Goal: Transaction & Acquisition: Purchase product/service

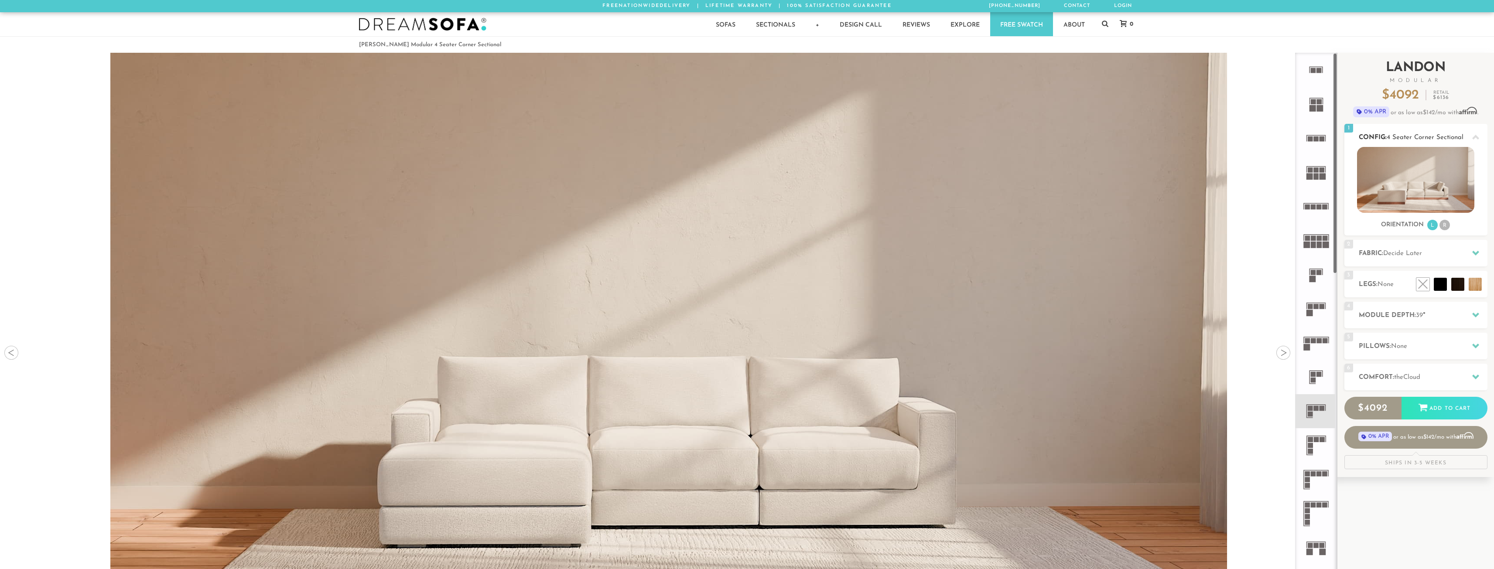
click at [1424, 186] on img at bounding box center [1415, 180] width 117 height 66
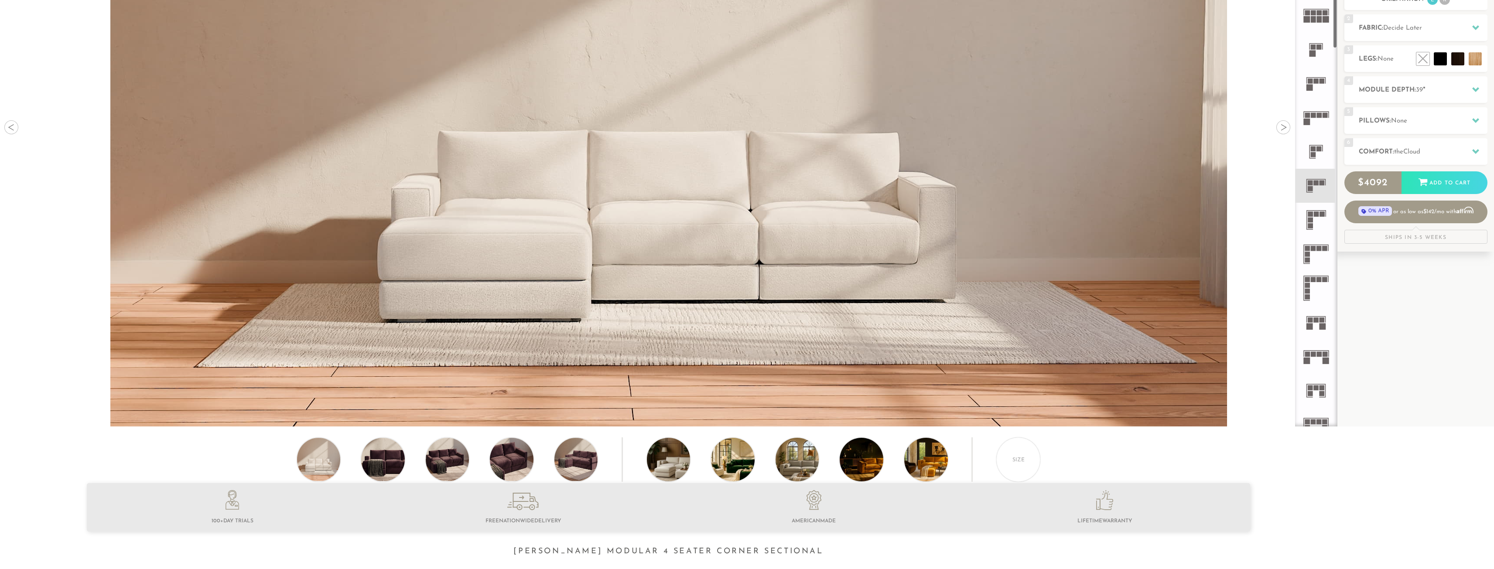
scroll to position [231, 0]
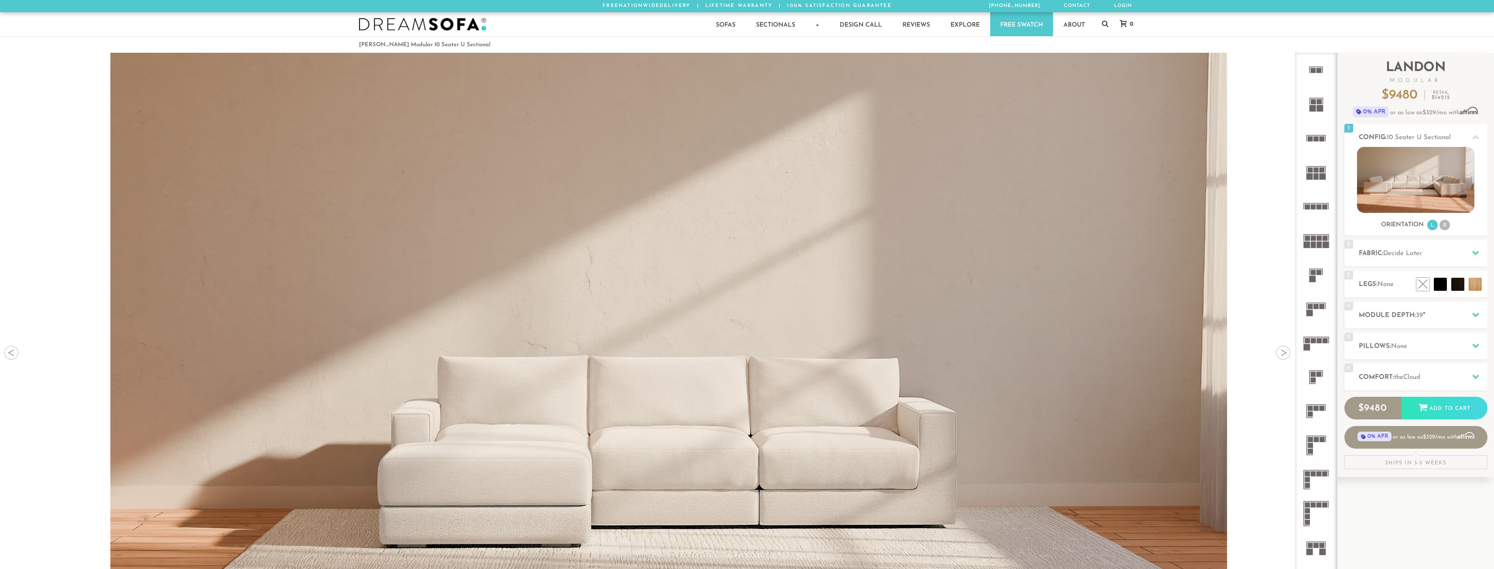
scroll to position [12397, 1488]
click at [1413, 254] on span "Decide Later" at bounding box center [1402, 253] width 39 height 7
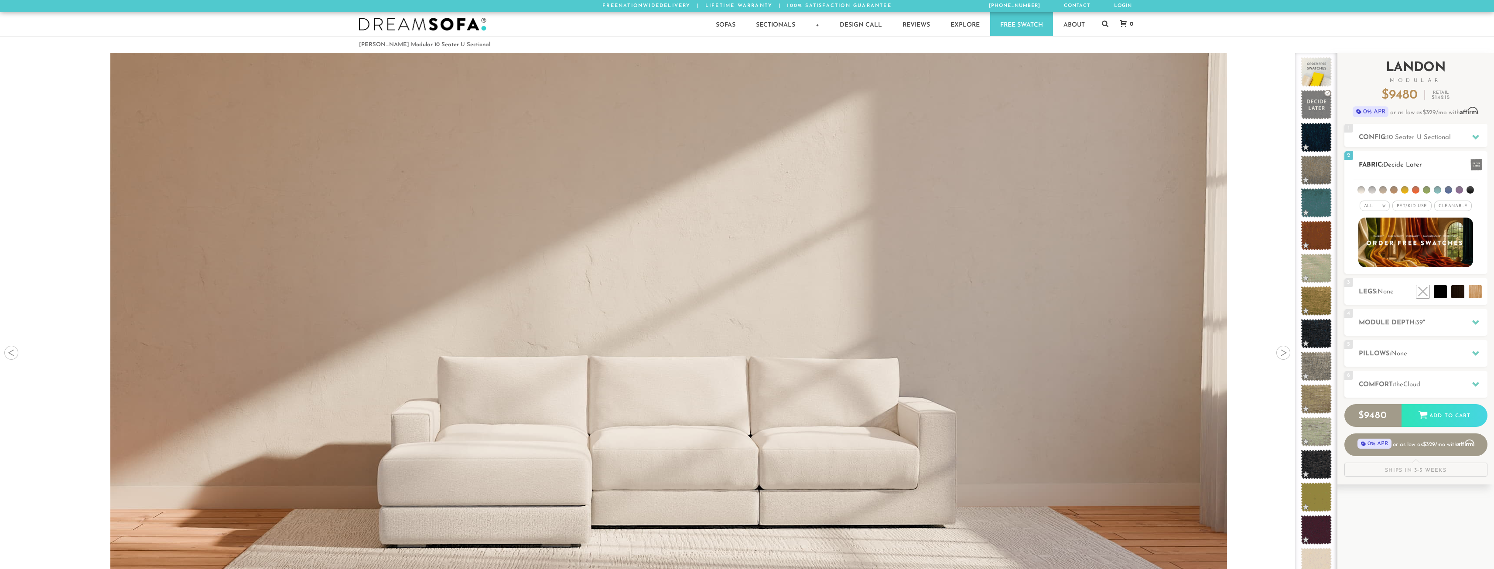
click at [1408, 206] on span "Pet/Kid Use x" at bounding box center [1412, 206] width 39 height 10
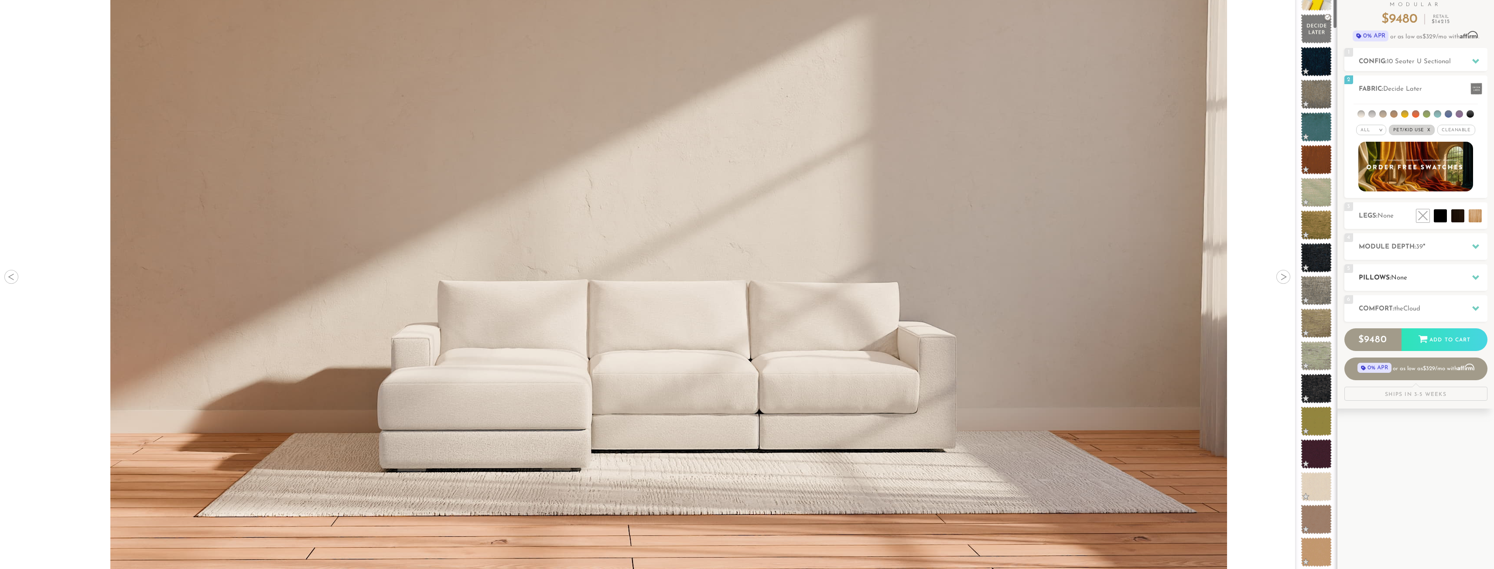
scroll to position [87, 0]
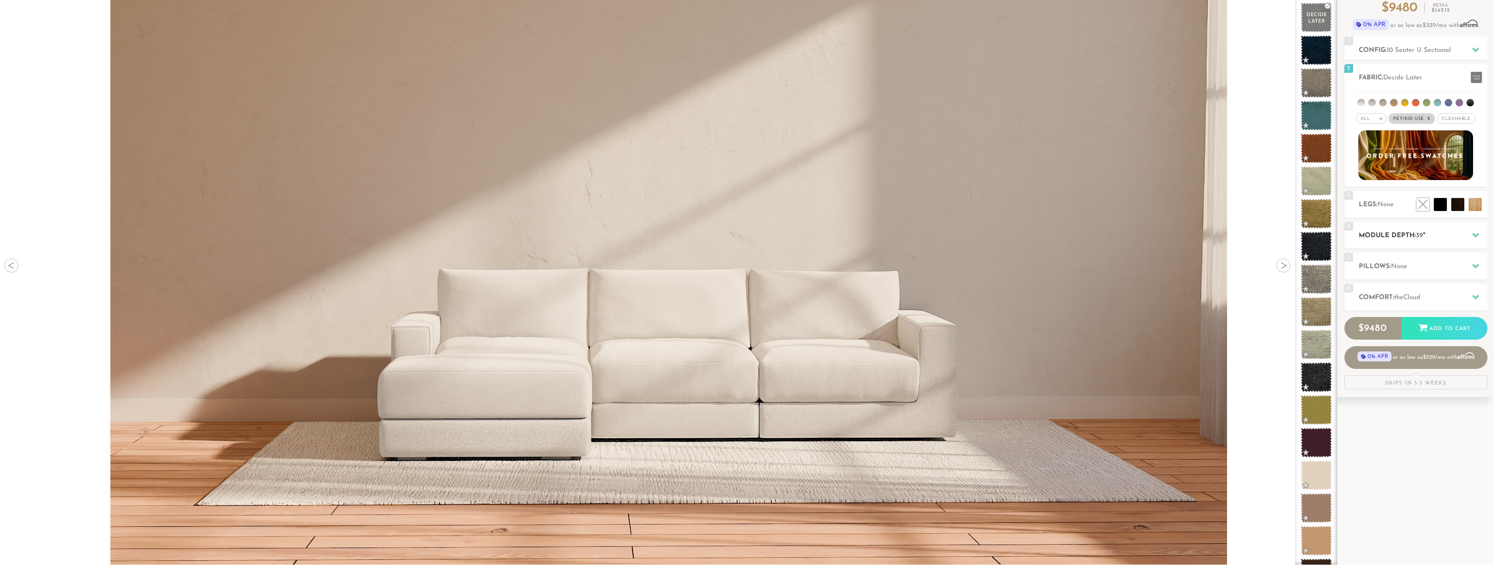
click at [1413, 235] on h2 "Module Depth: 39 "" at bounding box center [1423, 236] width 129 height 10
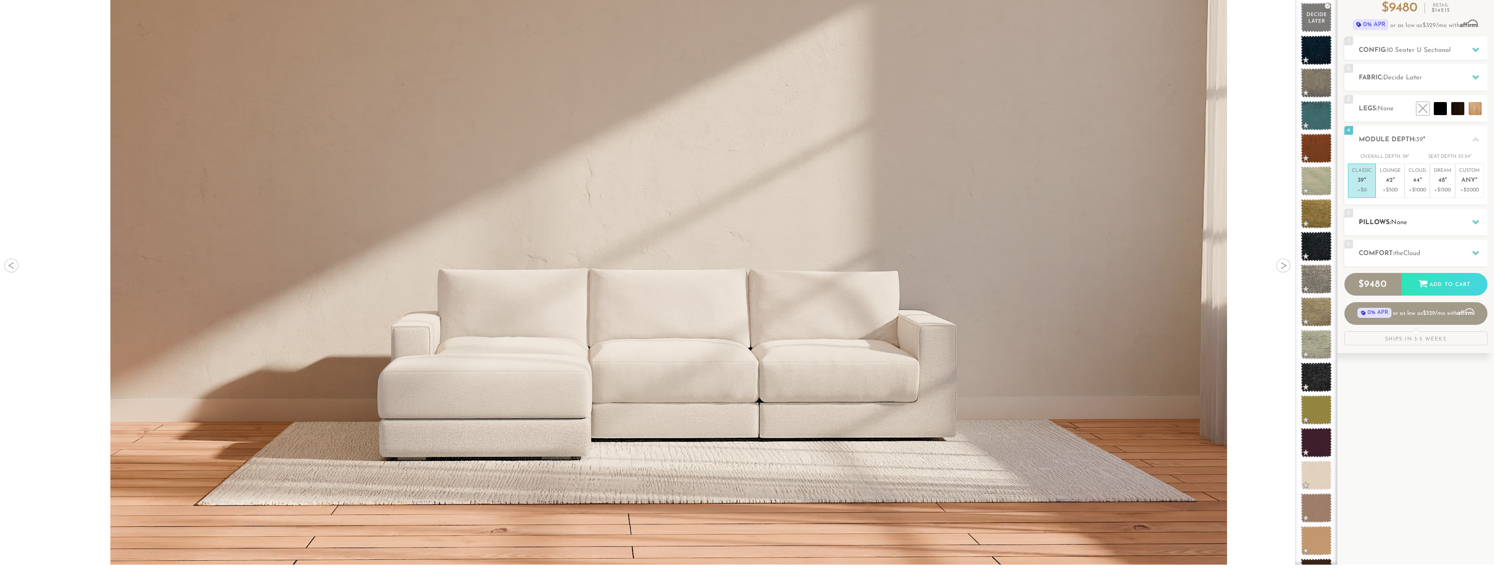
click at [1385, 225] on h2 "Pillows: None" at bounding box center [1423, 223] width 129 height 10
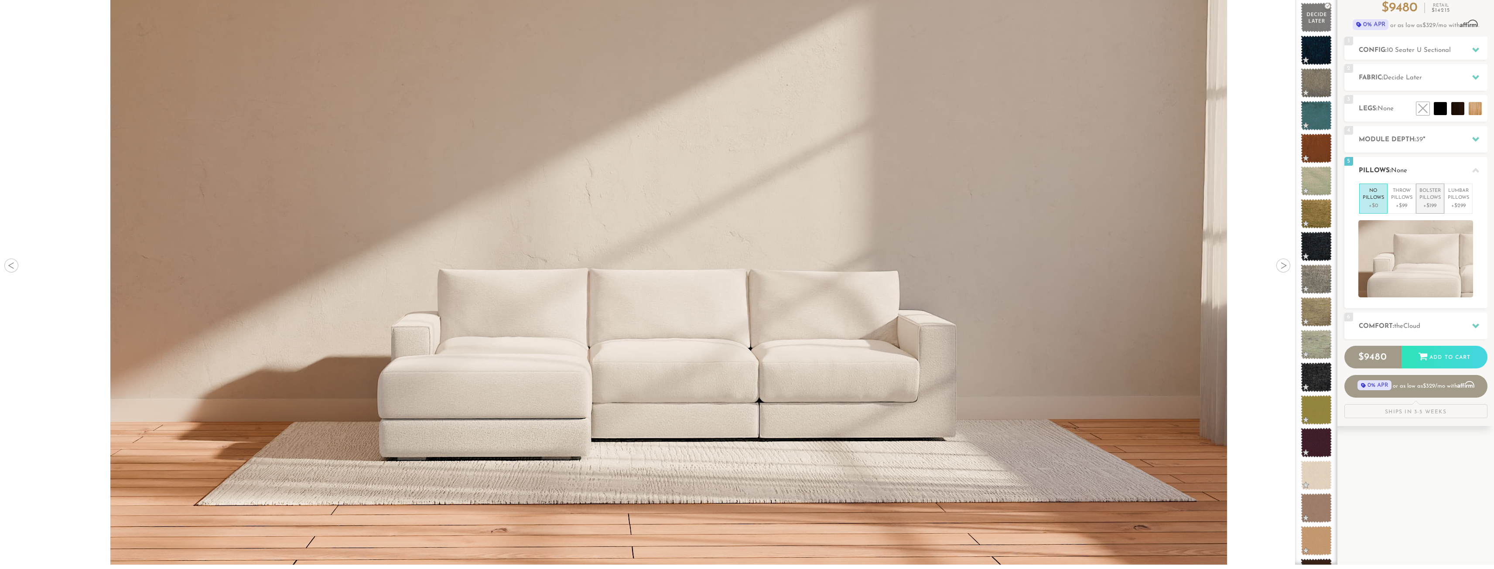
click at [1432, 203] on p "+$199" at bounding box center [1430, 206] width 21 height 8
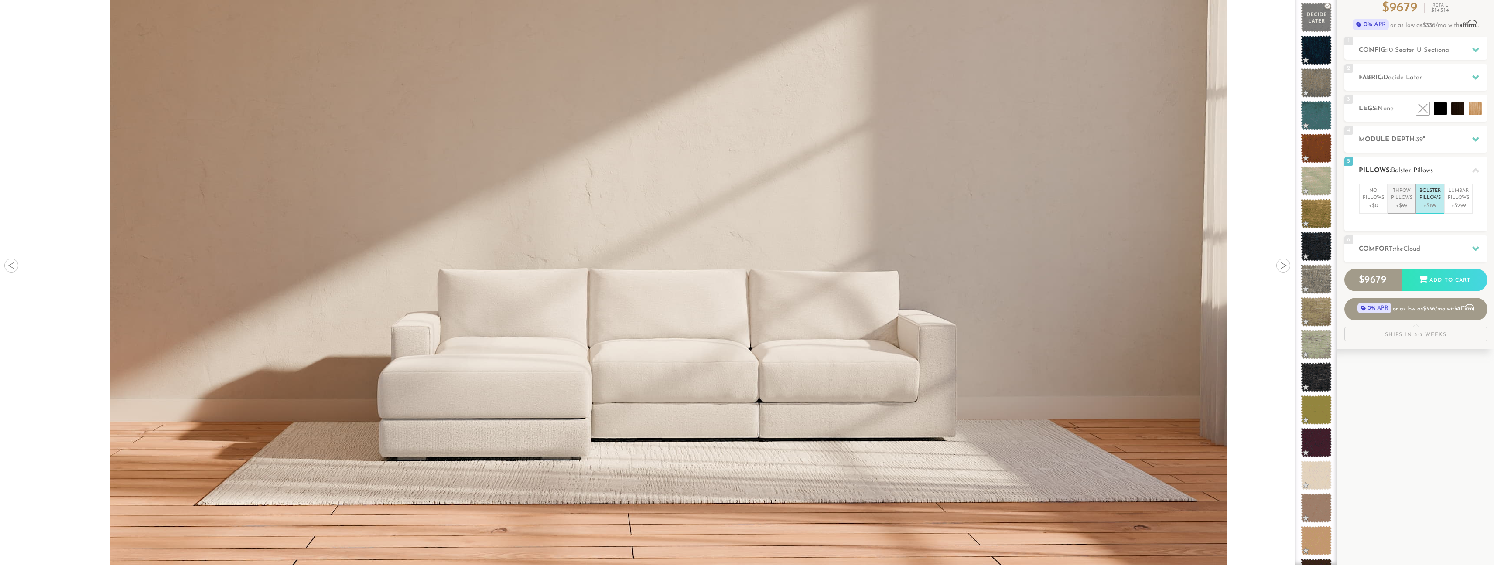
click at [1399, 195] on p "Throw Pillows" at bounding box center [1401, 195] width 21 height 14
click at [1457, 202] on p "+$299" at bounding box center [1458, 206] width 21 height 8
click at [1426, 202] on p "+$199" at bounding box center [1430, 206] width 21 height 8
click at [1405, 199] on p "Throw Pillows" at bounding box center [1401, 195] width 21 height 14
click at [1374, 195] on p "No Pillows" at bounding box center [1373, 195] width 21 height 14
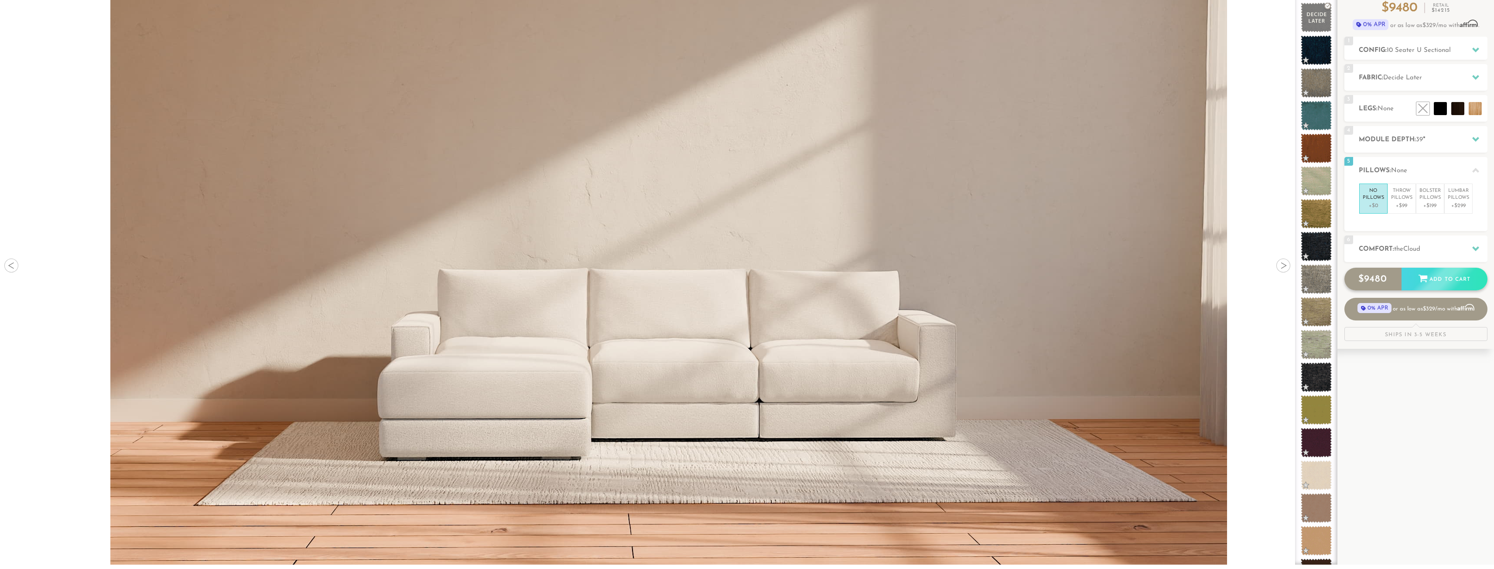
scroll to position [0, 0]
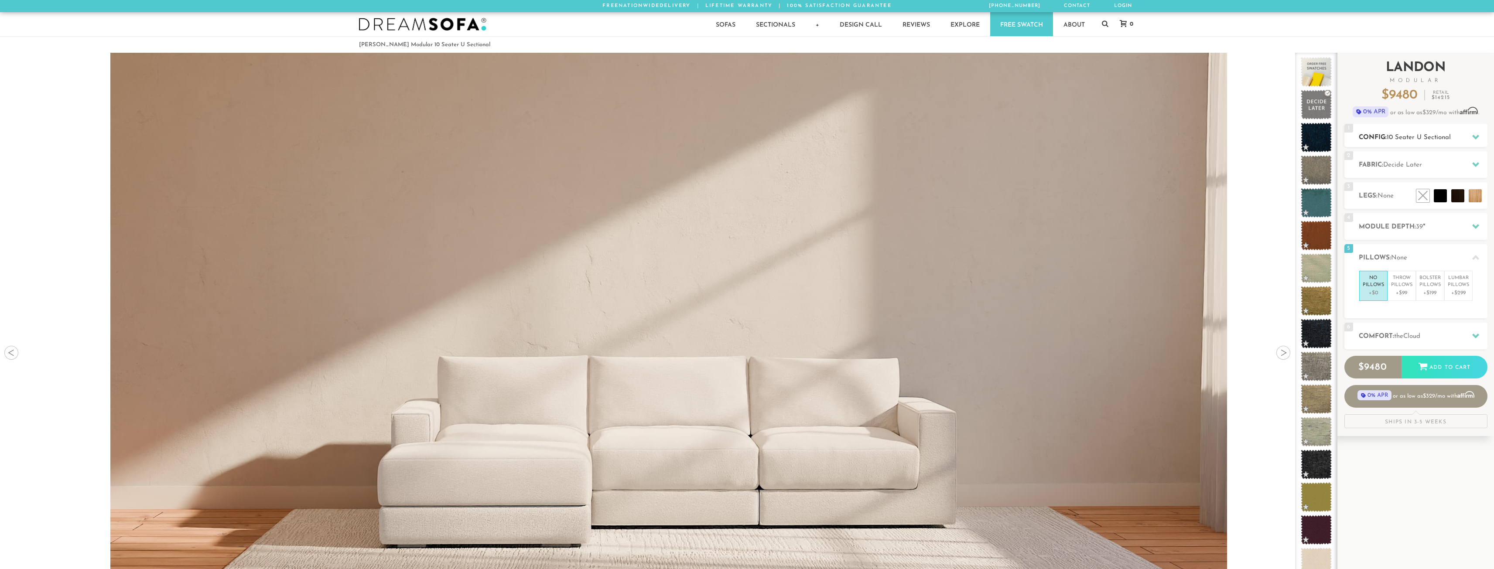
click at [1416, 138] on span "10 Seater U Sectional" at bounding box center [1419, 137] width 64 height 7
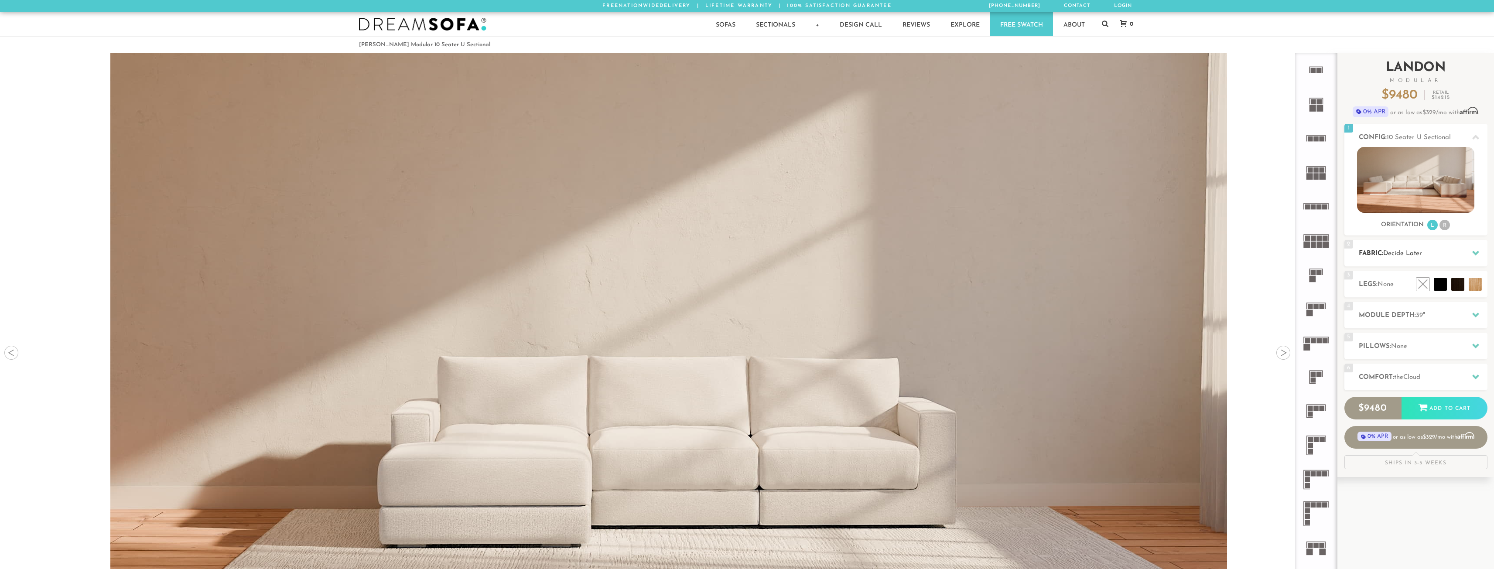
click at [1400, 249] on h2 "Fabric: Decide Later" at bounding box center [1423, 254] width 129 height 10
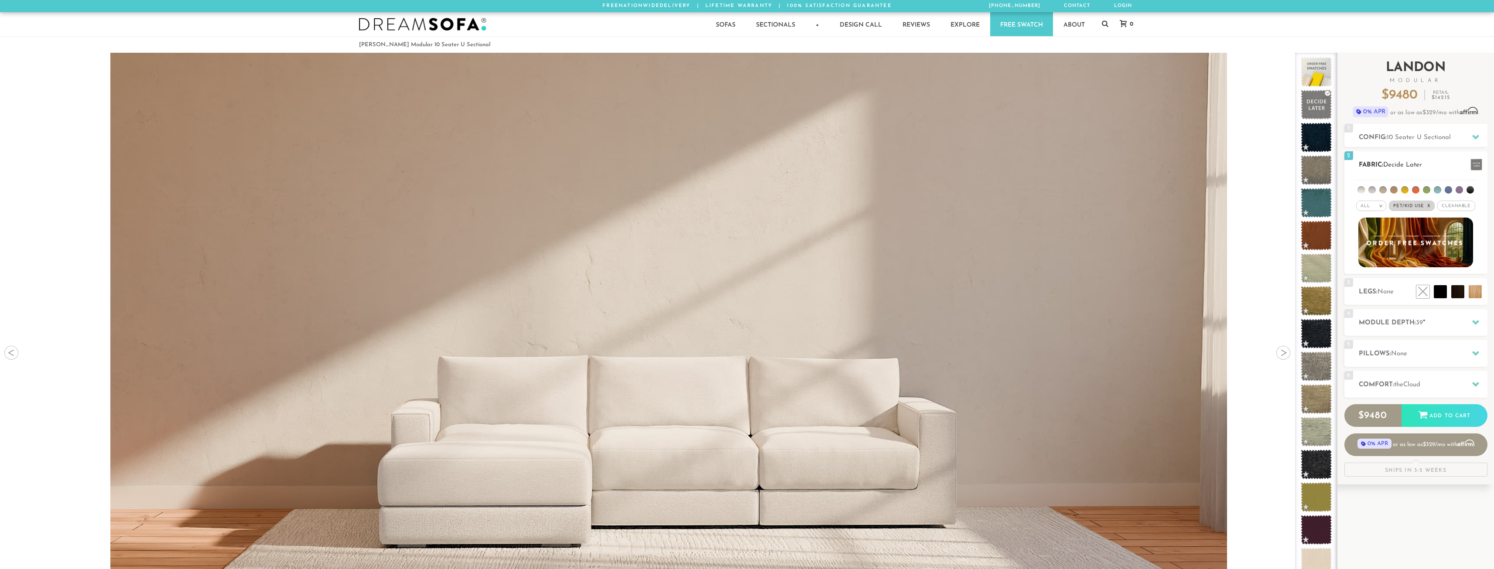
click at [1378, 207] on em ">" at bounding box center [1381, 206] width 7 height 4
click at [1376, 272] on li "Durable" at bounding box center [1371, 267] width 30 height 12
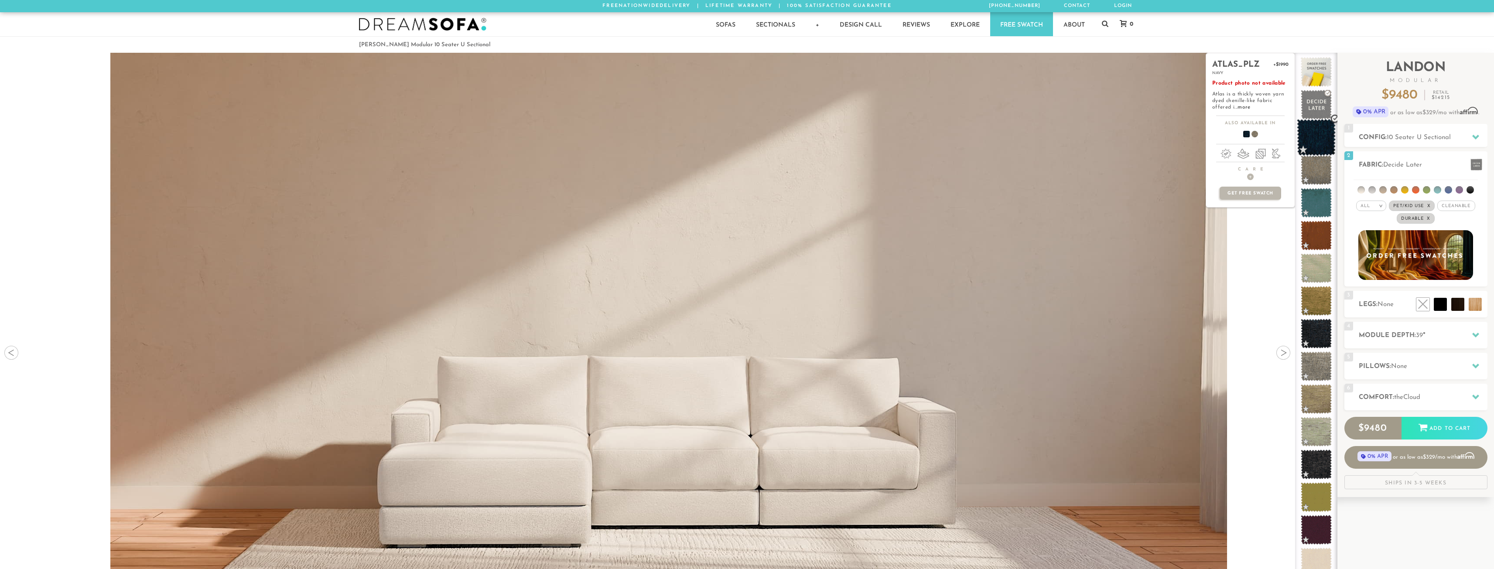
click at [1316, 130] on span at bounding box center [1316, 137] width 39 height 37
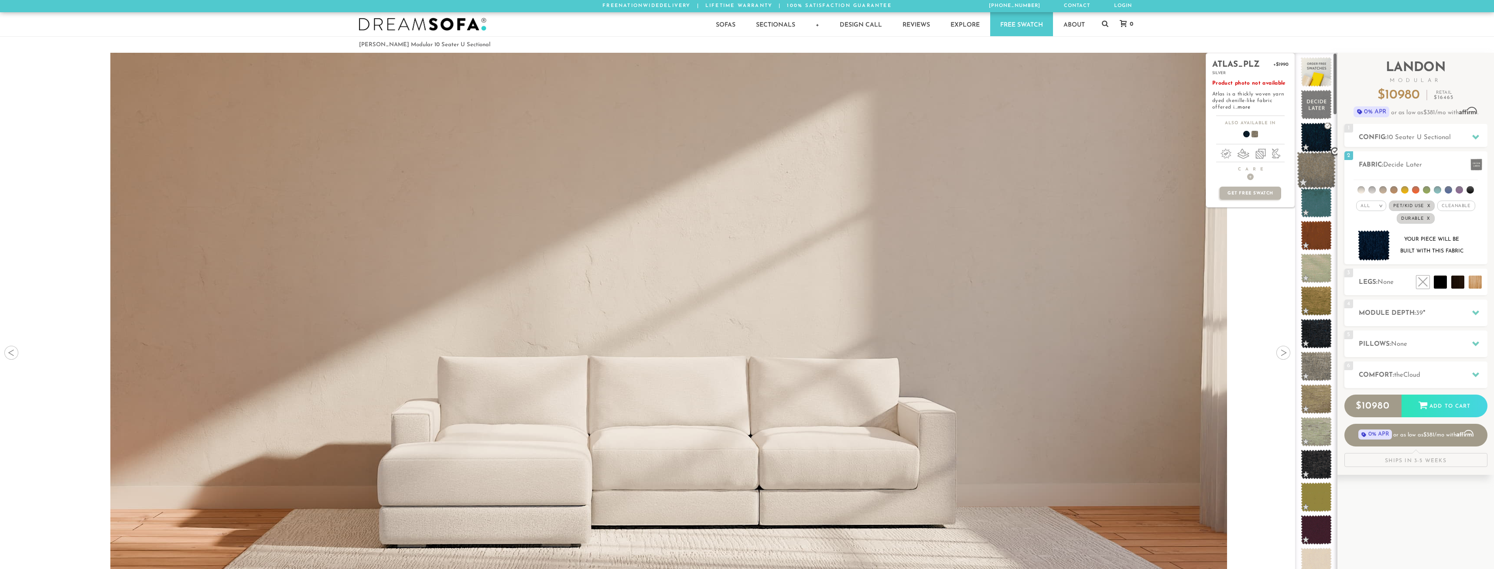
click at [1326, 168] on span at bounding box center [1316, 170] width 39 height 37
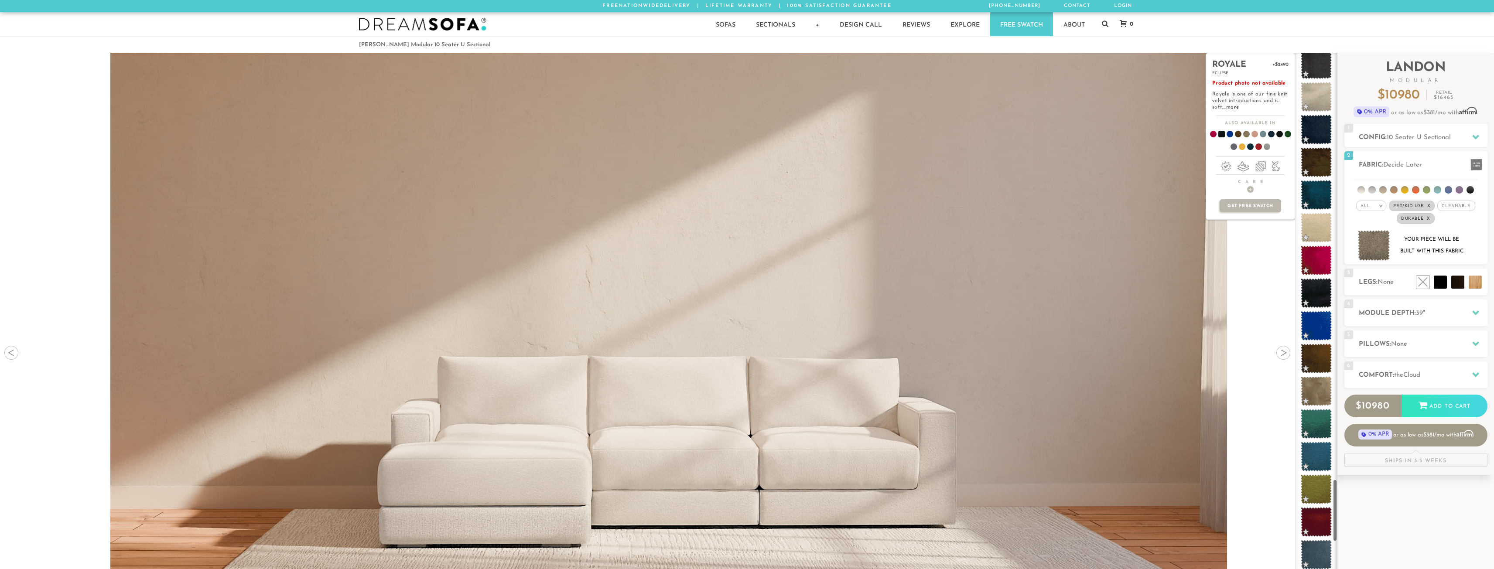
scroll to position [5194, 0]
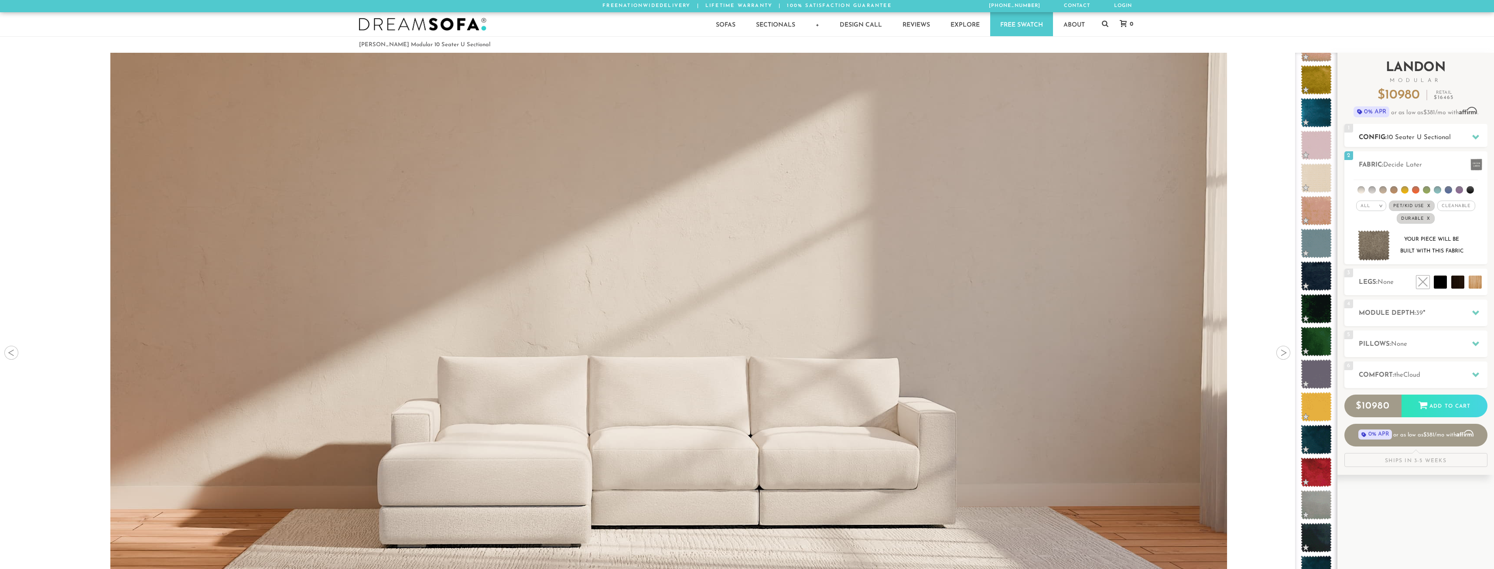
click at [1372, 138] on h2 "Config: 10 Seater U Sectional" at bounding box center [1423, 138] width 129 height 10
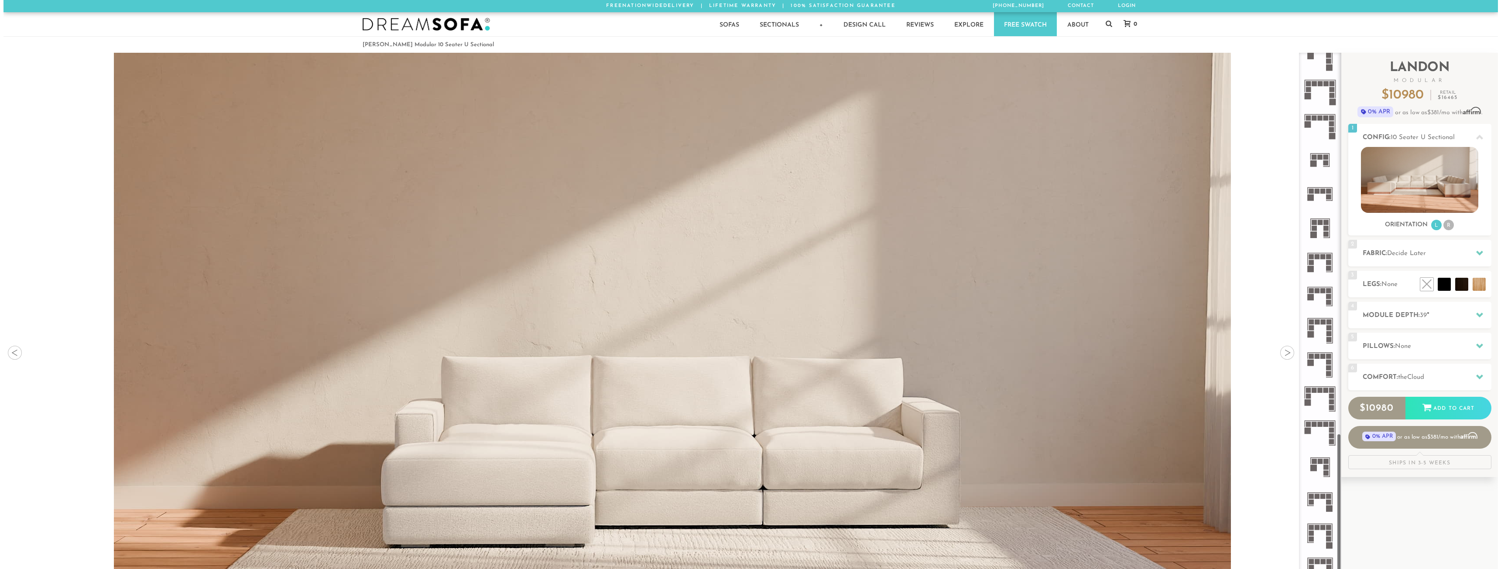
scroll to position [1037, 0]
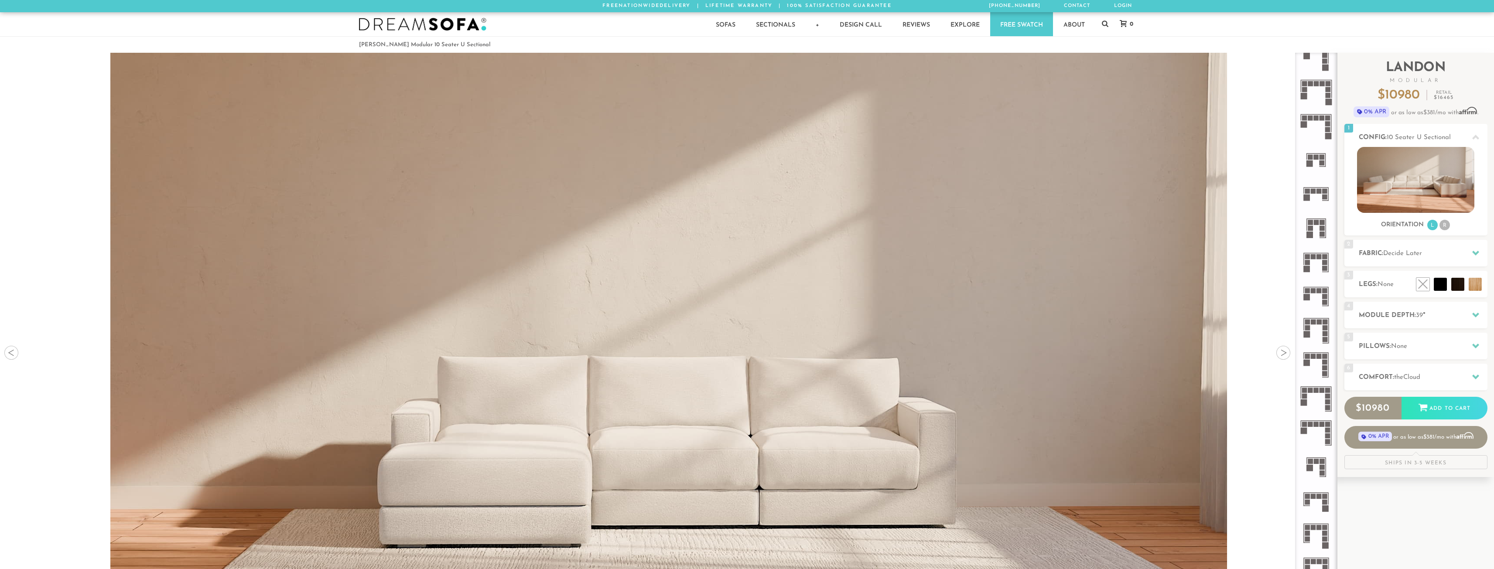
click at [1312, 395] on icon at bounding box center [1316, 399] width 34 height 34
click at [1318, 395] on icon at bounding box center [1316, 399] width 34 height 34
click at [1311, 388] on icon at bounding box center [1316, 399] width 34 height 34
click at [1313, 392] on rect at bounding box center [1310, 390] width 5 height 5
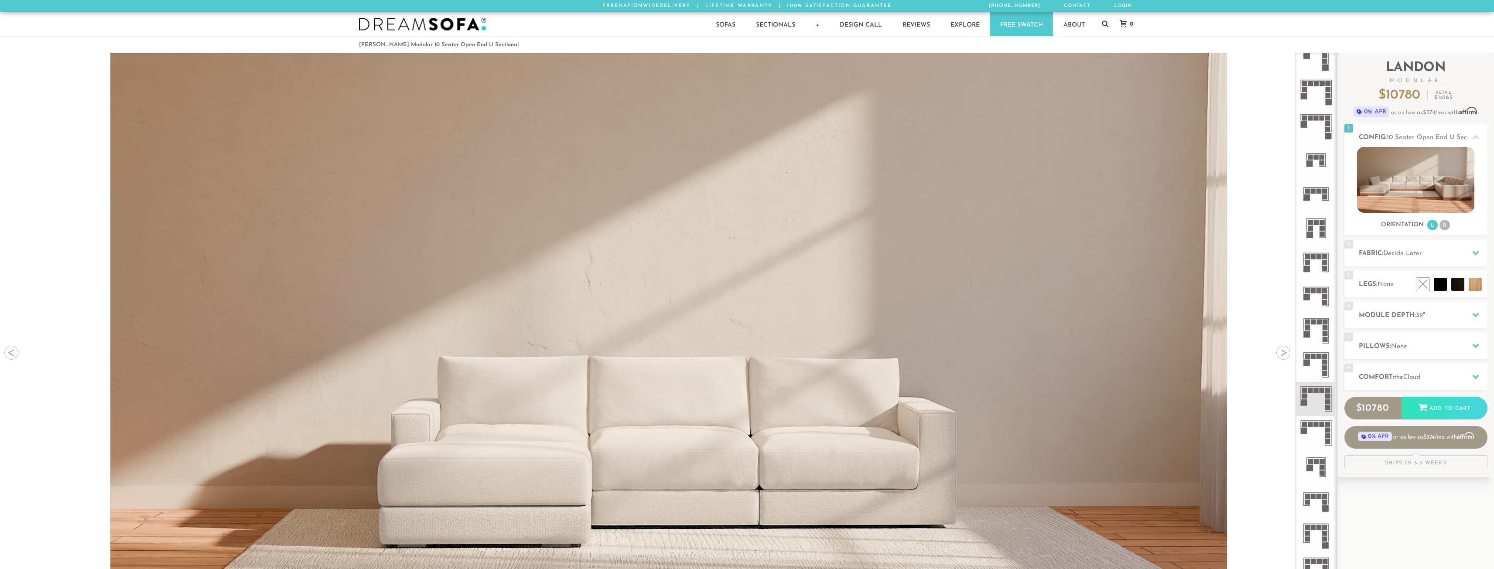
click at [1313, 392] on rect at bounding box center [1310, 390] width 5 height 5
click at [929, 383] on img at bounding box center [668, 276] width 1337 height 446
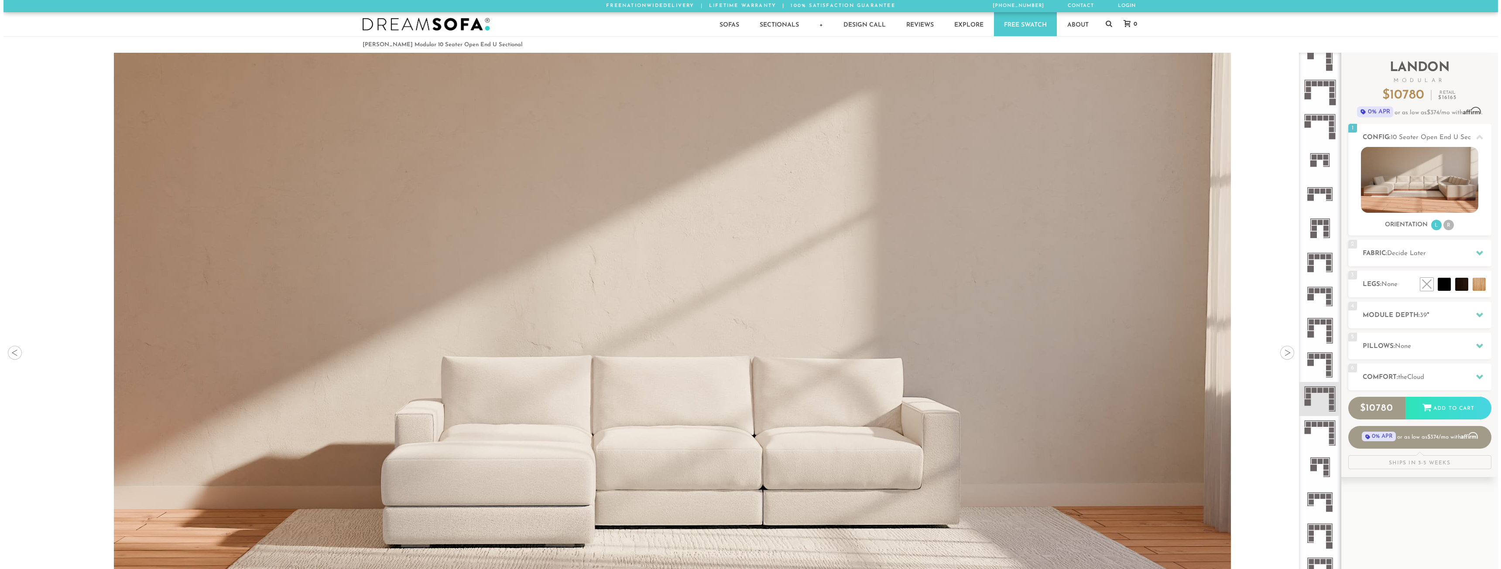
scroll to position [12409, 1494]
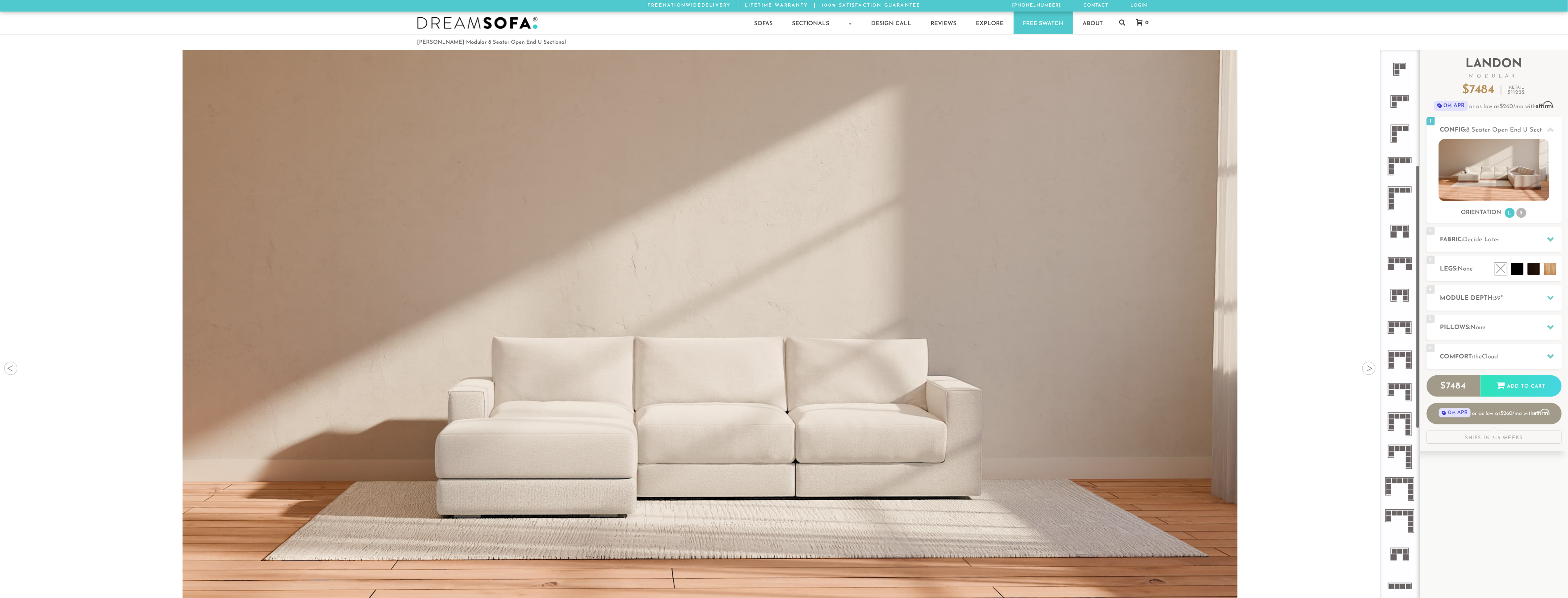
scroll to position [288, 0]
click at [1407, 388] on icon at bounding box center [1400, 391] width 32 height 32
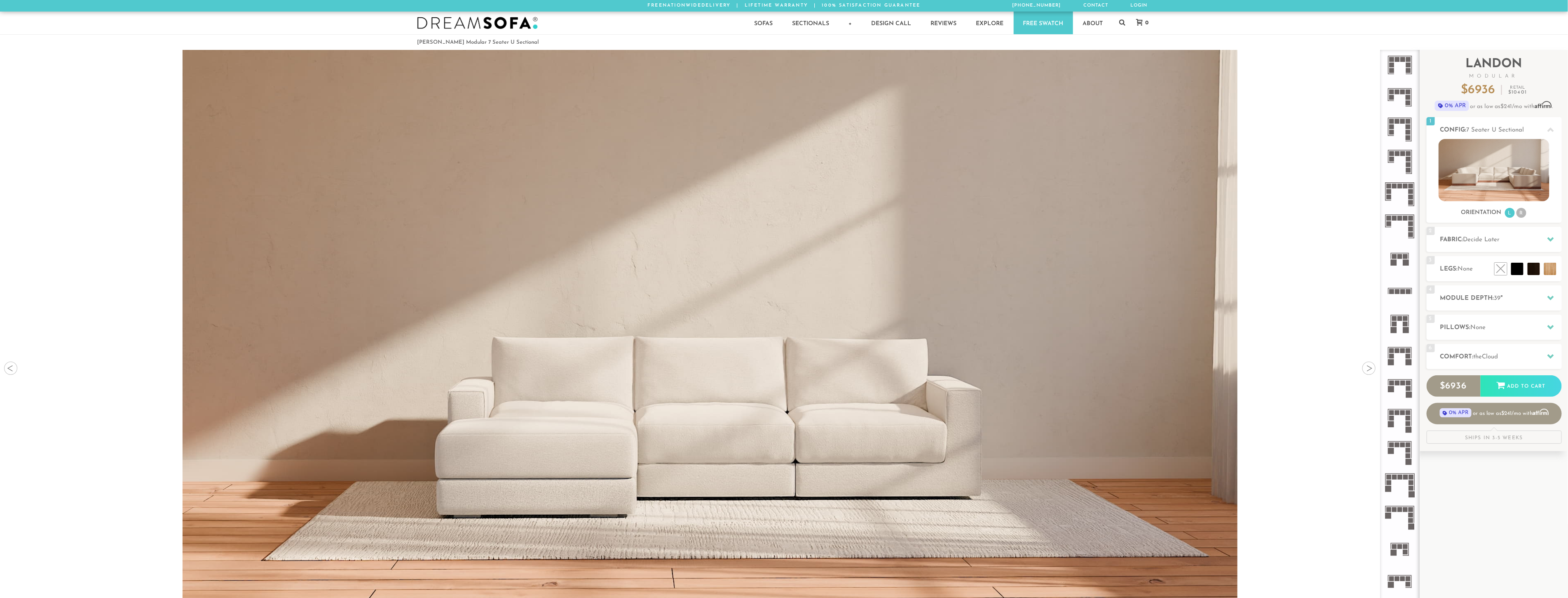
click at [1406, 391] on rect at bounding box center [1408, 394] width 7 height 7
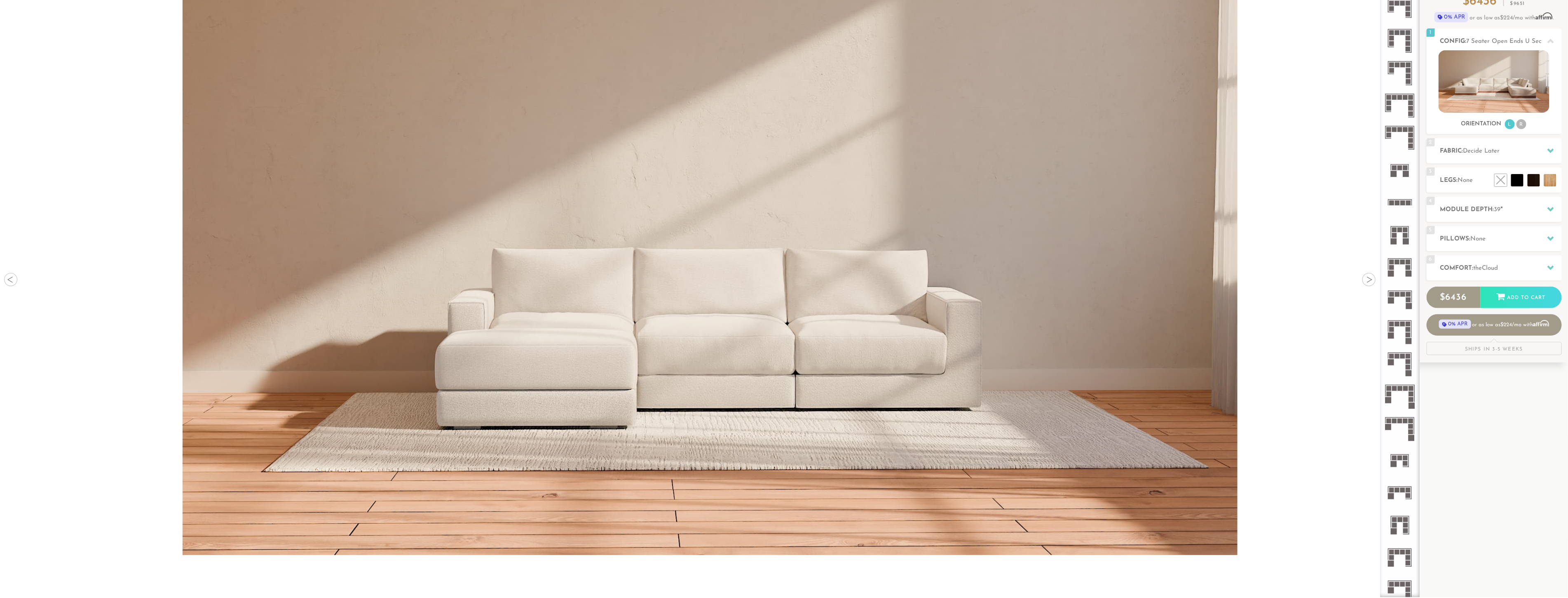
scroll to position [93, 0]
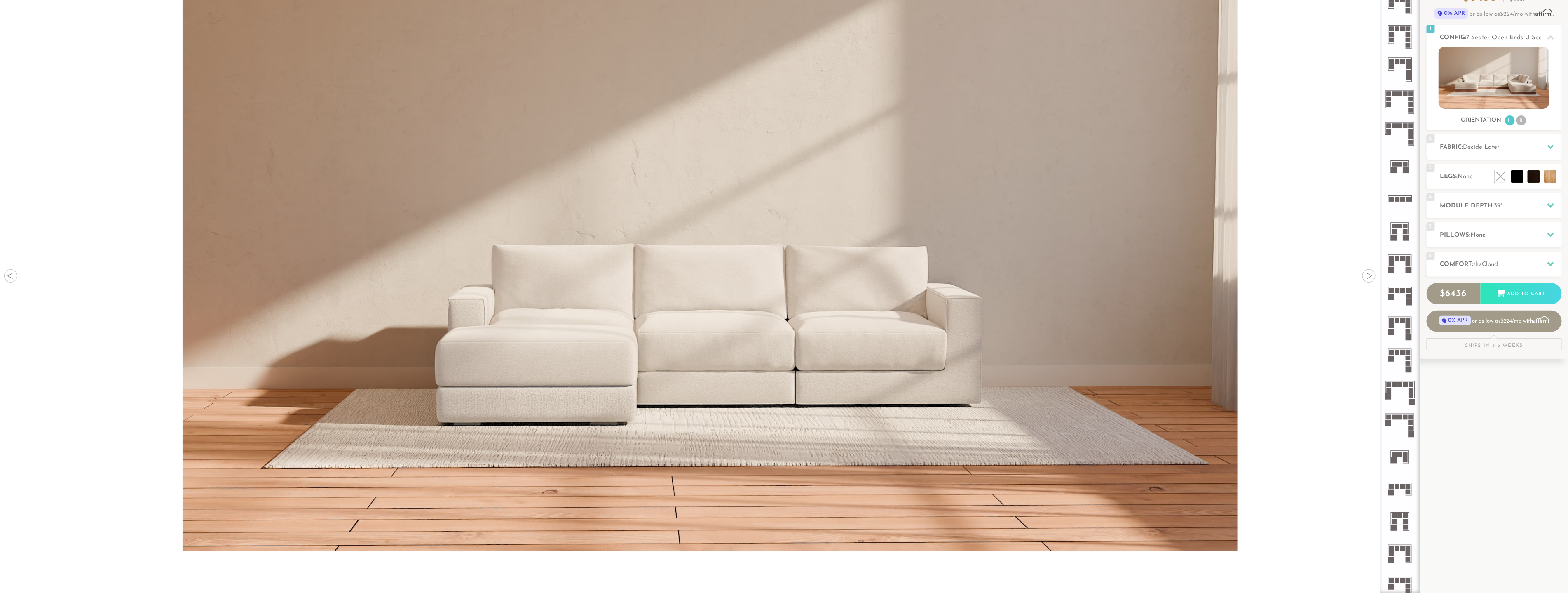
click at [1400, 391] on icon at bounding box center [1400, 392] width 32 height 32
click at [1547, 178] on li at bounding box center [1531, 158] width 49 height 49
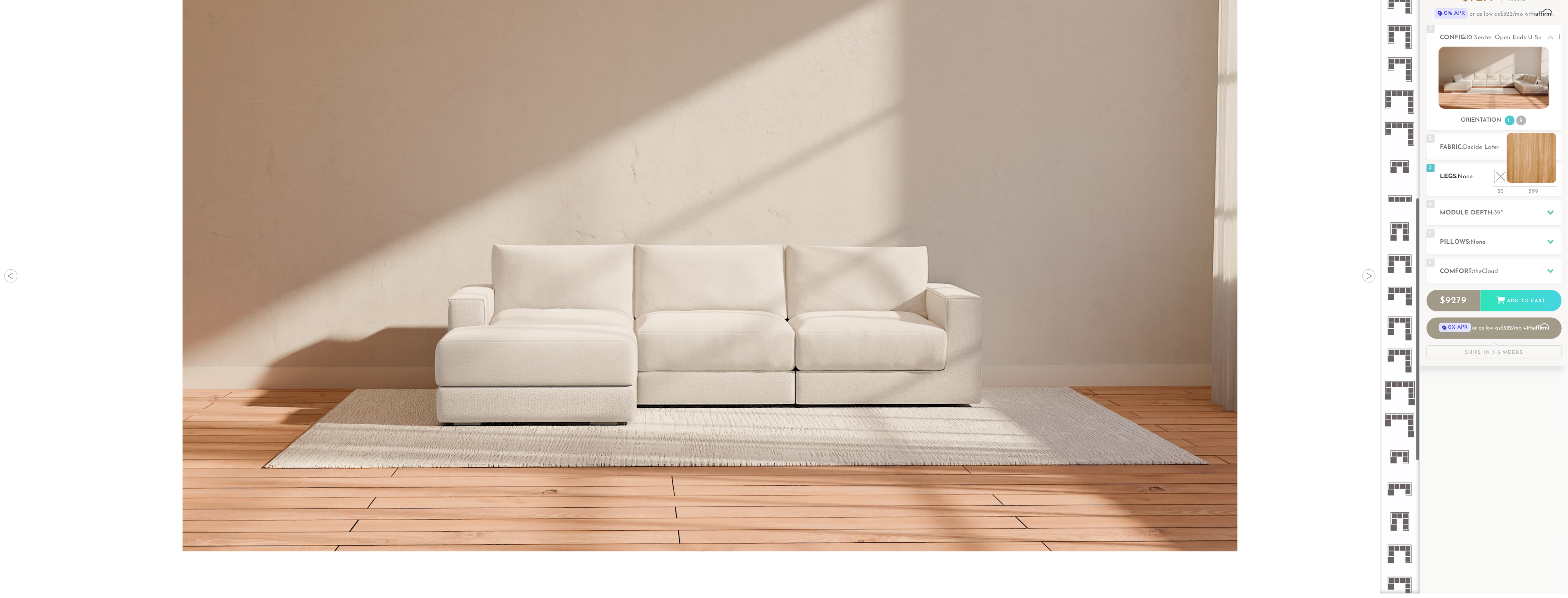
click at [1555, 175] on li at bounding box center [1531, 158] width 49 height 49
click at [1502, 144] on h2 "Fabric: Decide Later" at bounding box center [1501, 147] width 122 height 9
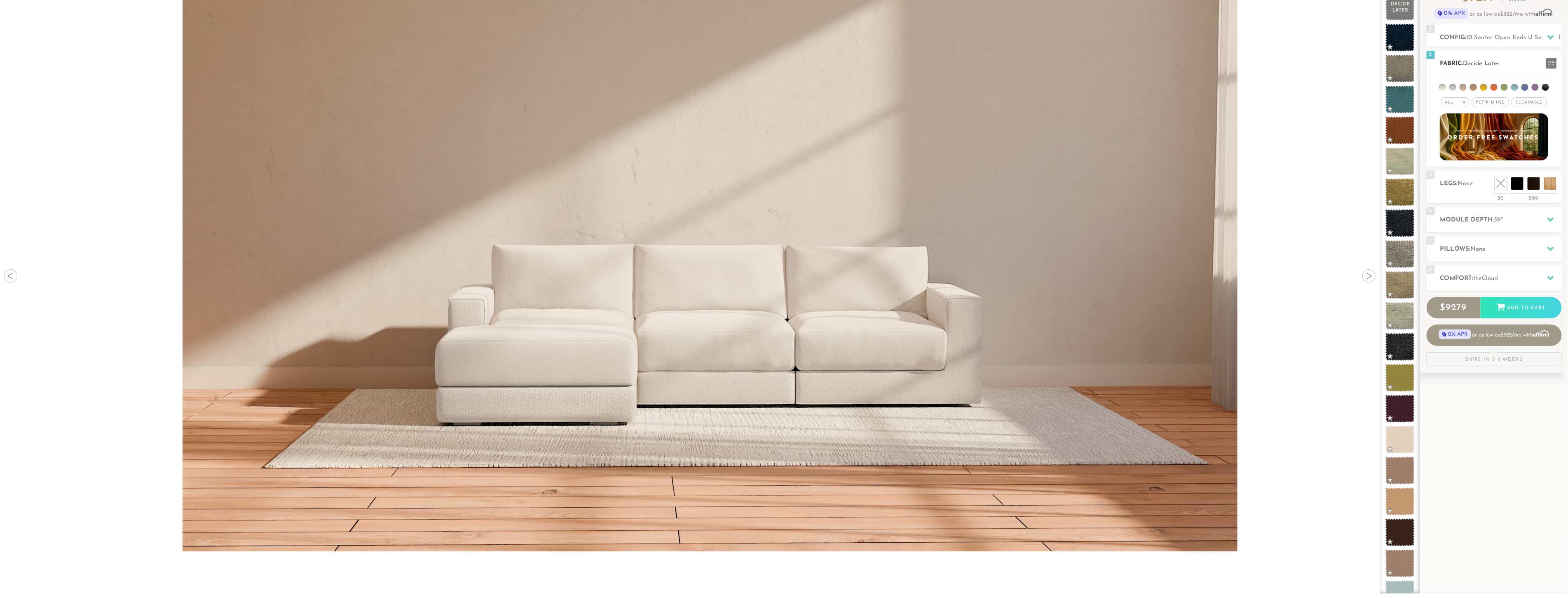
click at [1474, 87] on li at bounding box center [1473, 87] width 7 height 7
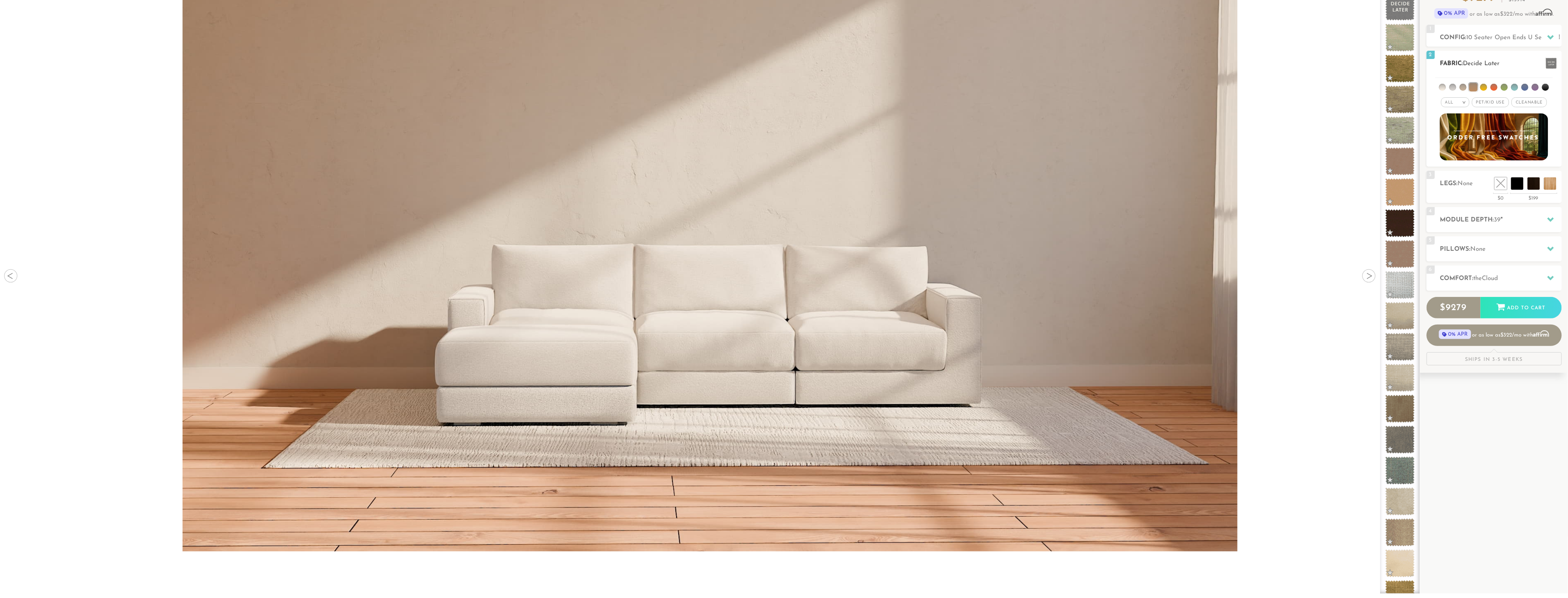
click at [1485, 87] on li at bounding box center [1483, 87] width 7 height 7
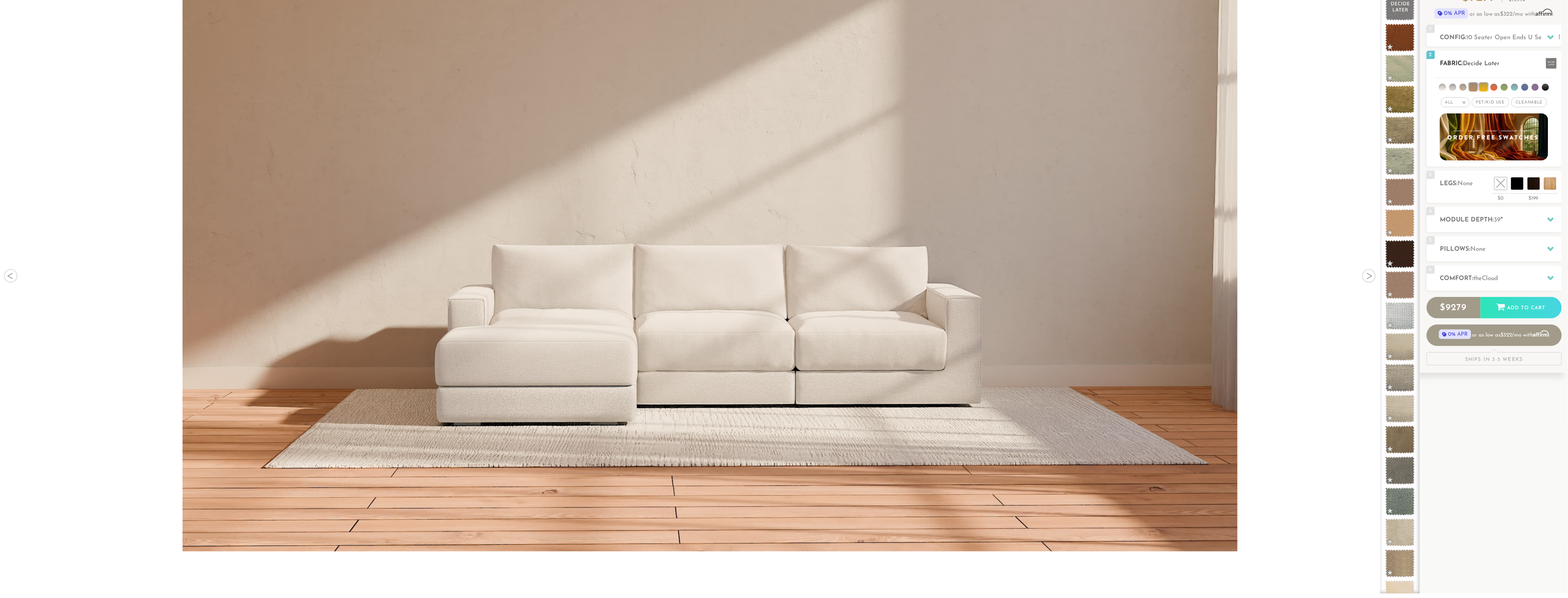
click at [1498, 89] on ul at bounding box center [1493, 85] width 117 height 15
click at [1503, 89] on li at bounding box center [1504, 87] width 7 height 7
click at [1510, 88] on ul at bounding box center [1493, 85] width 117 height 15
click at [1515, 88] on li at bounding box center [1514, 87] width 7 height 7
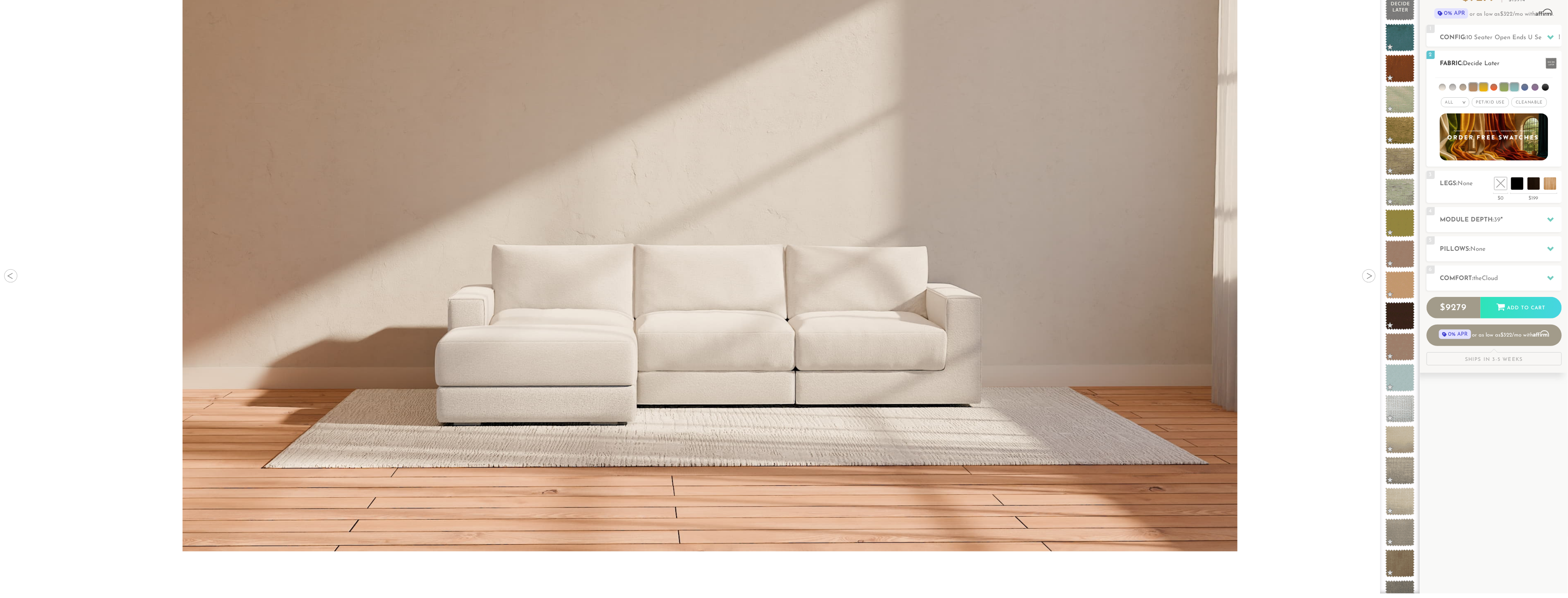
click at [1523, 87] on li at bounding box center [1525, 87] width 7 height 7
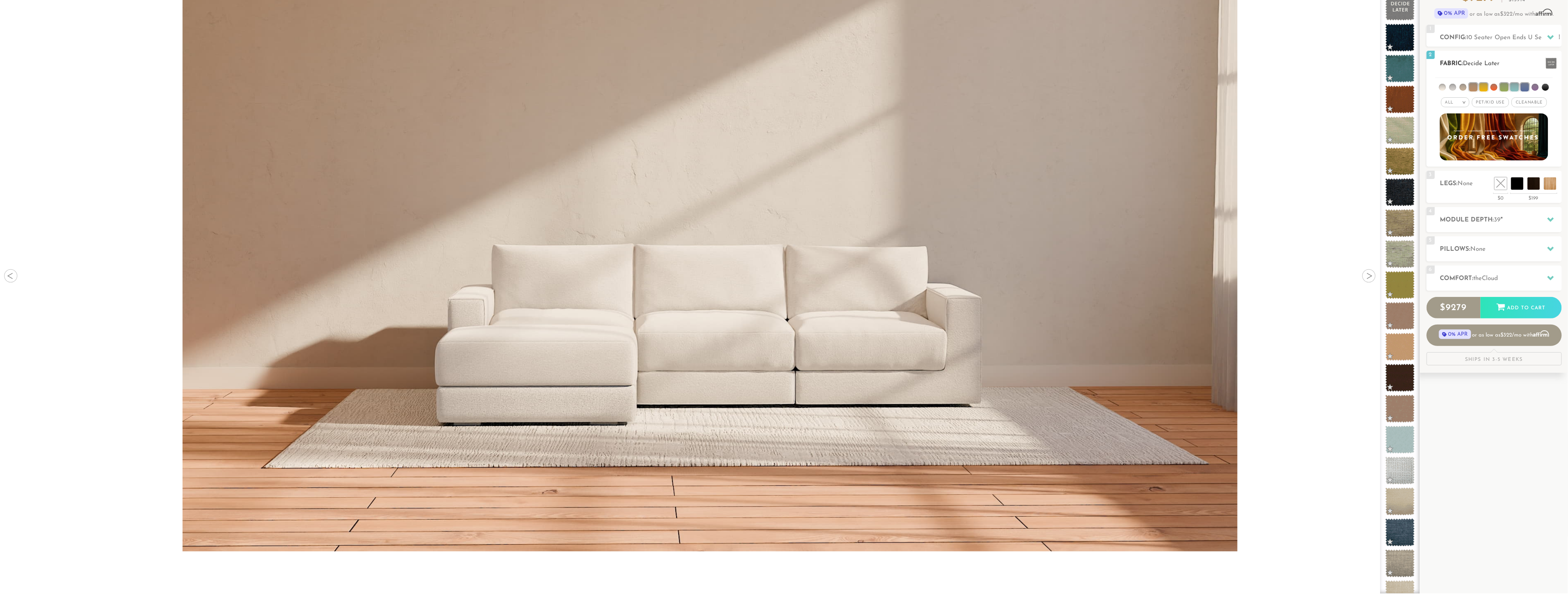
click at [1530, 87] on ul at bounding box center [1493, 85] width 117 height 15
click at [1535, 87] on li at bounding box center [1535, 87] width 7 height 7
click at [1543, 87] on li at bounding box center [1544, 87] width 7 height 7
click at [1447, 88] on ul at bounding box center [1493, 85] width 117 height 15
drag, startPoint x: 1442, startPoint y: 87, endPoint x: 1448, endPoint y: 88, distance: 6.1
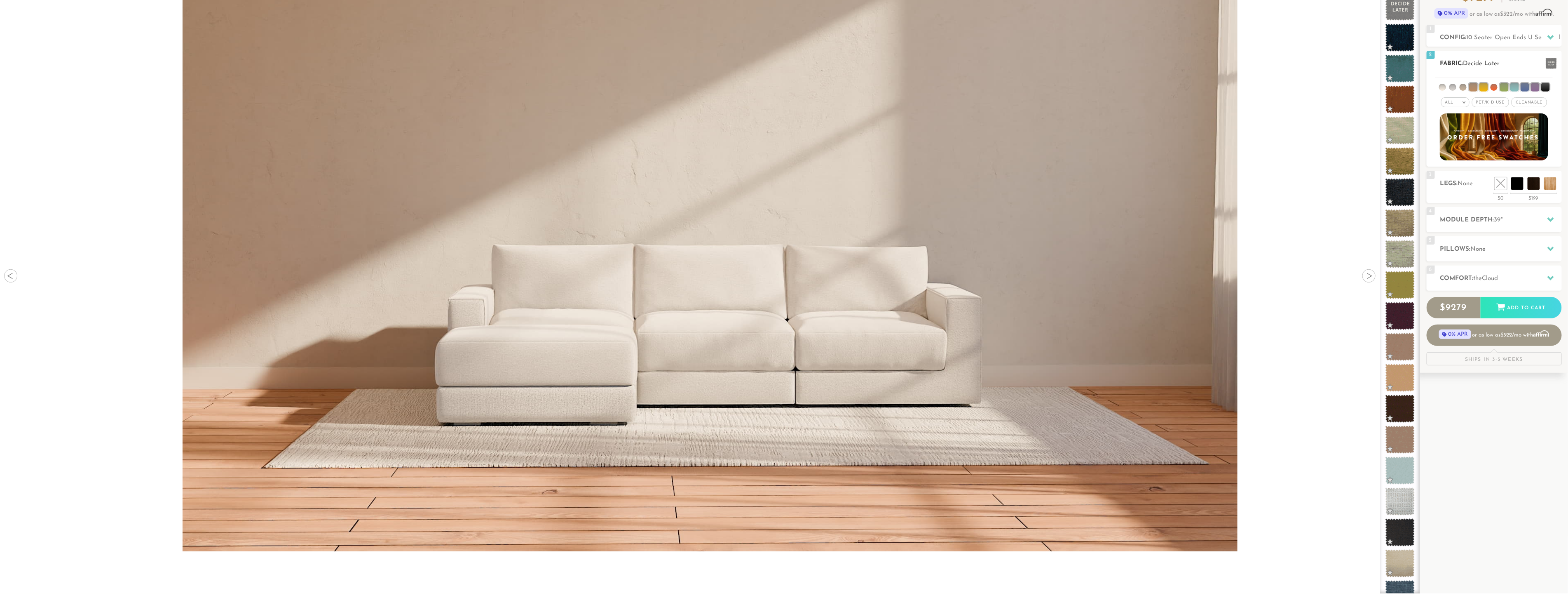
click at [1443, 87] on li at bounding box center [1441, 87] width 7 height 7
click at [1452, 88] on li at bounding box center [1452, 87] width 7 height 7
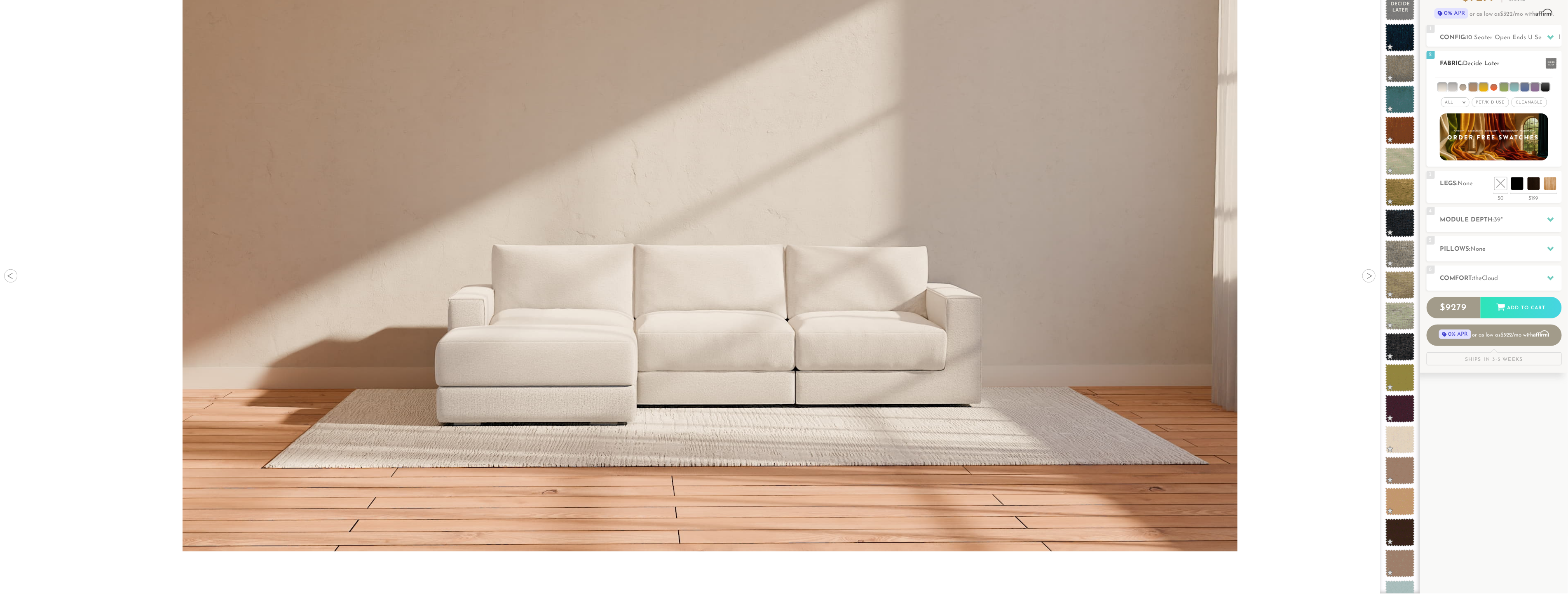
click at [1463, 90] on li at bounding box center [1462, 87] width 7 height 7
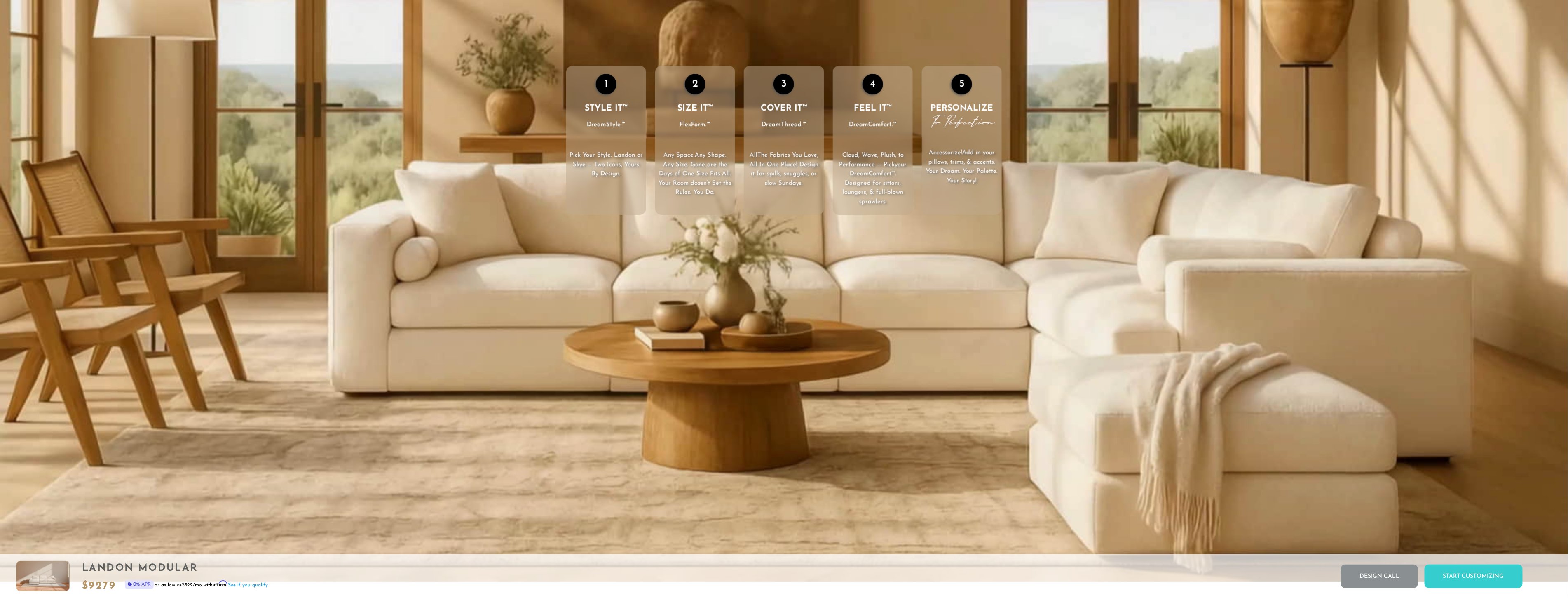
scroll to position [2569, 0]
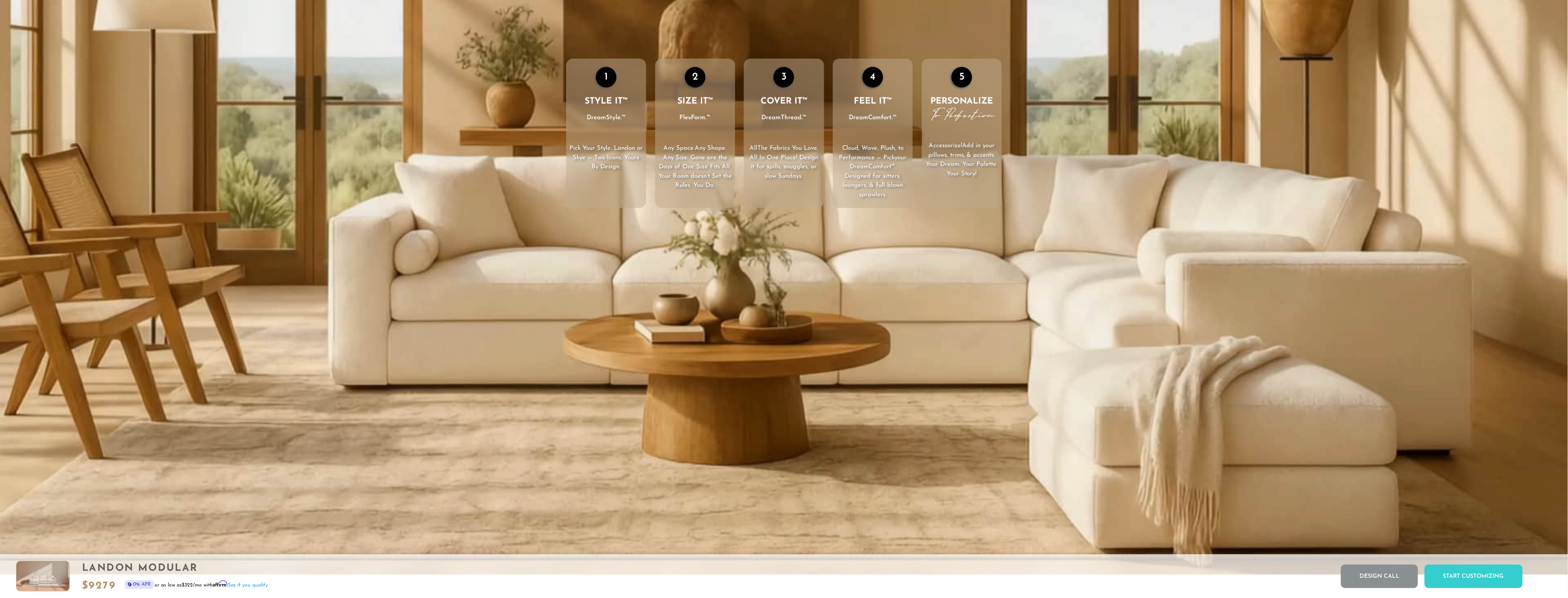
click at [1279, 254] on video "Your browser does not support HTML5 video." at bounding box center [784, 133] width 1568 height 882
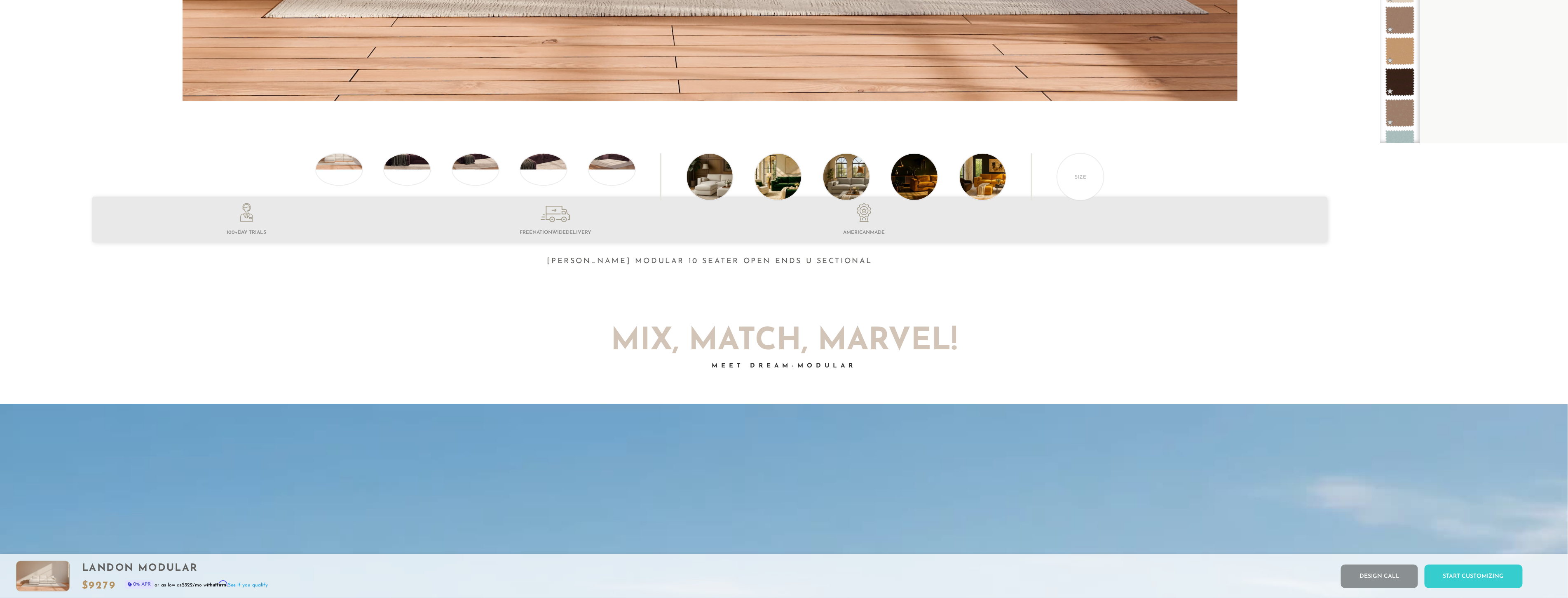
scroll to position [0, 0]
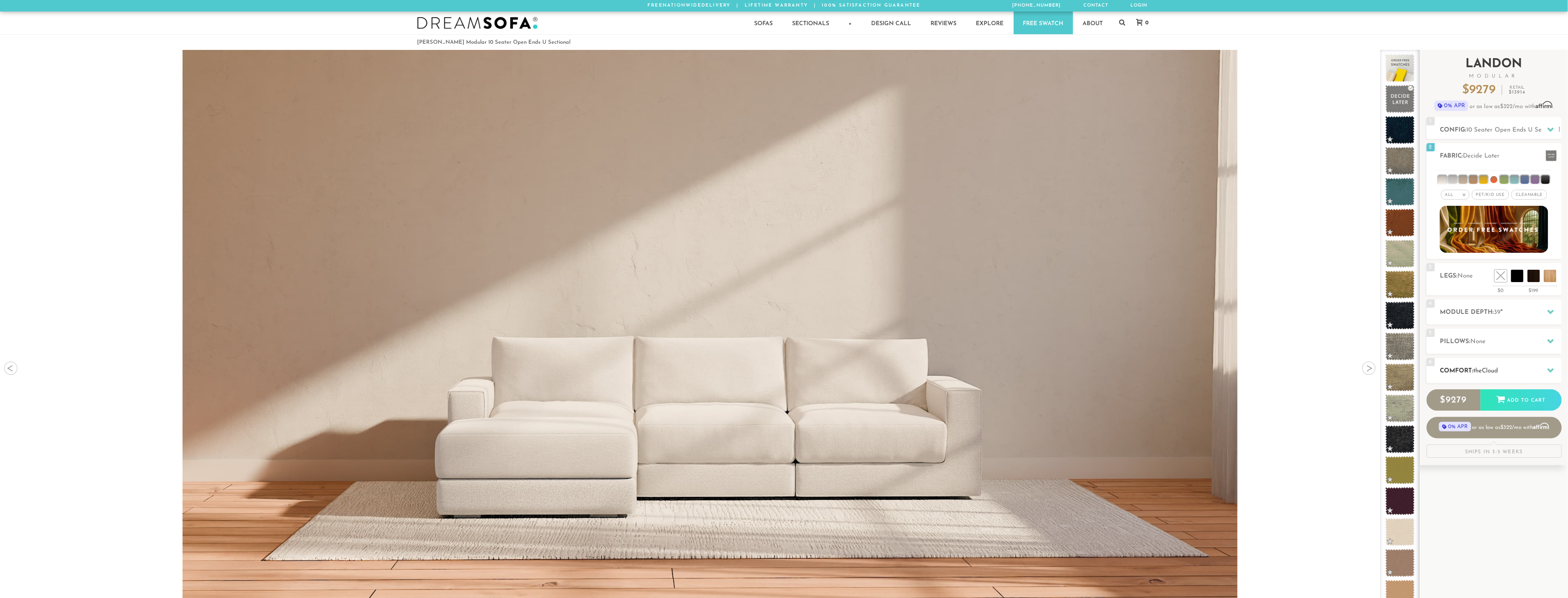
click at [1530, 366] on div "6 Comfort: the Cloud soft" at bounding box center [1493, 370] width 135 height 26
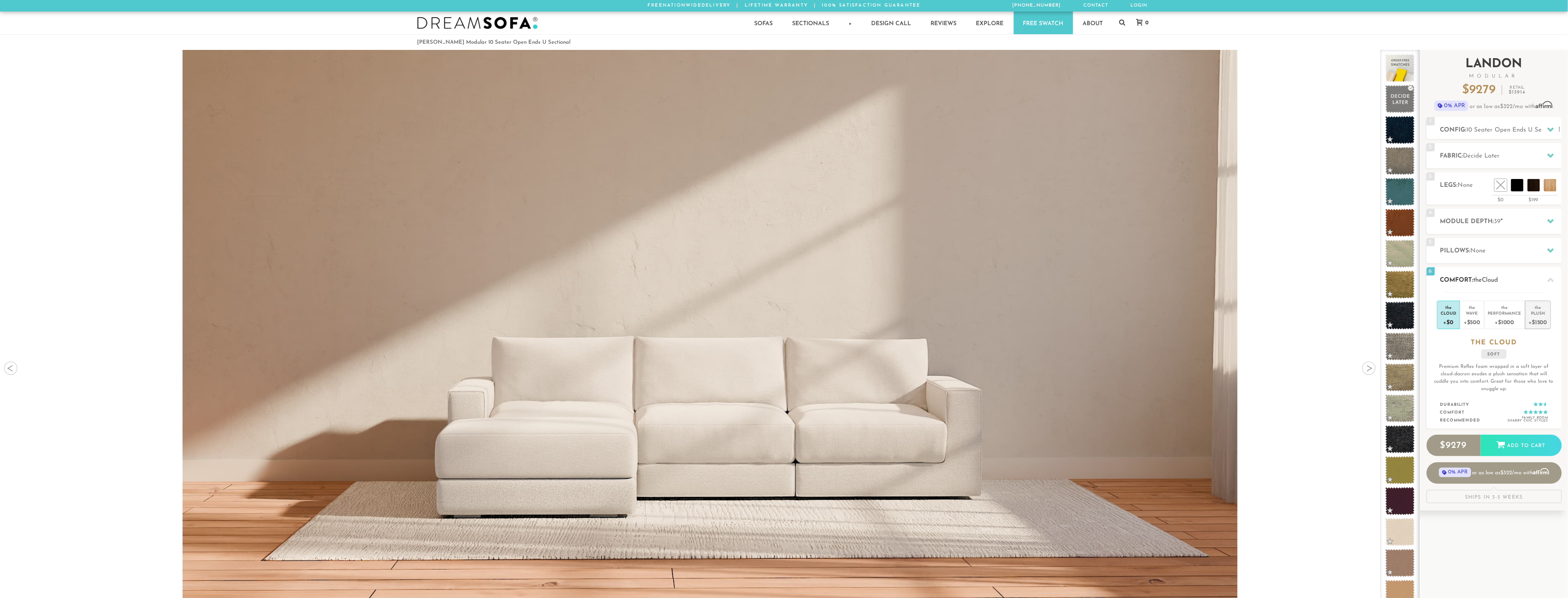
click at [1535, 318] on div "+$1500" at bounding box center [1538, 321] width 19 height 12
click at [1454, 313] on div "Cloud" at bounding box center [1448, 313] width 16 height 6
click at [1469, 314] on div "Wave" at bounding box center [1472, 313] width 16 height 6
click at [1503, 308] on div "the" at bounding box center [1504, 305] width 33 height 9
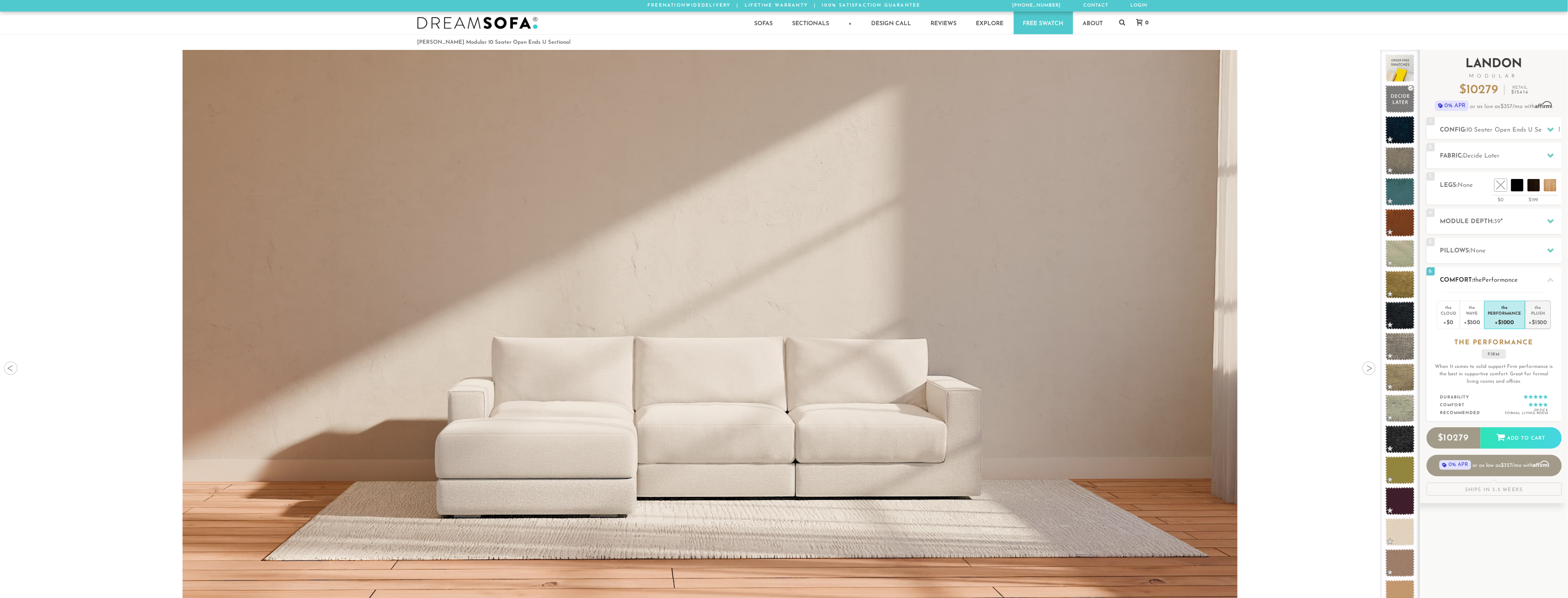
click at [1534, 310] on div "Plush" at bounding box center [1538, 313] width 19 height 6
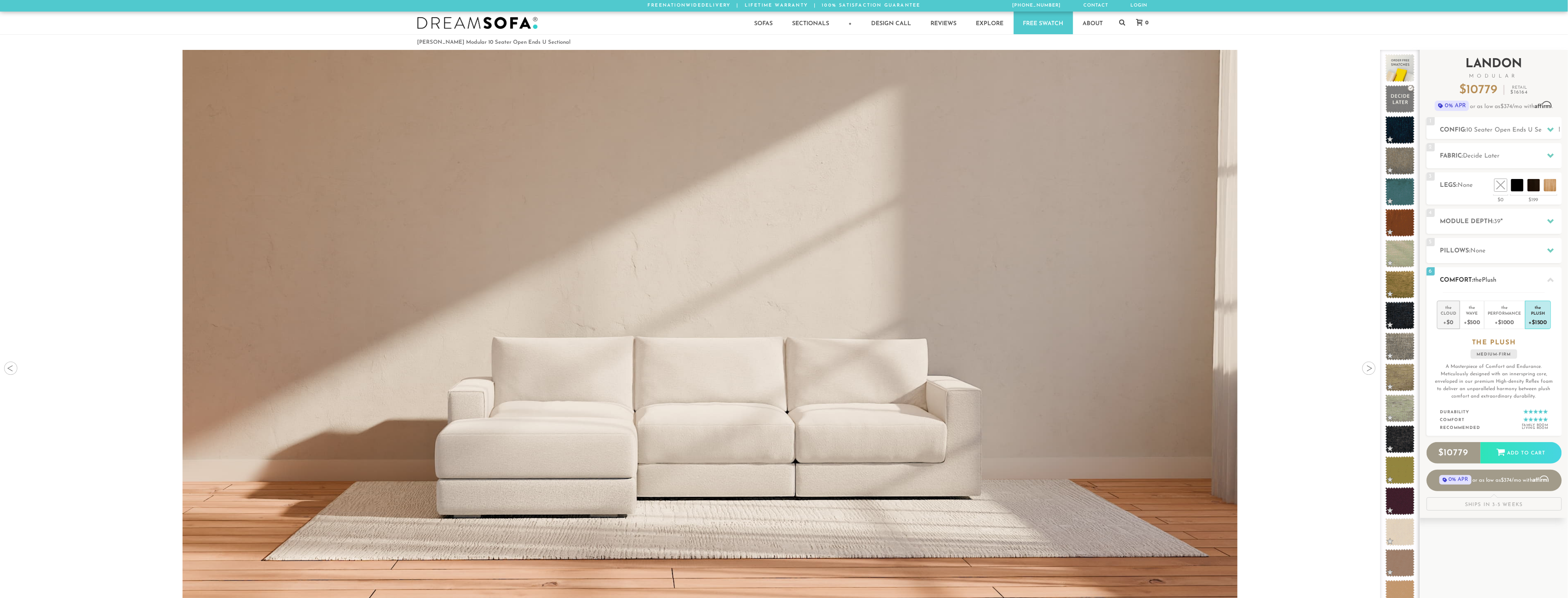
click at [1452, 315] on div "Cloud" at bounding box center [1448, 313] width 16 height 6
click at [1540, 316] on div "+$1500" at bounding box center [1538, 321] width 19 height 12
click at [1445, 313] on div "Cloud" at bounding box center [1448, 313] width 16 height 6
click at [1543, 316] on div "+$1500" at bounding box center [1538, 321] width 19 height 12
click at [1453, 315] on div "Cloud" at bounding box center [1448, 313] width 16 height 6
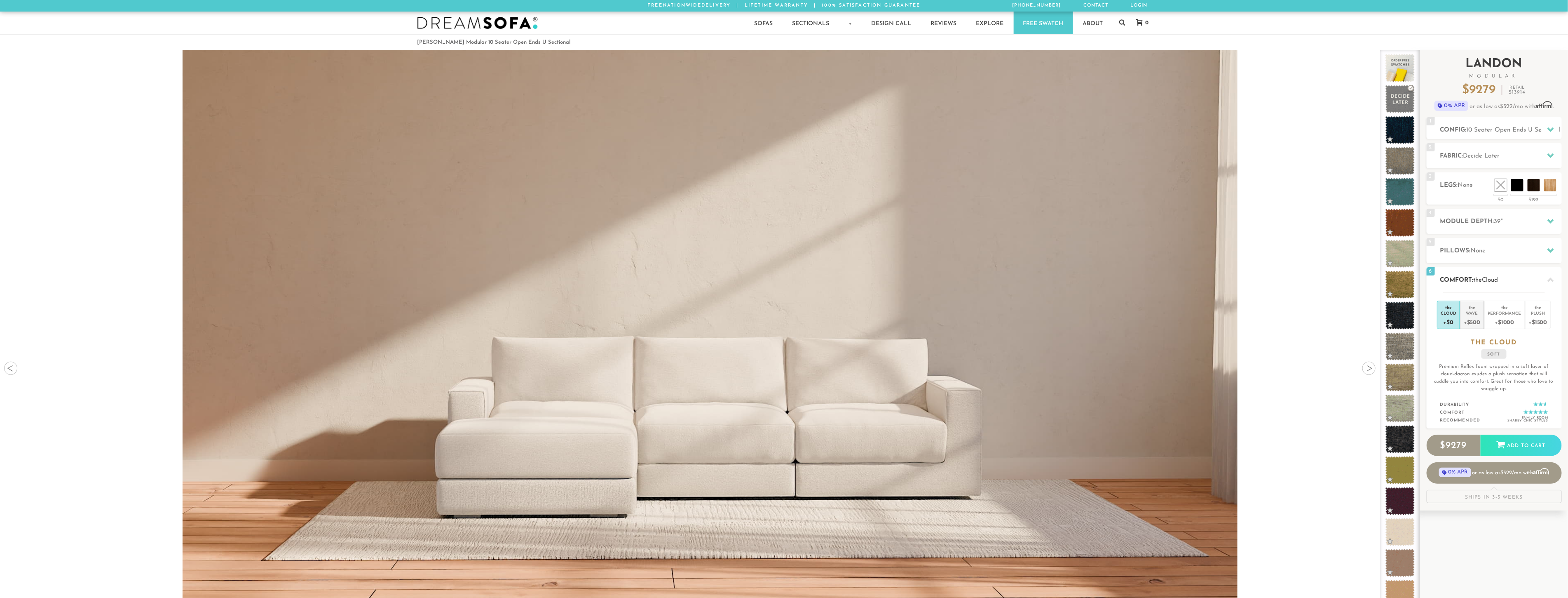
click at [1478, 315] on div "Wave" at bounding box center [1472, 313] width 16 height 6
click at [1451, 316] on div "+$0" at bounding box center [1448, 321] width 16 height 12
click at [1535, 315] on div "Plush" at bounding box center [1538, 313] width 19 height 6
click at [1457, 306] on li "the Cloud +$0" at bounding box center [1448, 315] width 23 height 28
click at [1542, 310] on div "Plush" at bounding box center [1538, 313] width 19 height 6
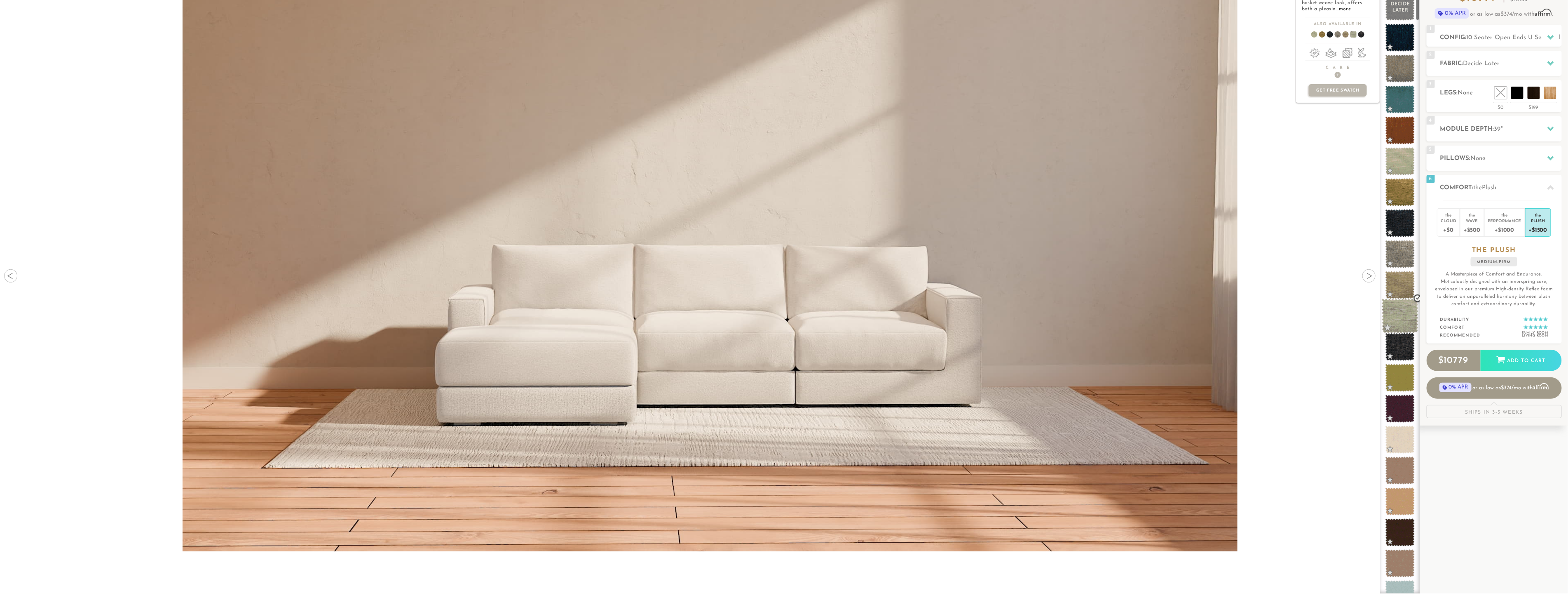
scroll to position [46, 0]
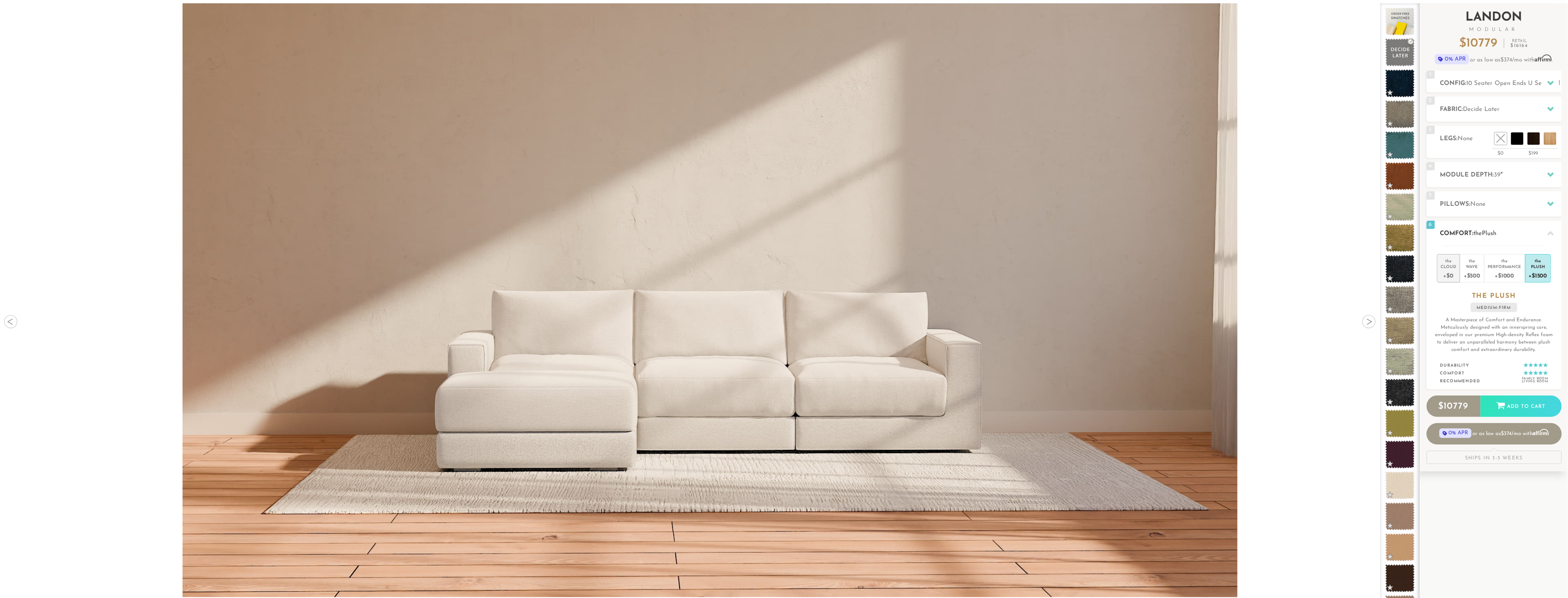
click at [1456, 257] on div "the" at bounding box center [1448, 259] width 16 height 9
click at [1469, 266] on div "Wave" at bounding box center [1472, 266] width 16 height 6
click at [1497, 271] on div "+$1000" at bounding box center [1504, 275] width 33 height 12
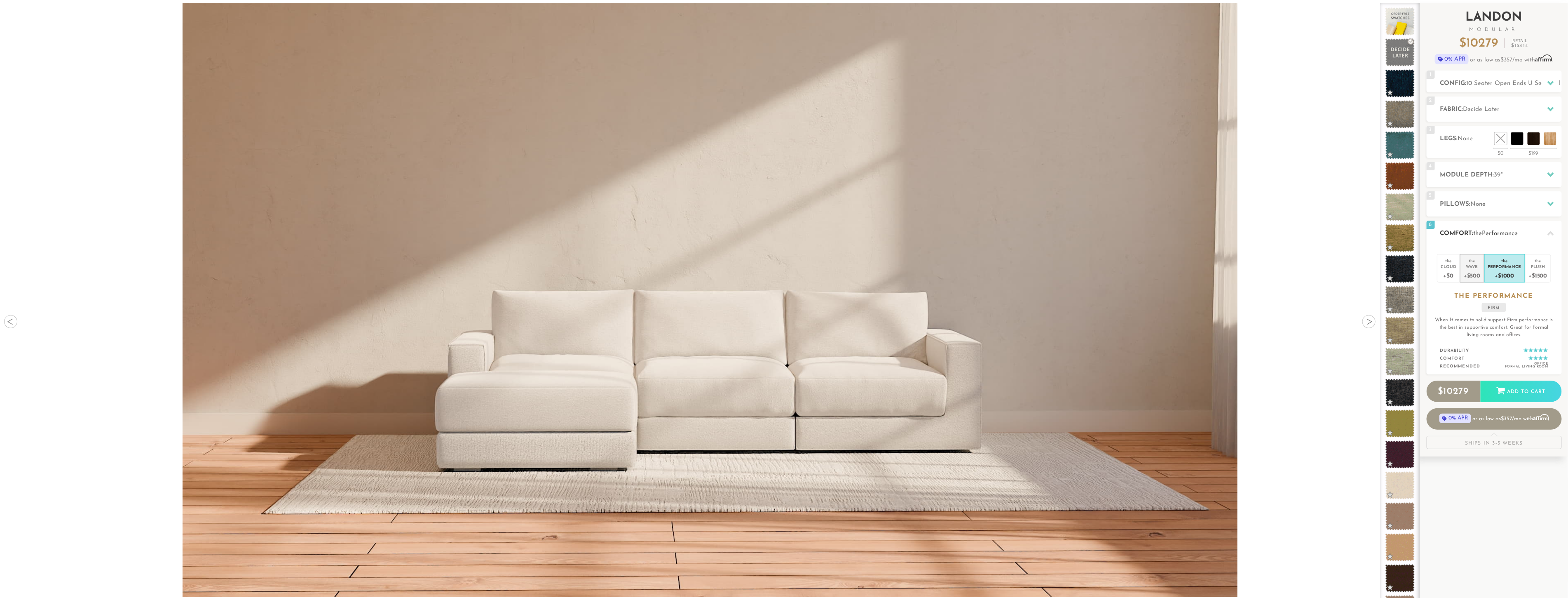
click at [1469, 266] on div "Wave" at bounding box center [1472, 266] width 16 height 6
click at [1453, 265] on div "Cloud" at bounding box center [1448, 266] width 16 height 6
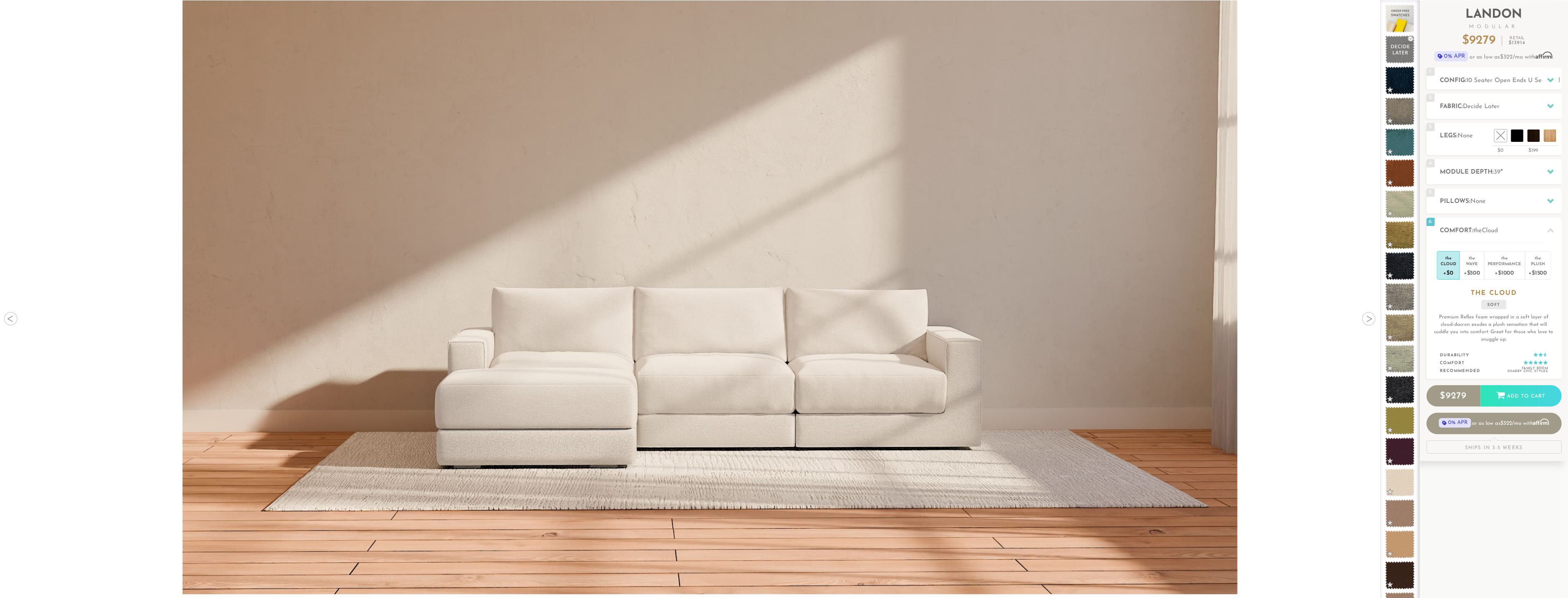
scroll to position [0, 0]
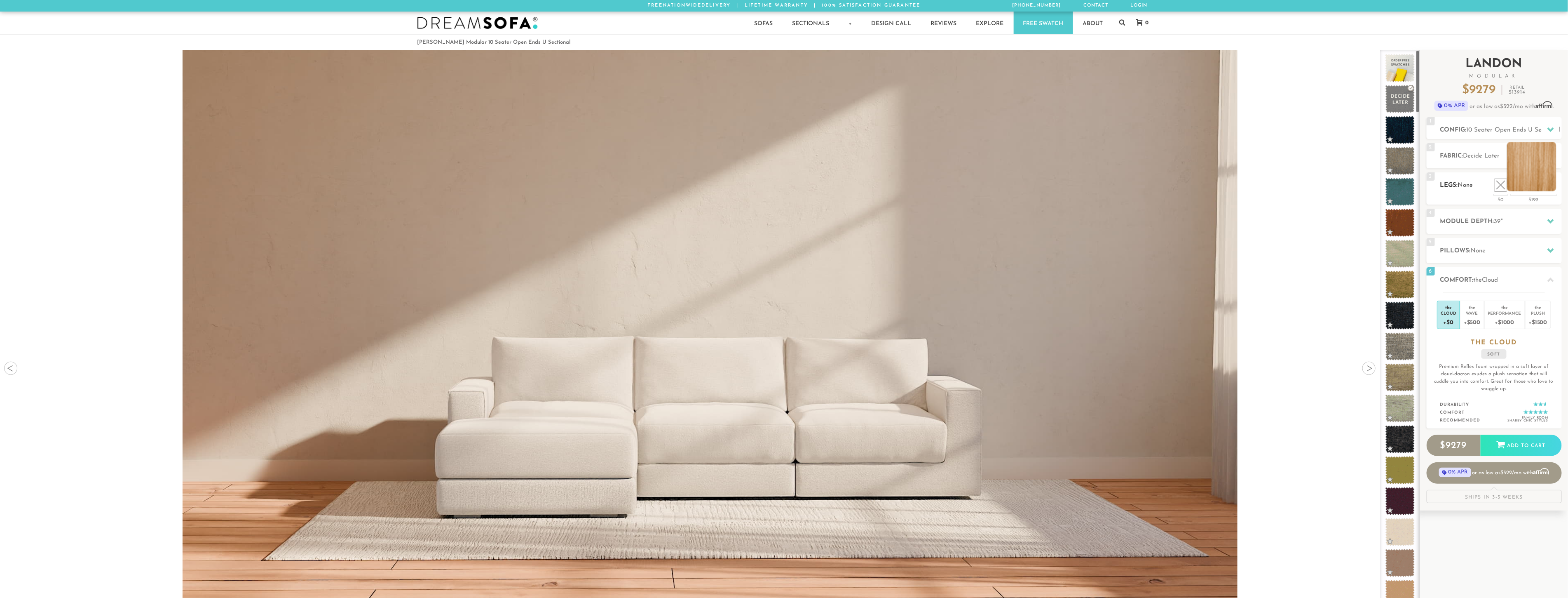
click at [1547, 184] on li at bounding box center [1531, 166] width 49 height 49
click at [1480, 155] on span "Decide Later" at bounding box center [1481, 156] width 37 height 7
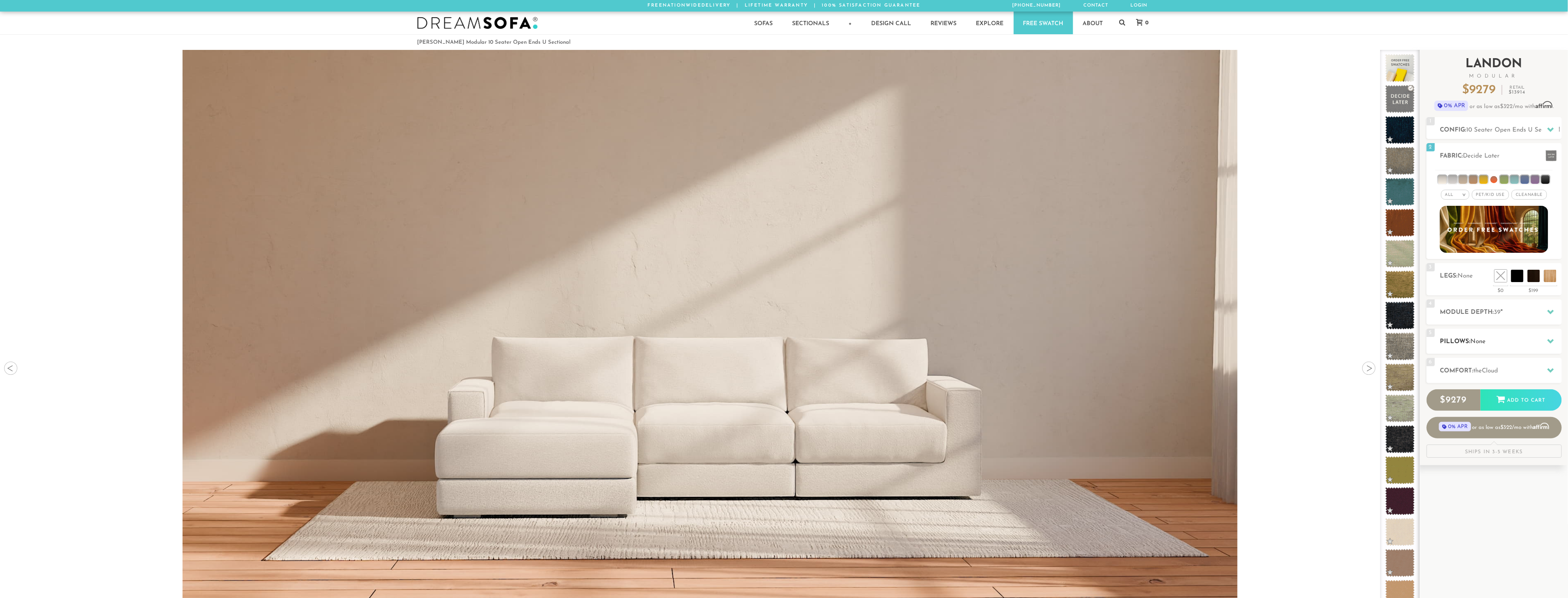
click at [1482, 339] on span "None" at bounding box center [1478, 341] width 15 height 7
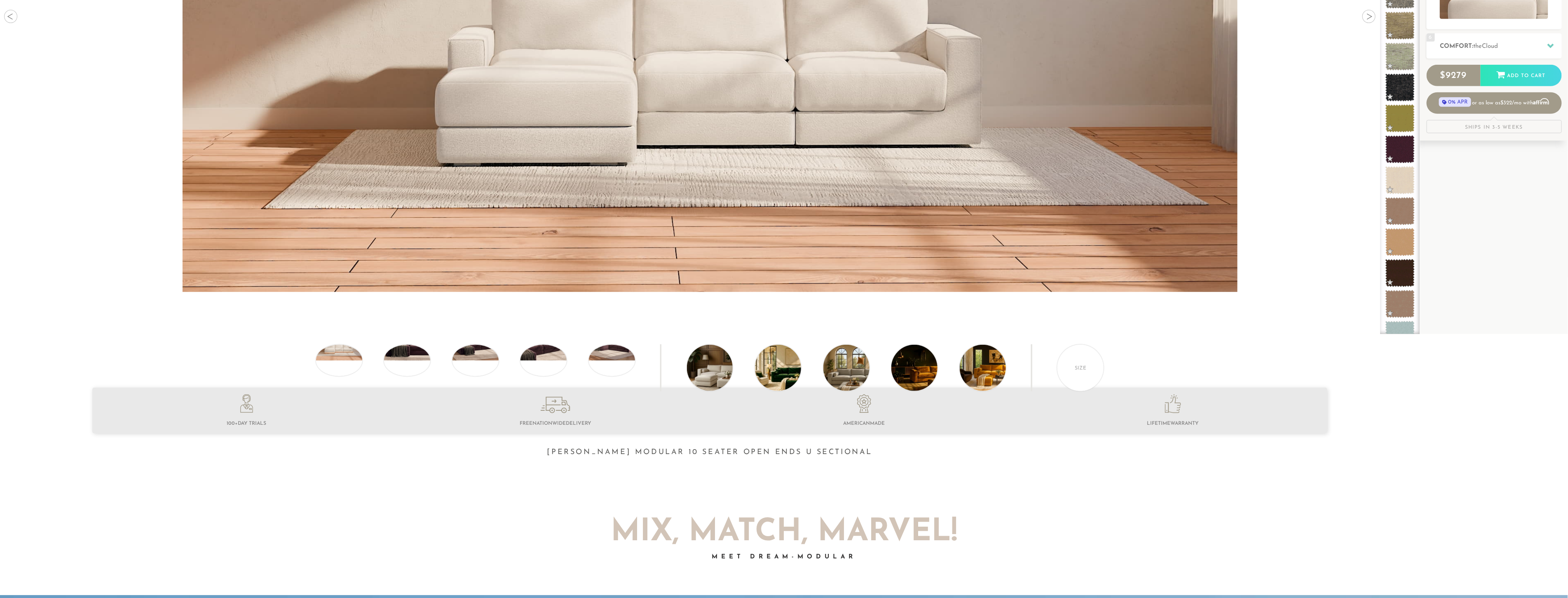
scroll to position [367, 0]
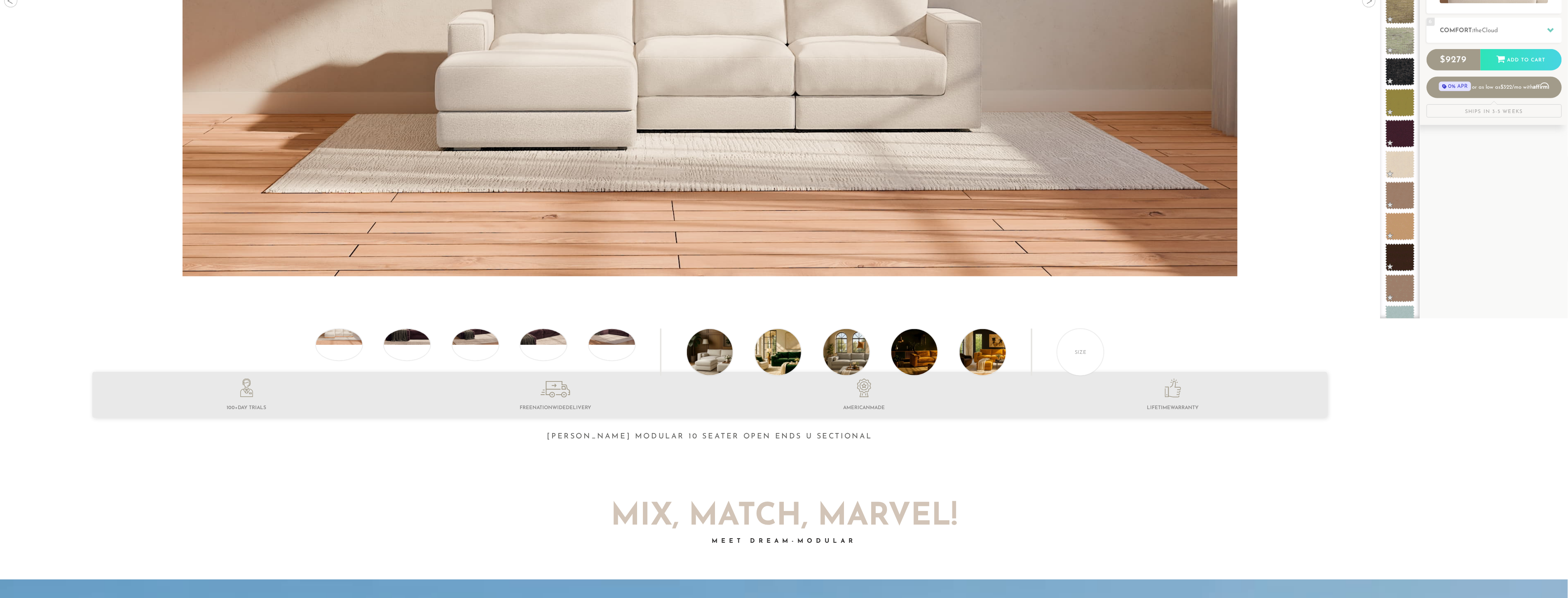
click at [877, 398] on li "American Made" at bounding box center [863, 395] width 309 height 35
click at [862, 396] on icon at bounding box center [862, 395] width 1 height 3
click at [1065, 355] on div "Size" at bounding box center [1081, 352] width 47 height 47
click at [1075, 359] on div "Size" at bounding box center [1081, 352] width 47 height 47
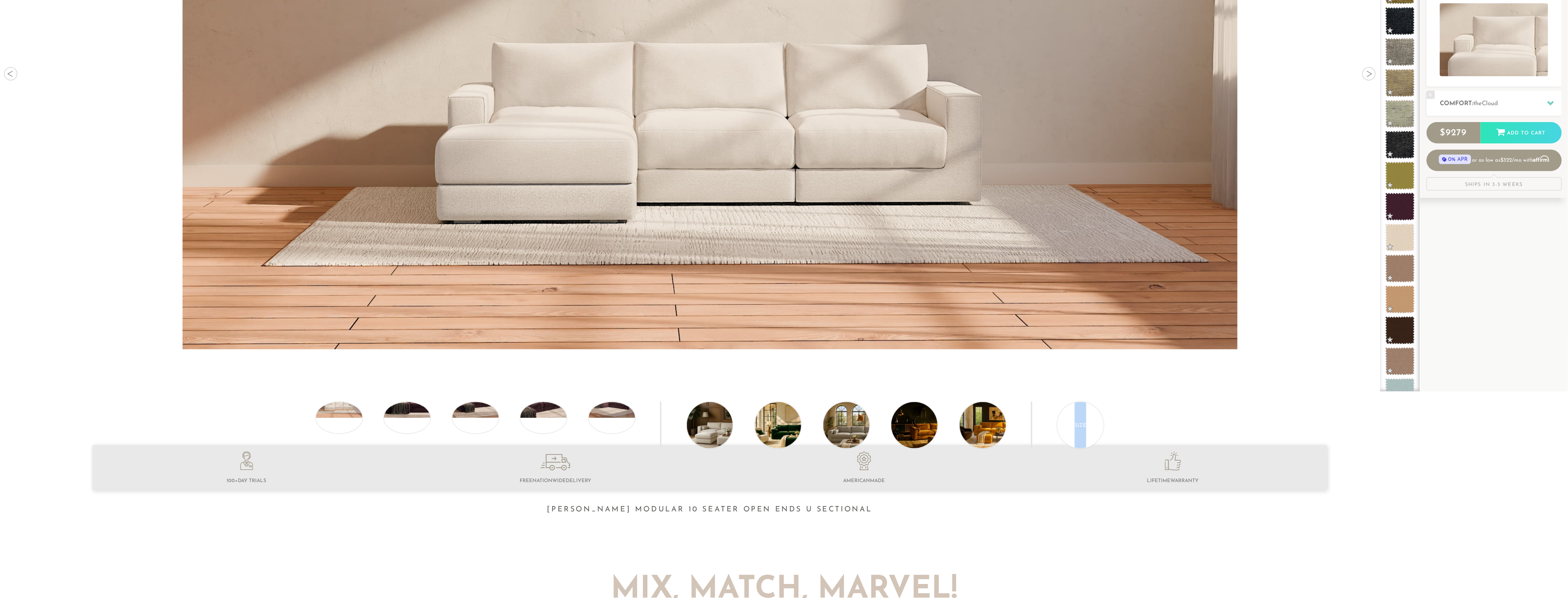
scroll to position [312, 0]
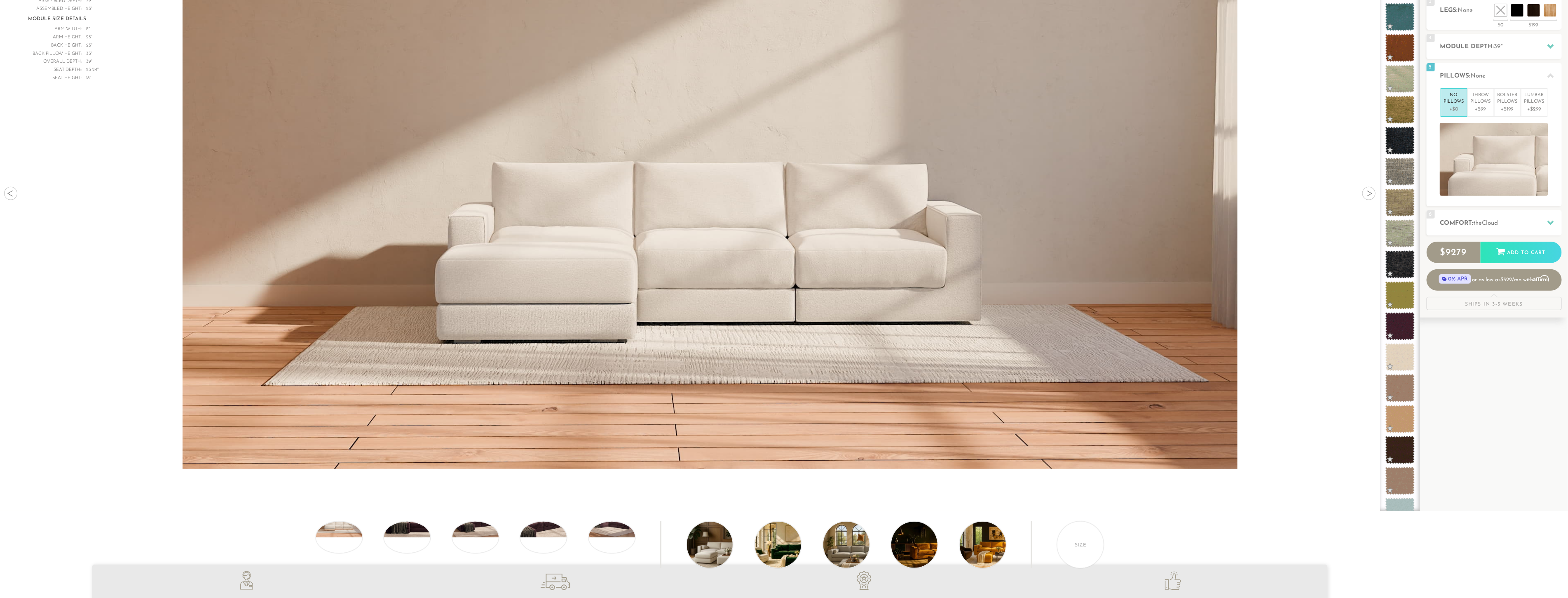
scroll to position [0, 0]
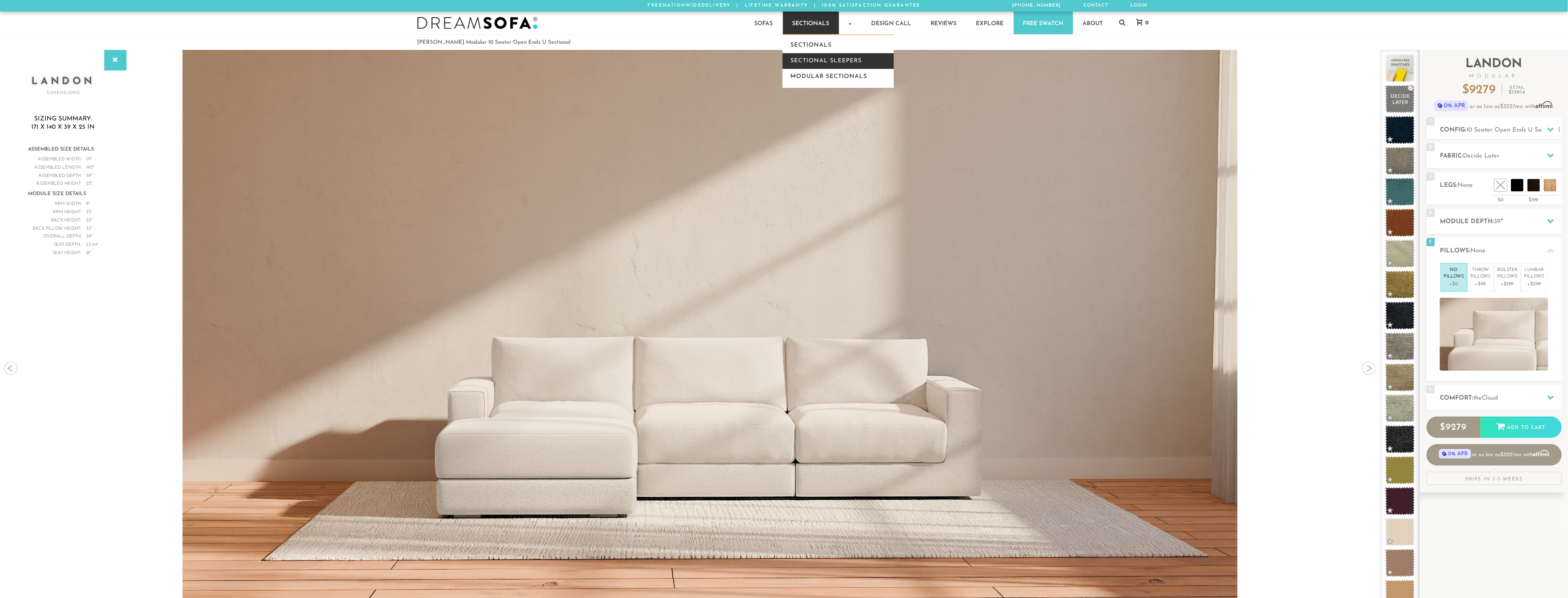
click at [839, 60] on link "Sectional Sleepers" at bounding box center [838, 60] width 111 height 16
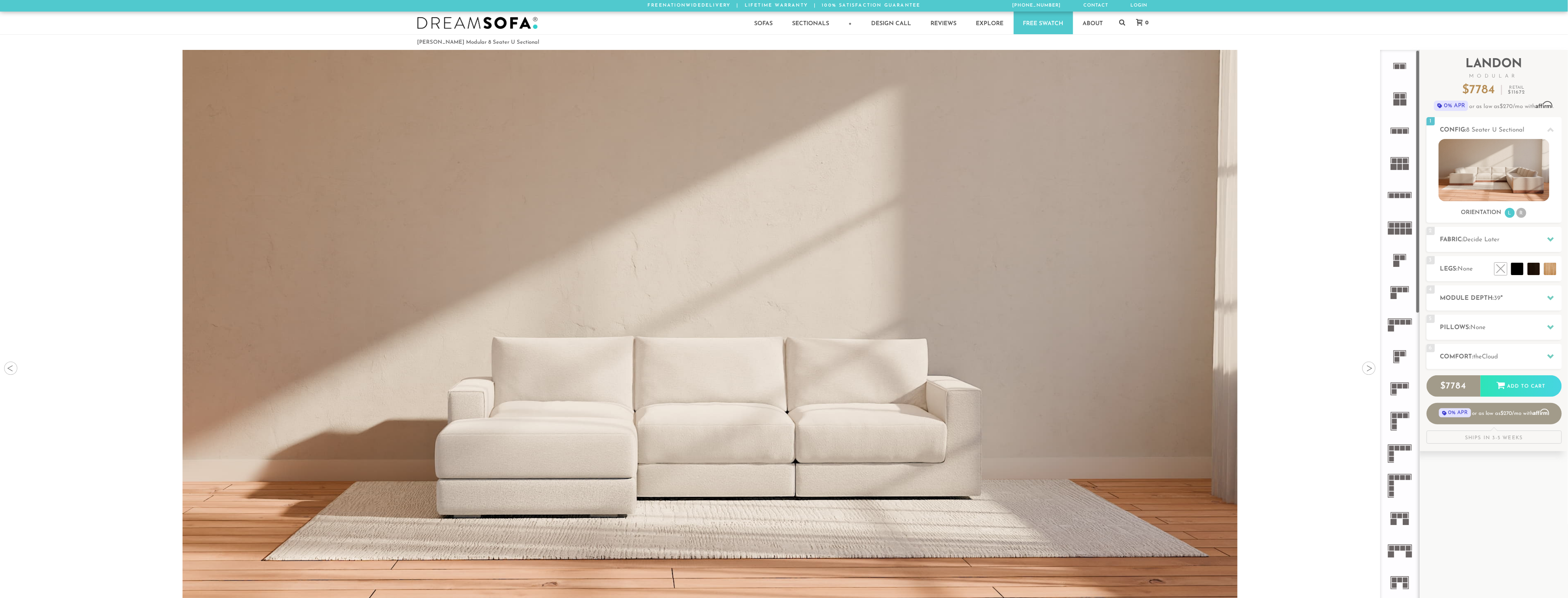
scroll to position [12226, 1561]
click at [1539, 361] on h2 "Comfort: the Cloud" at bounding box center [1501, 357] width 122 height 9
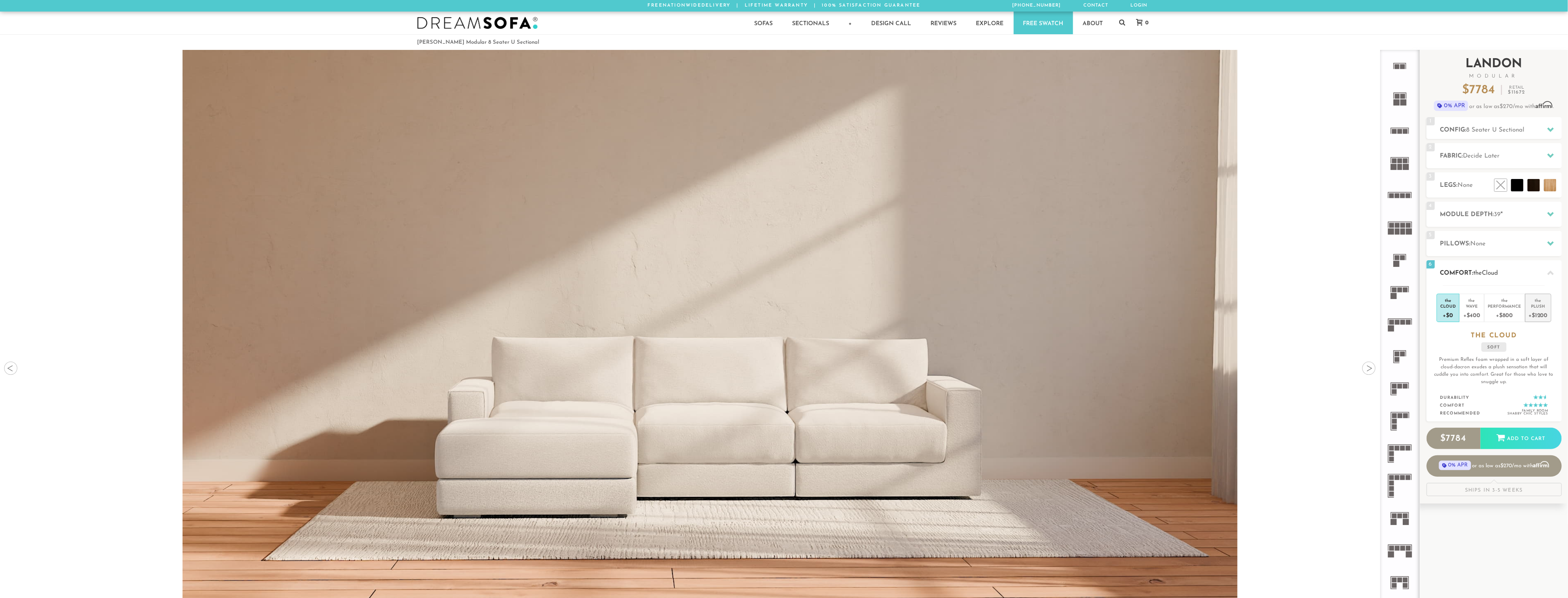
click at [1534, 303] on div "Plush" at bounding box center [1538, 306] width 19 height 6
click at [1486, 131] on span "8 Seater U Sectional" at bounding box center [1496, 129] width 59 height 7
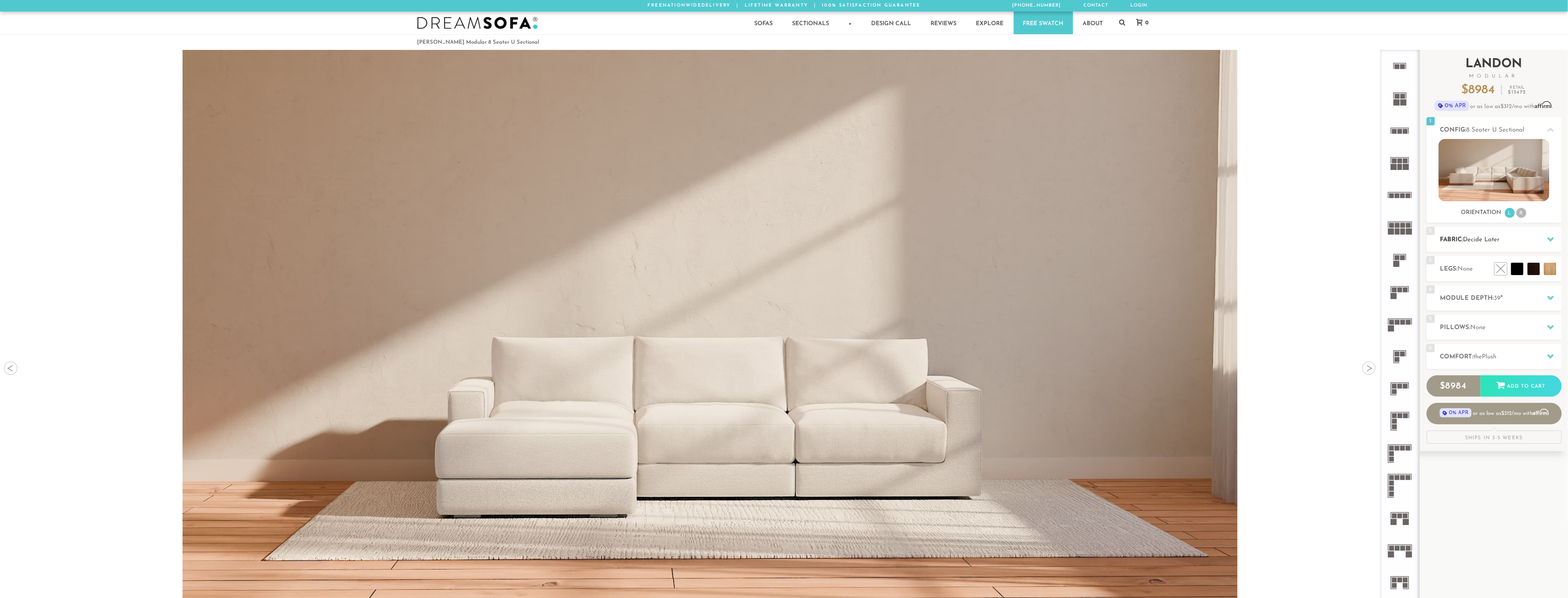
click at [1491, 241] on span "Decide Later" at bounding box center [1481, 239] width 37 height 7
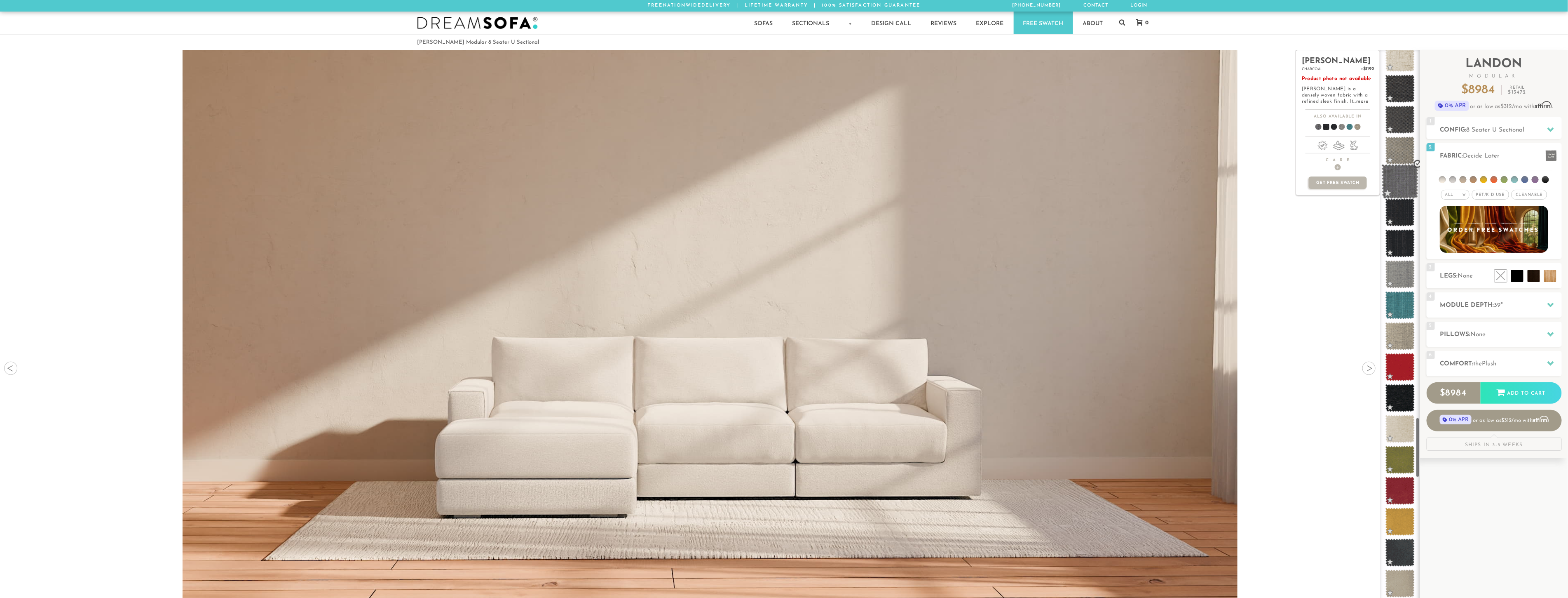
scroll to position [3906, 0]
click at [1451, 194] on em "All" at bounding box center [1449, 195] width 9 height 5
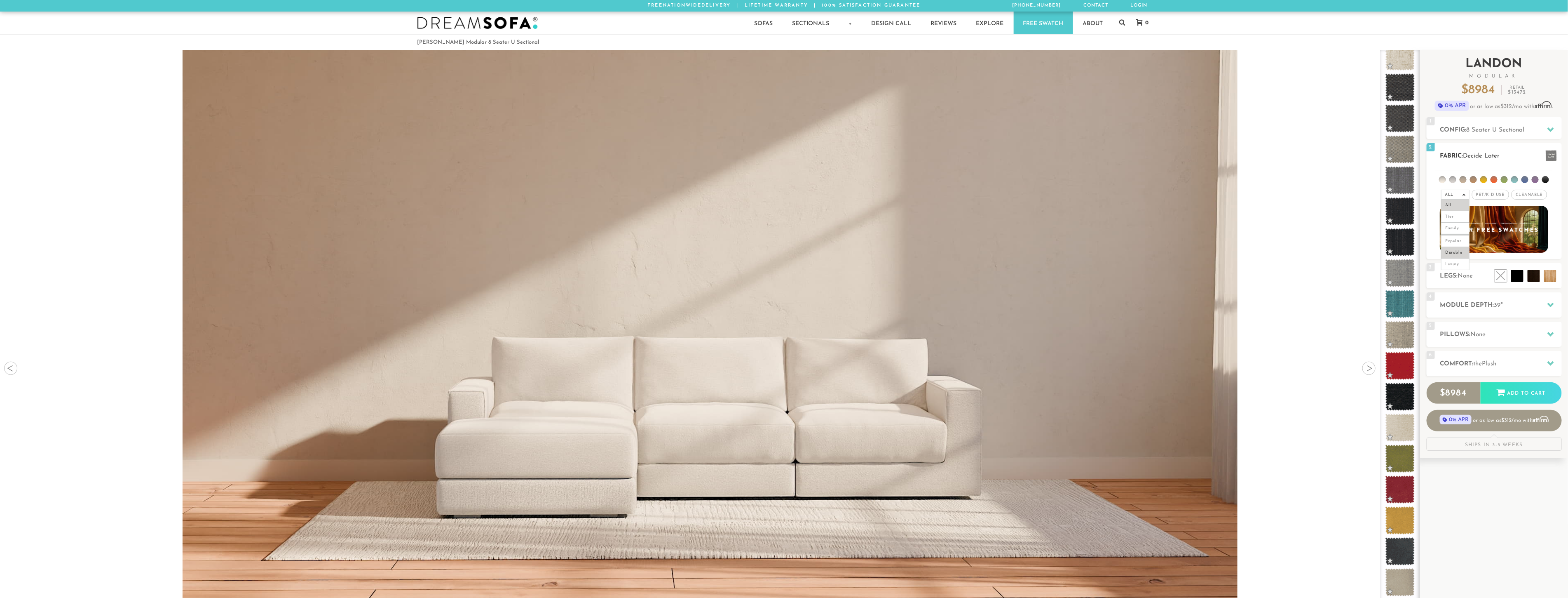
click at [1461, 249] on li "Durable" at bounding box center [1456, 252] width 28 height 11
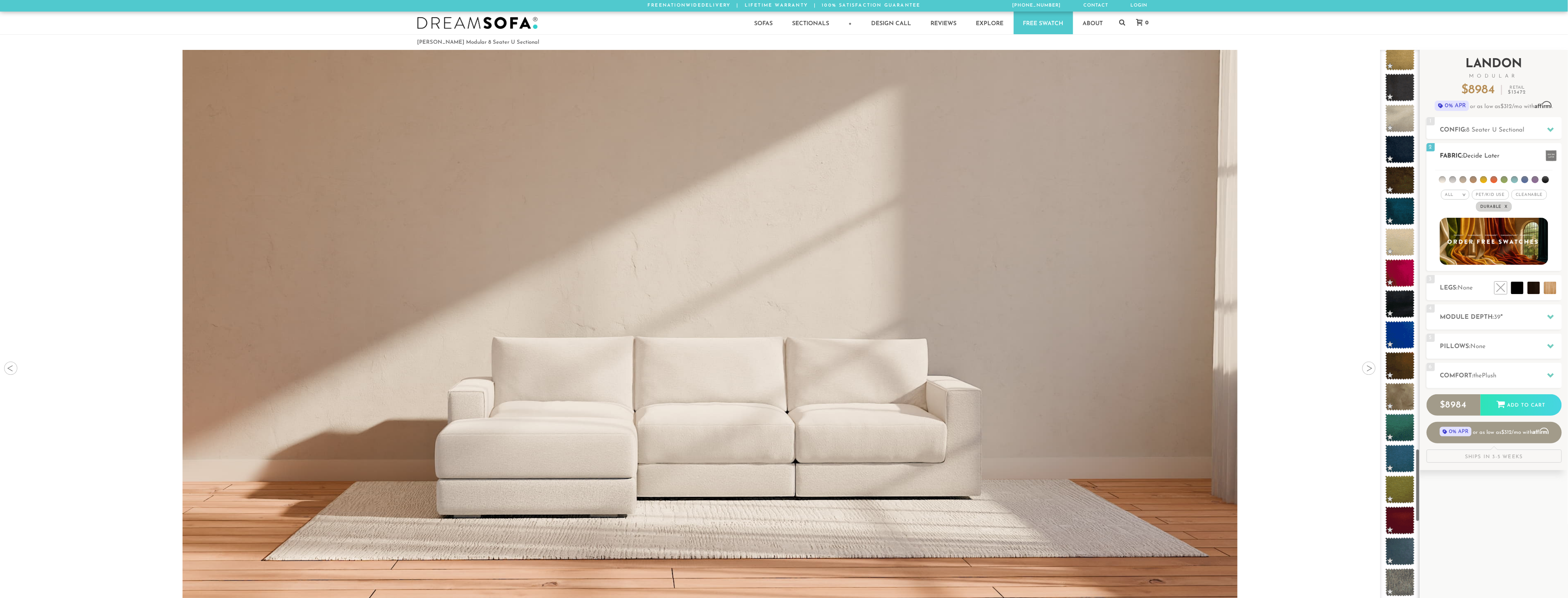
scroll to position [3474, 0]
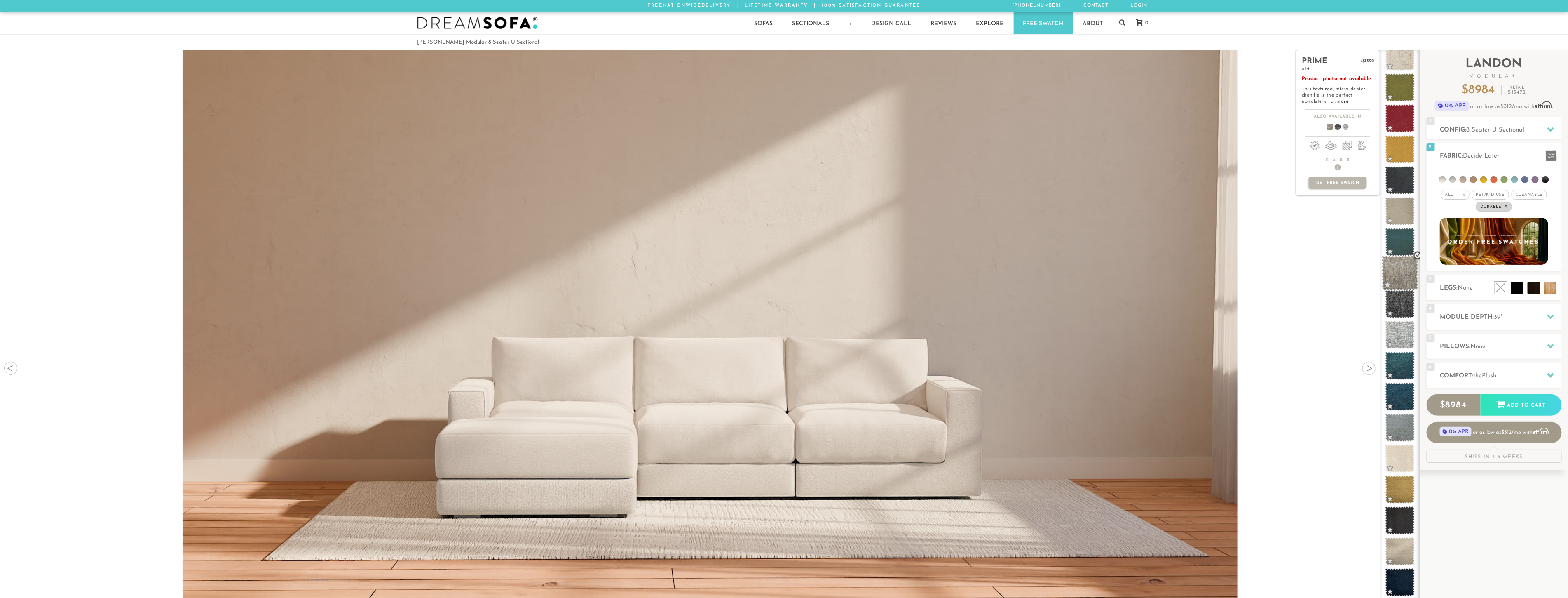
click at [1397, 274] on span at bounding box center [1400, 272] width 37 height 35
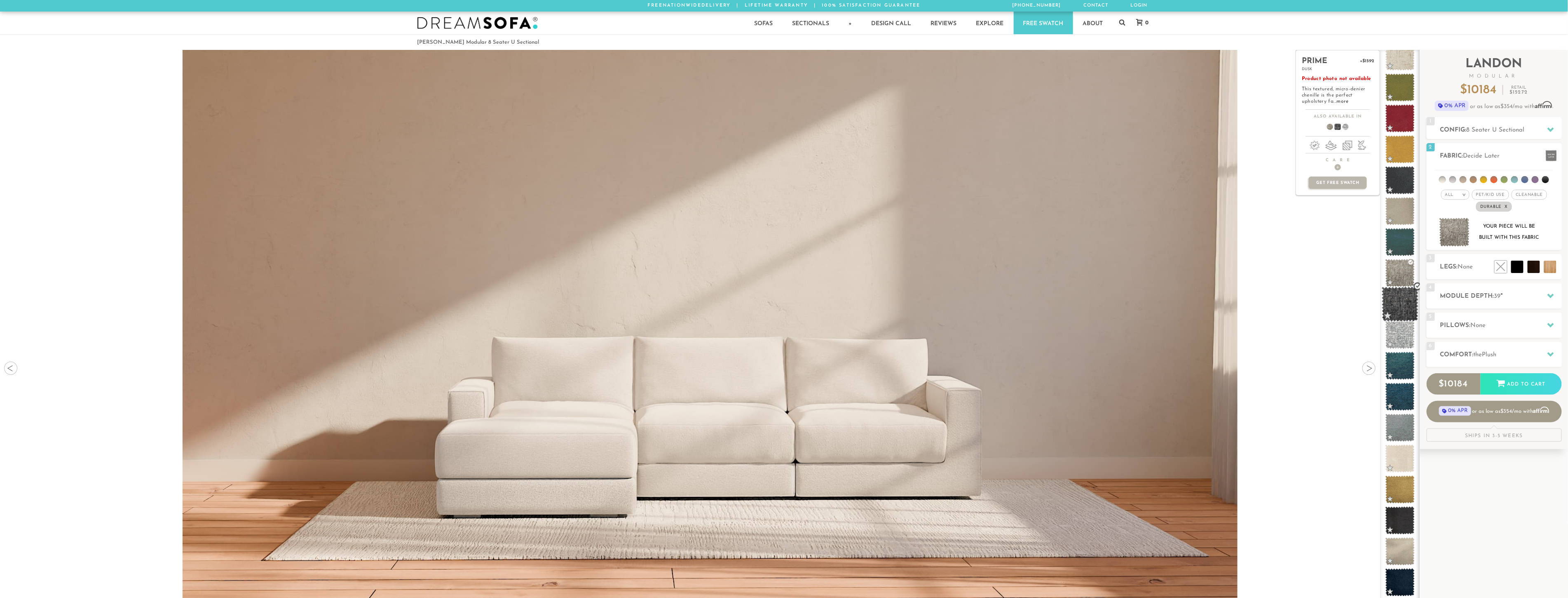
click at [1397, 304] on span at bounding box center [1400, 303] width 37 height 35
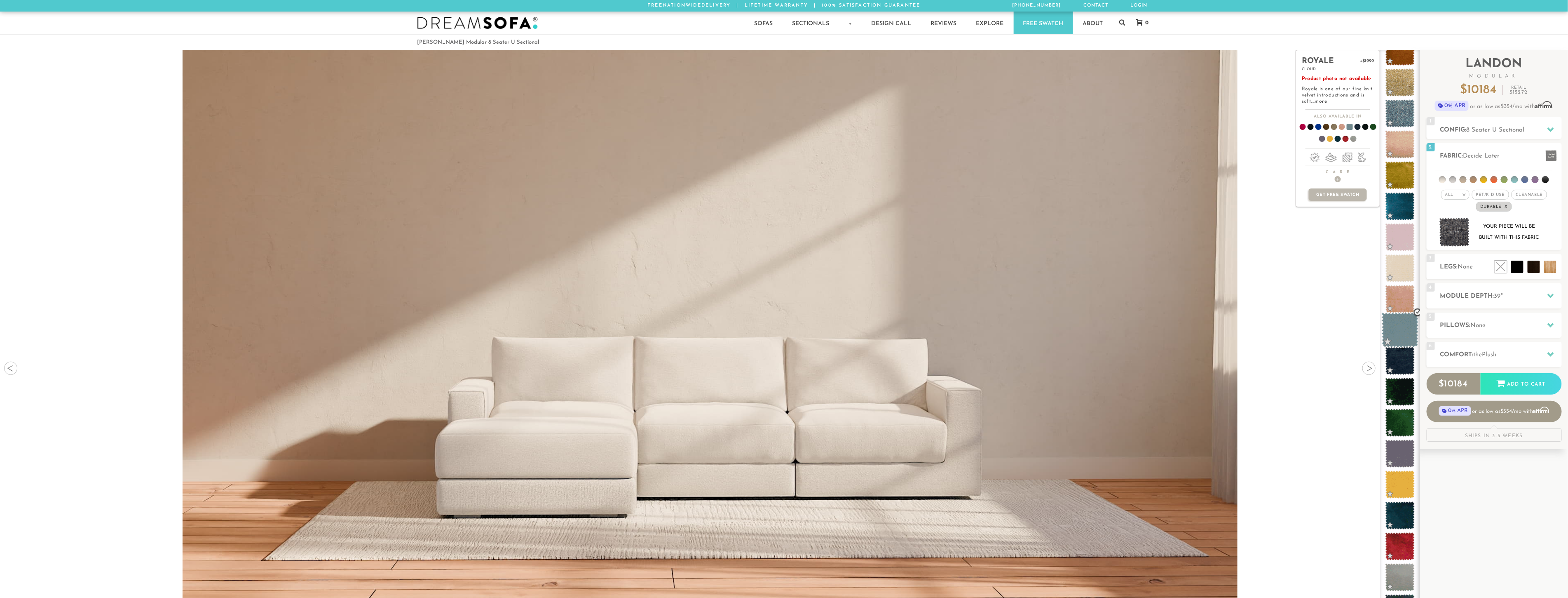
scroll to position [4929, 0]
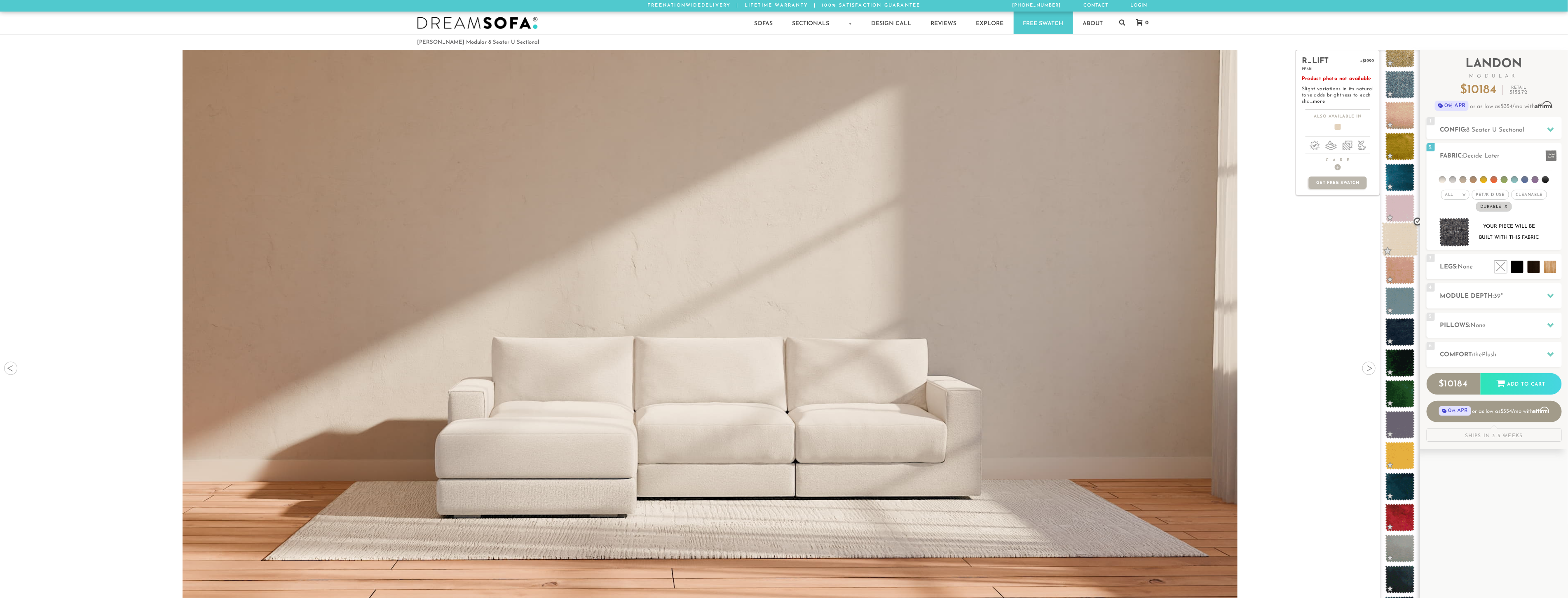
click at [1400, 243] on span at bounding box center [1400, 239] width 37 height 35
click at [1403, 538] on span at bounding box center [1400, 548] width 37 height 35
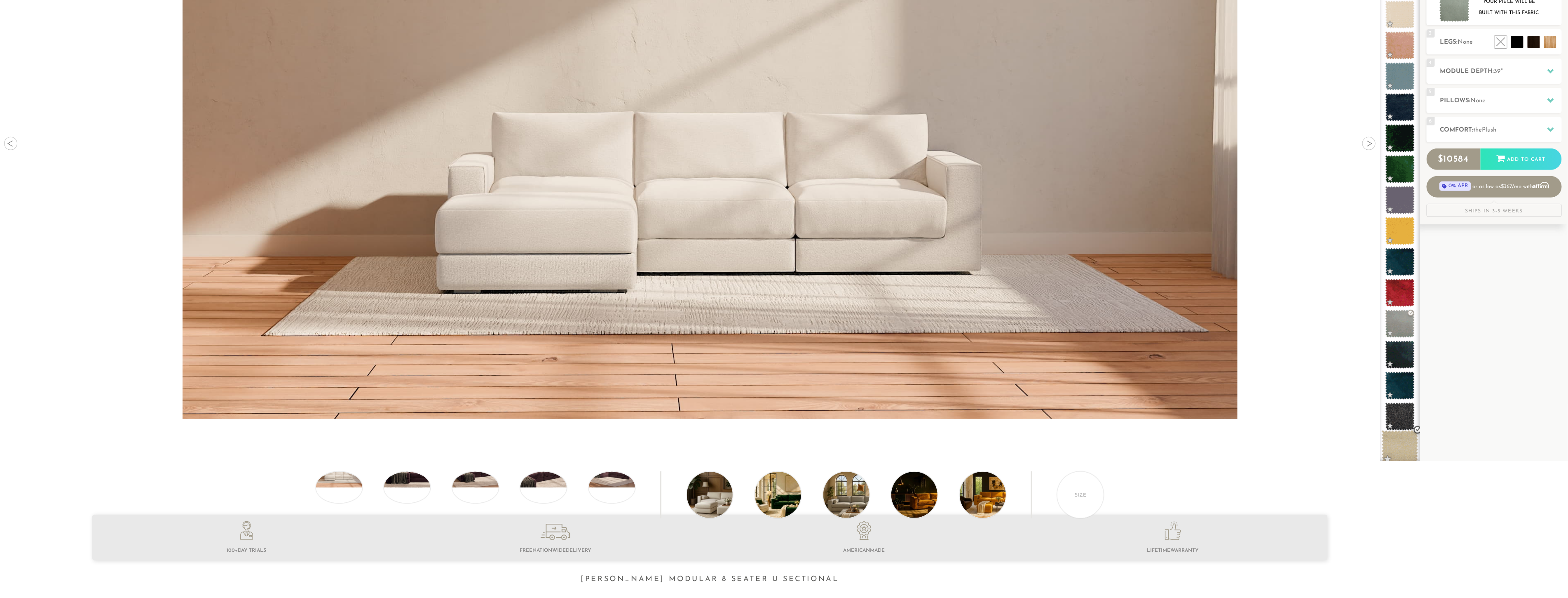
scroll to position [229, 0]
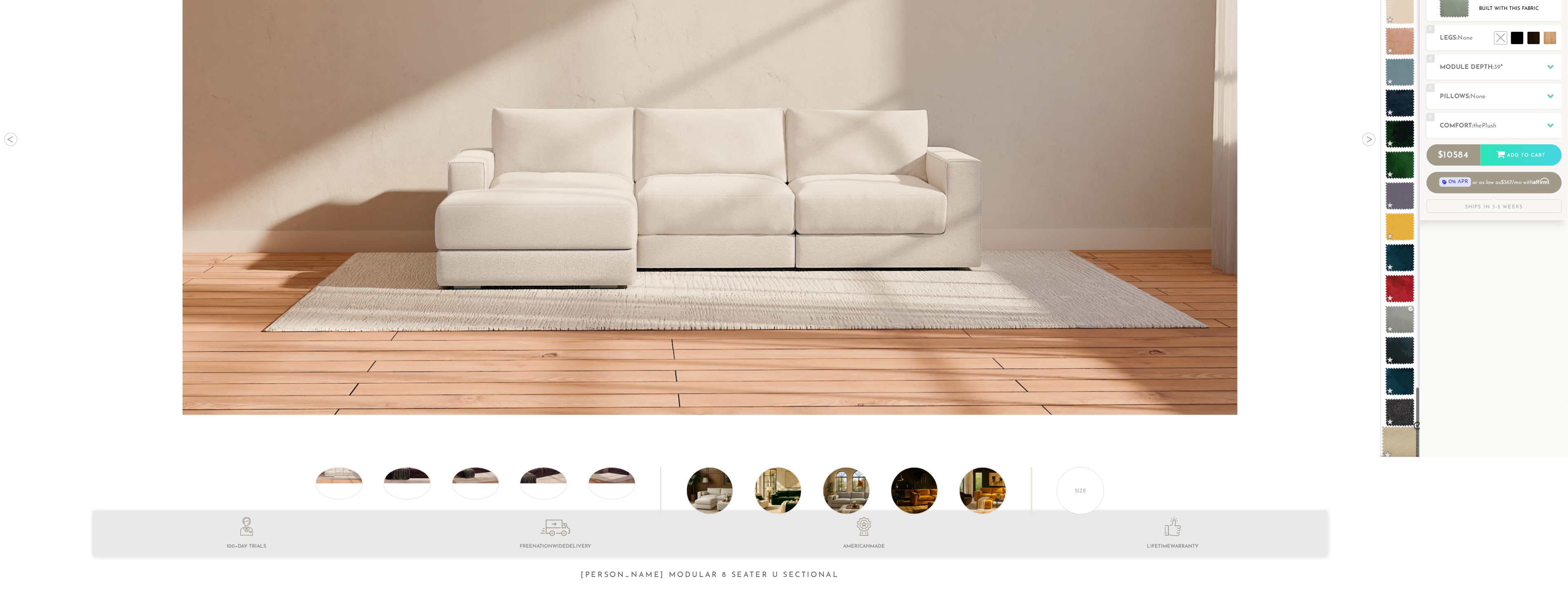
click at [1402, 435] on span at bounding box center [1400, 443] width 37 height 35
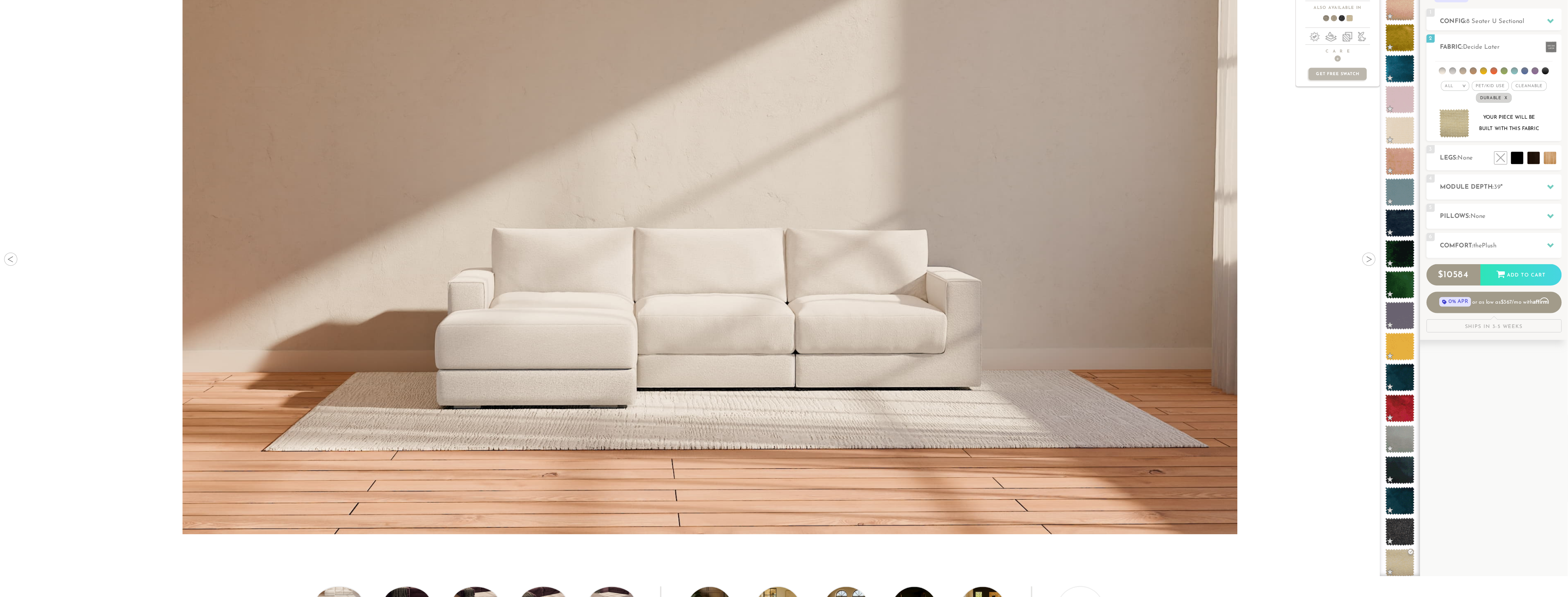
scroll to position [114, 0]
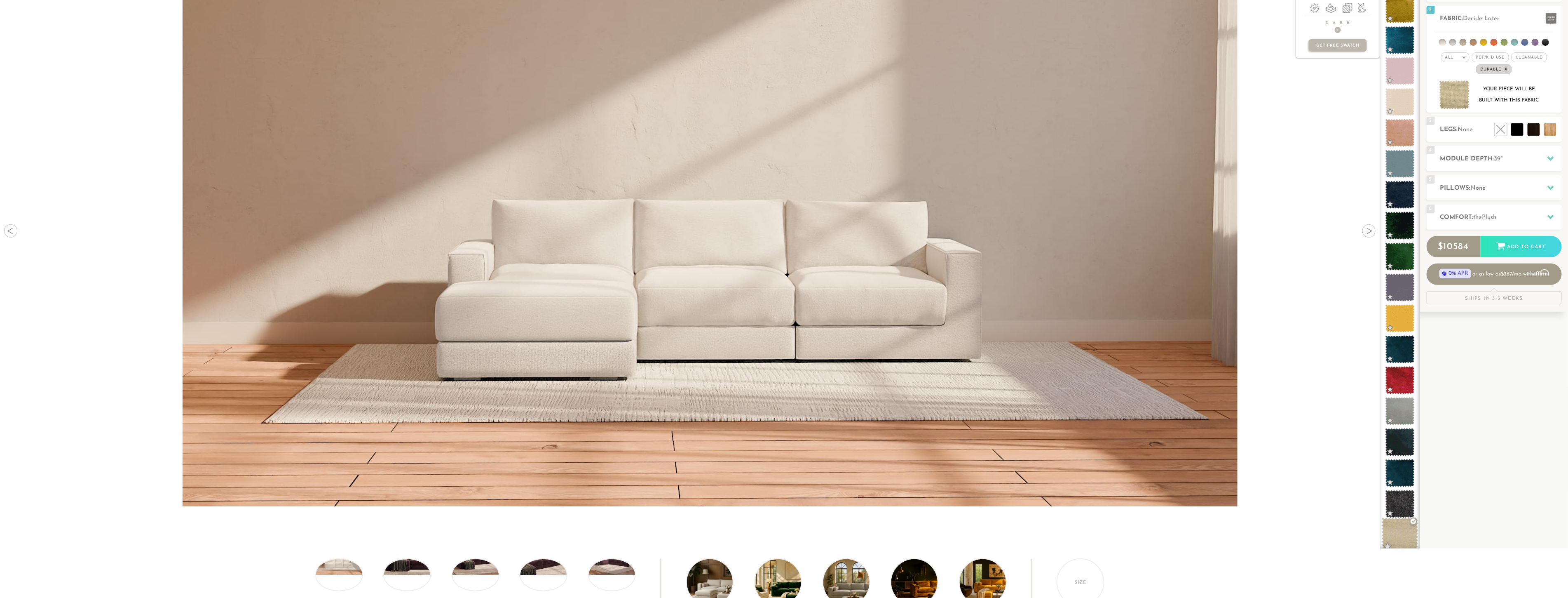
click at [1402, 543] on span at bounding box center [1400, 534] width 37 height 35
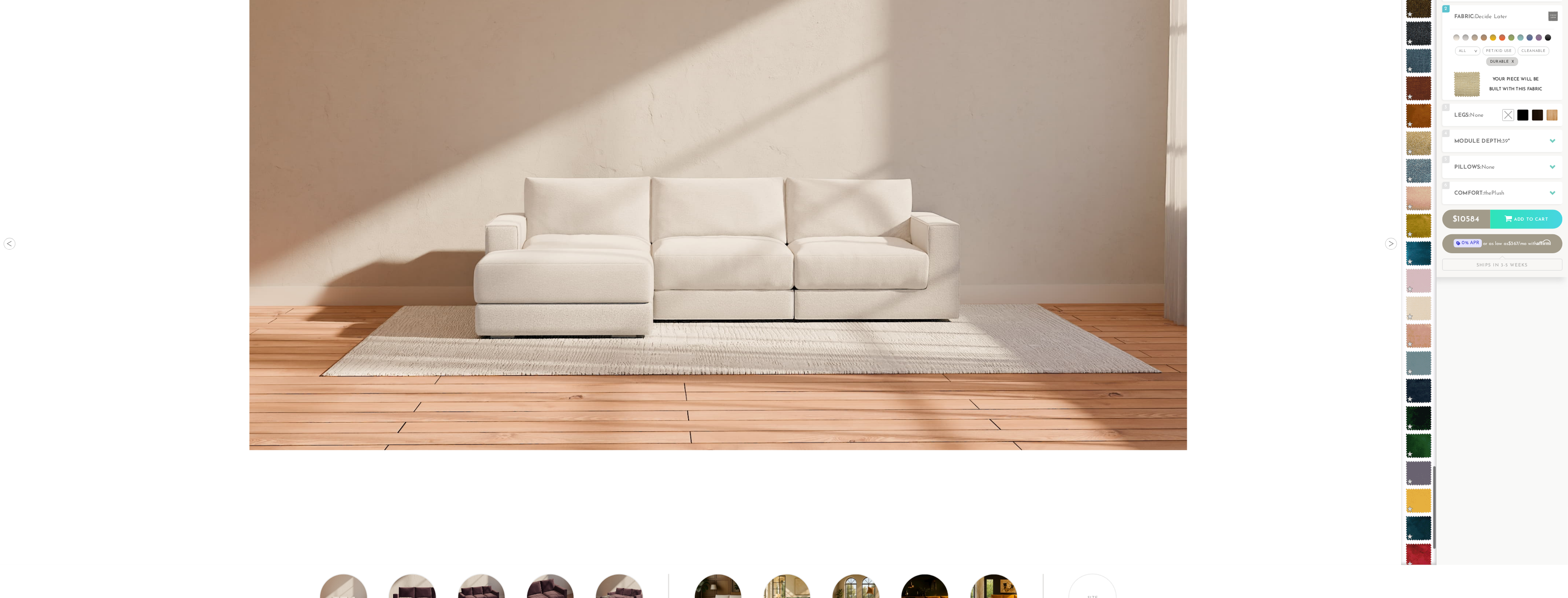
scroll to position [0, 0]
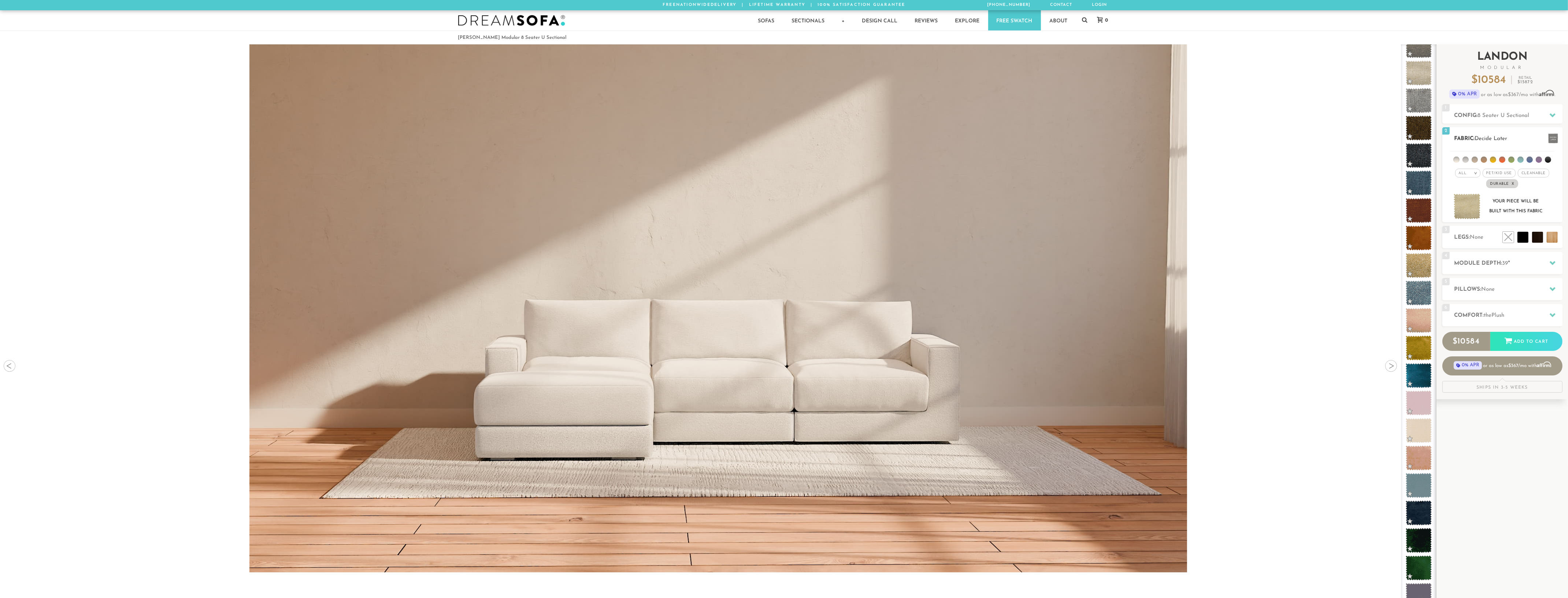
click at [1393, 207] on img at bounding box center [1466, 206] width 27 height 26
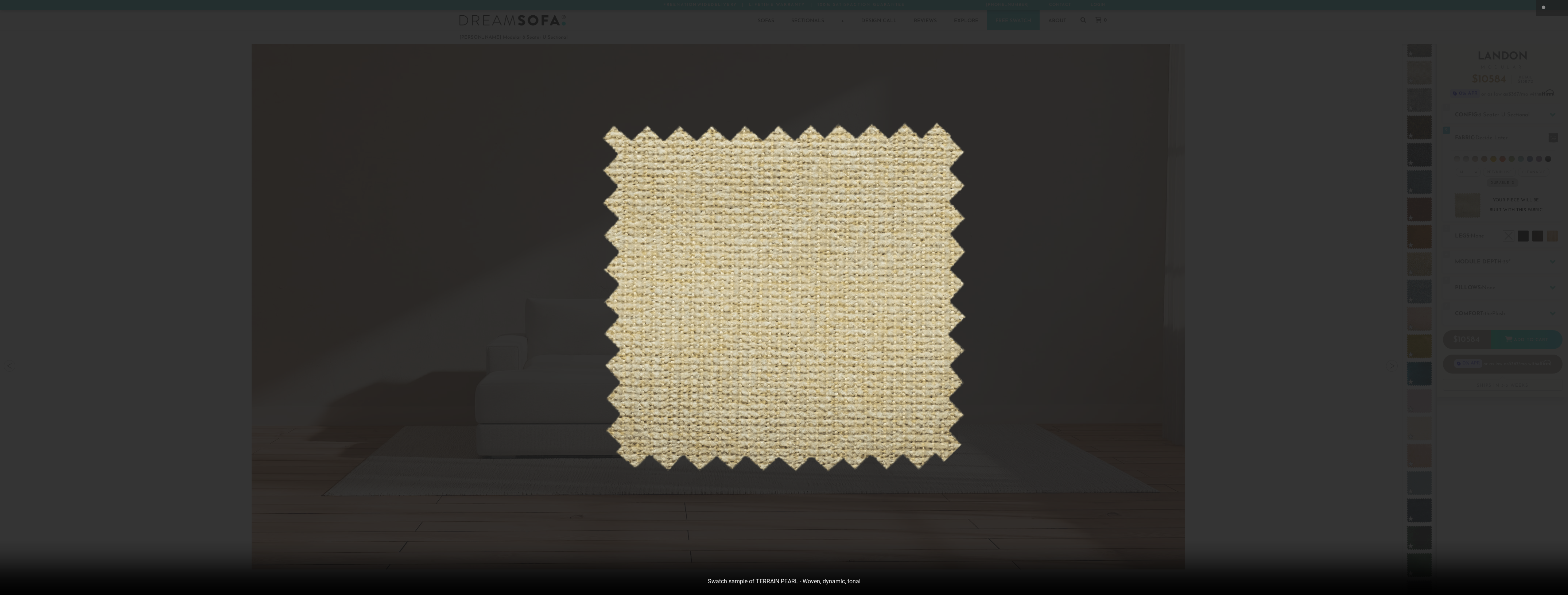
click at [1331, 306] on div at bounding box center [784, 298] width 1568 height 595
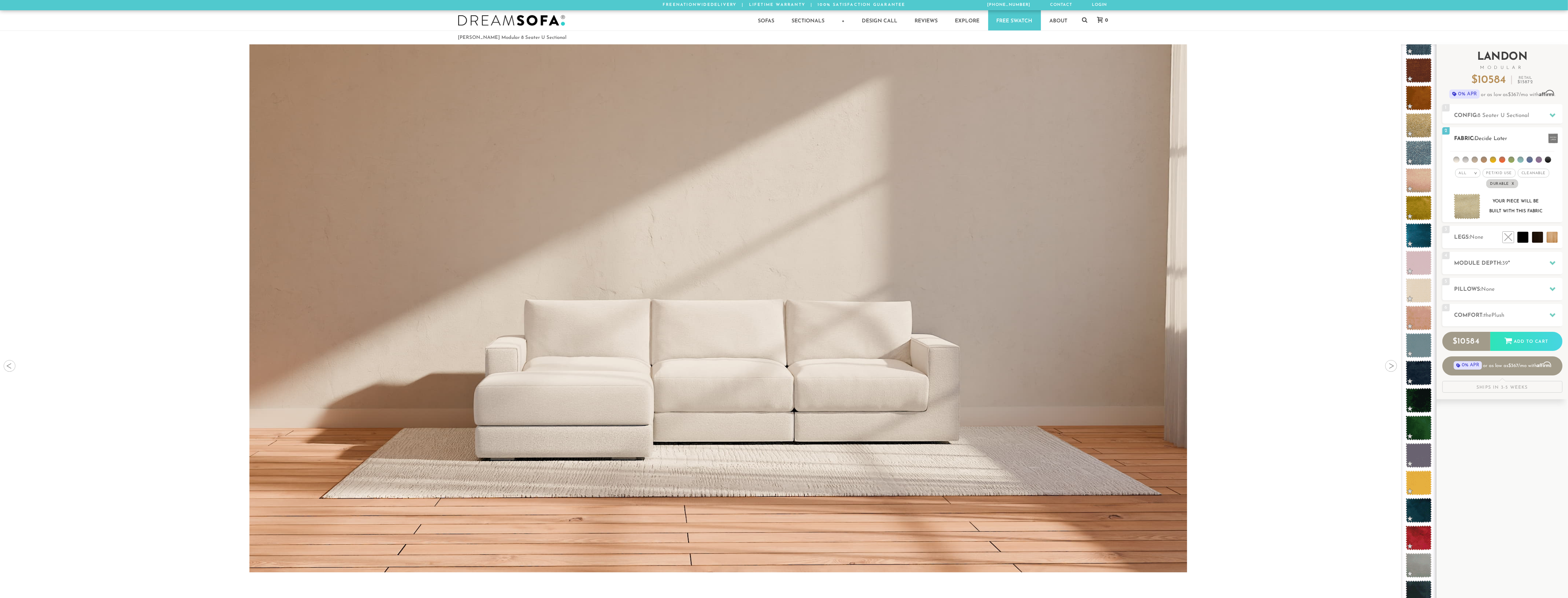
click at [1393, 184] on span "Durable x" at bounding box center [1502, 183] width 32 height 8
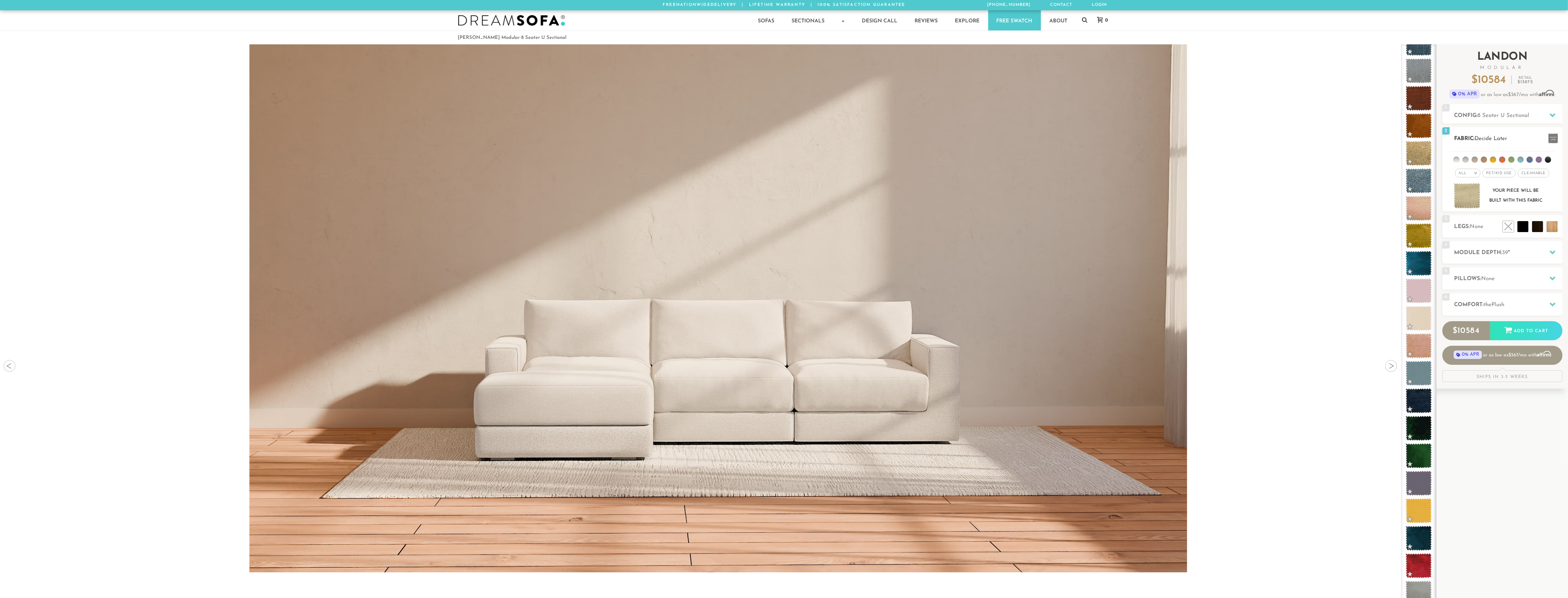
click at [1393, 174] on span "Pet/Kid Use x" at bounding box center [1498, 173] width 33 height 8
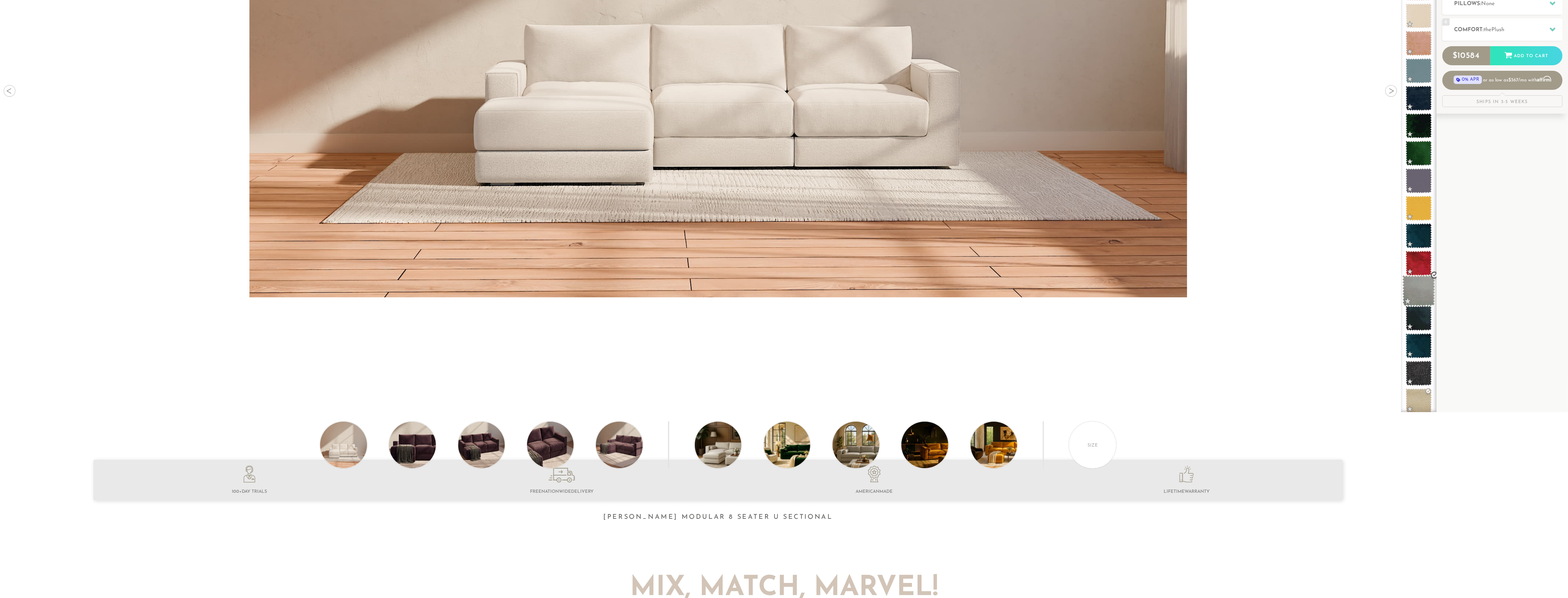
click at [1393, 290] on span at bounding box center [1418, 291] width 33 height 31
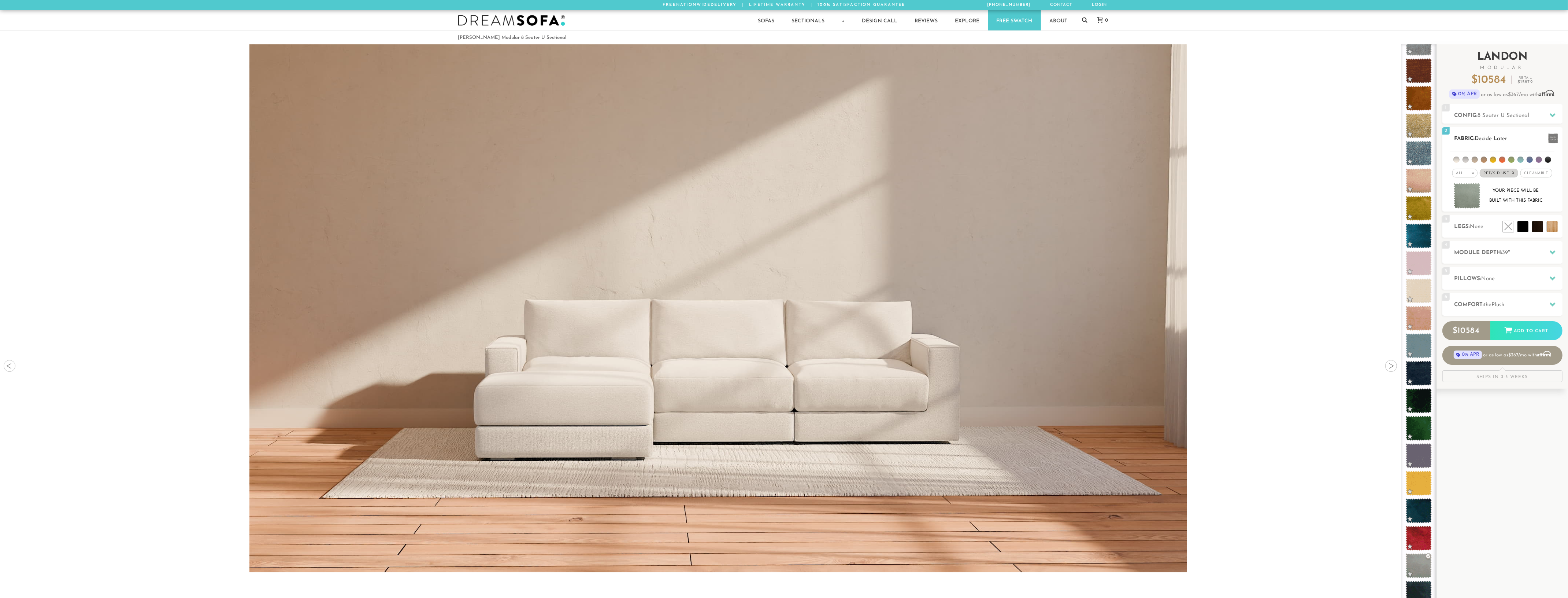
click at [1393, 198] on img at bounding box center [1466, 196] width 27 height 26
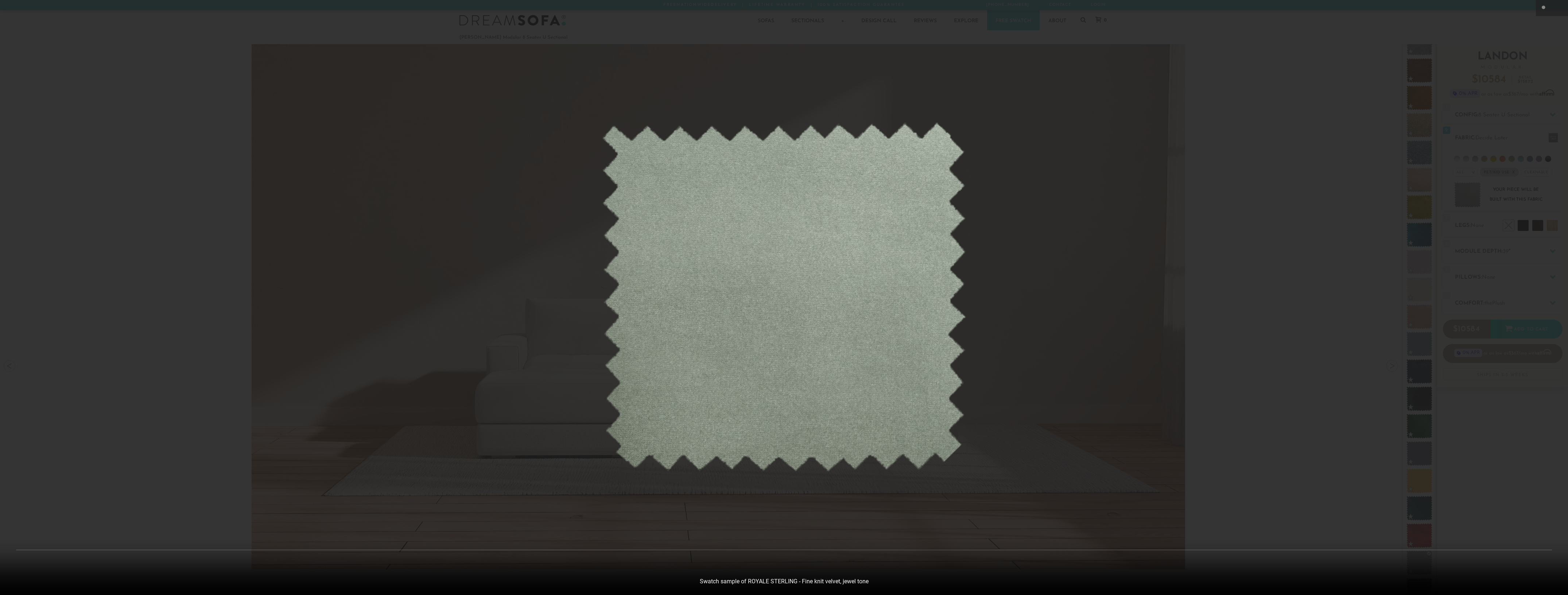
click at [1335, 254] on div at bounding box center [784, 298] width 1568 height 595
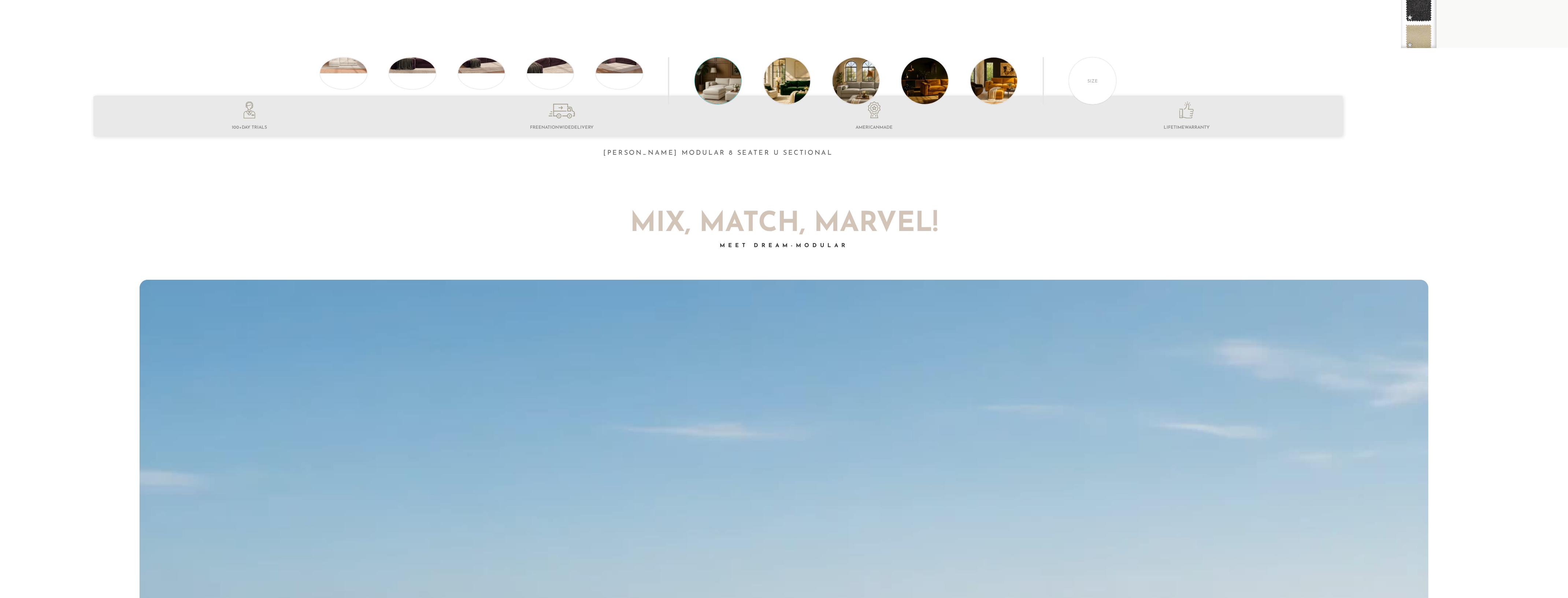
click at [715, 97] on img at bounding box center [736, 80] width 83 height 46
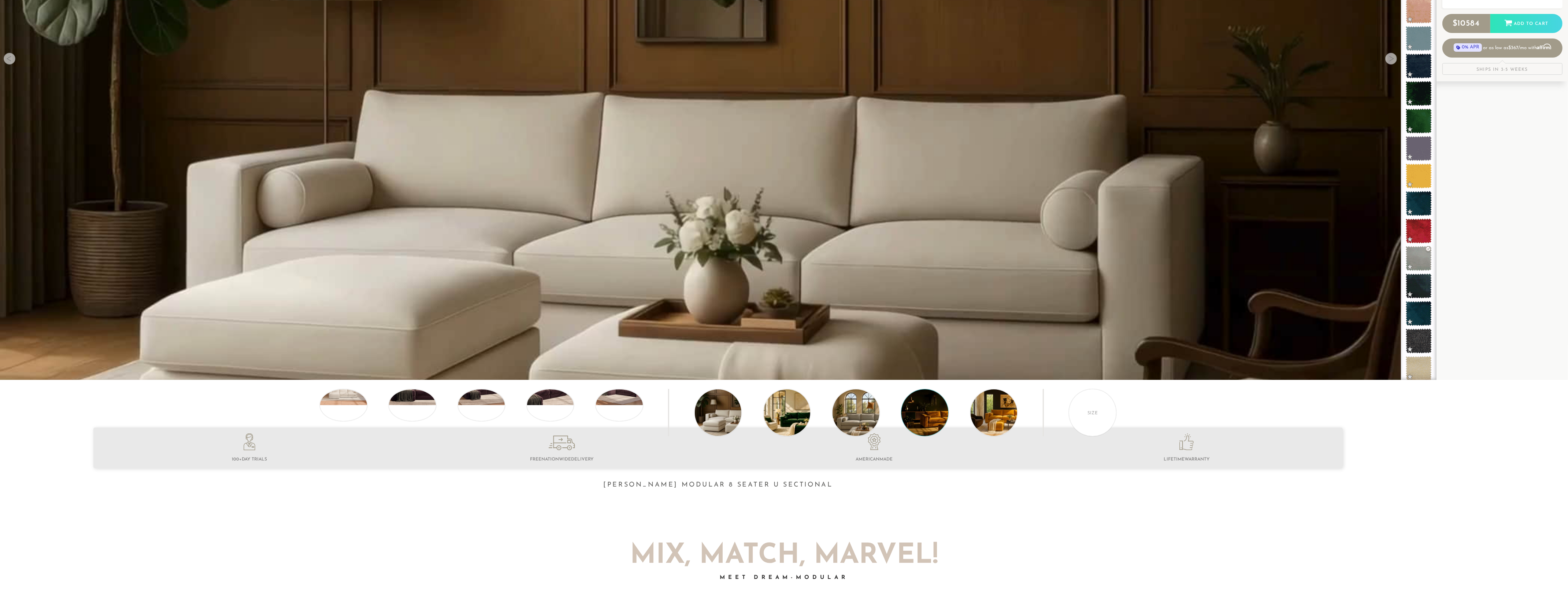
click at [922, 412] on img at bounding box center [943, 412] width 83 height 46
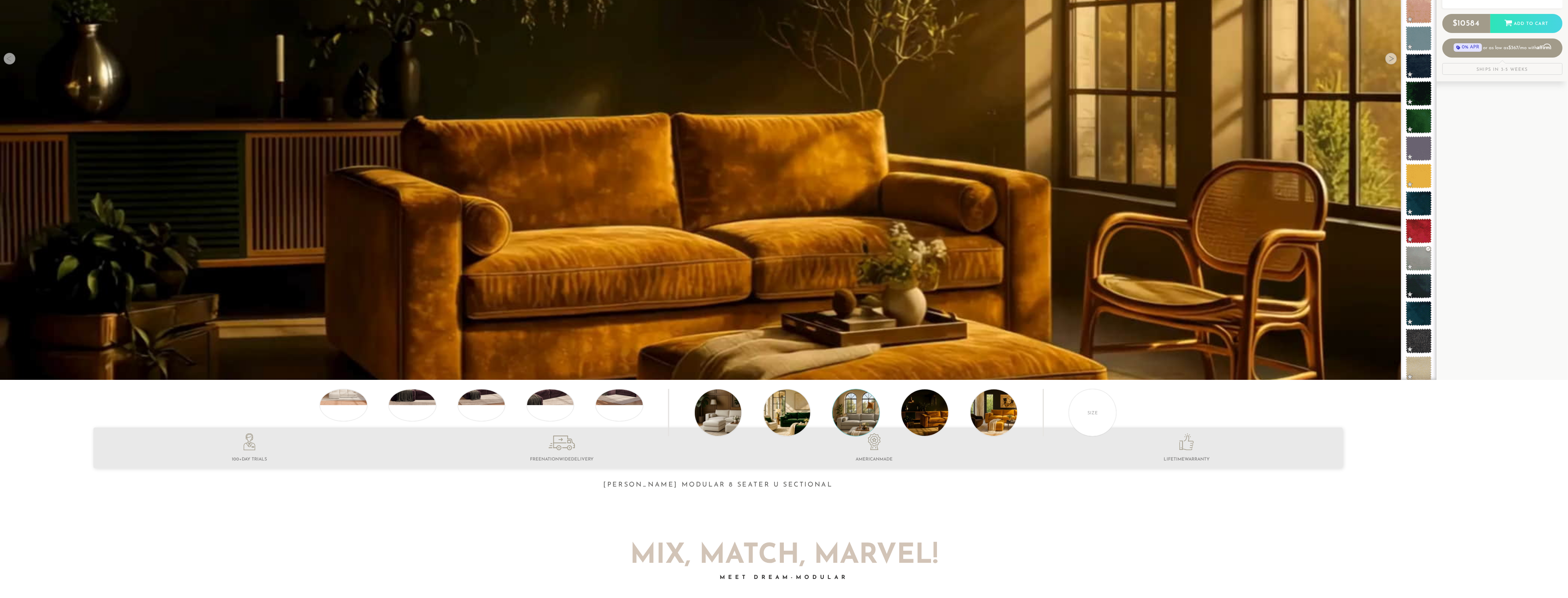
click at [843, 422] on img at bounding box center [874, 412] width 83 height 46
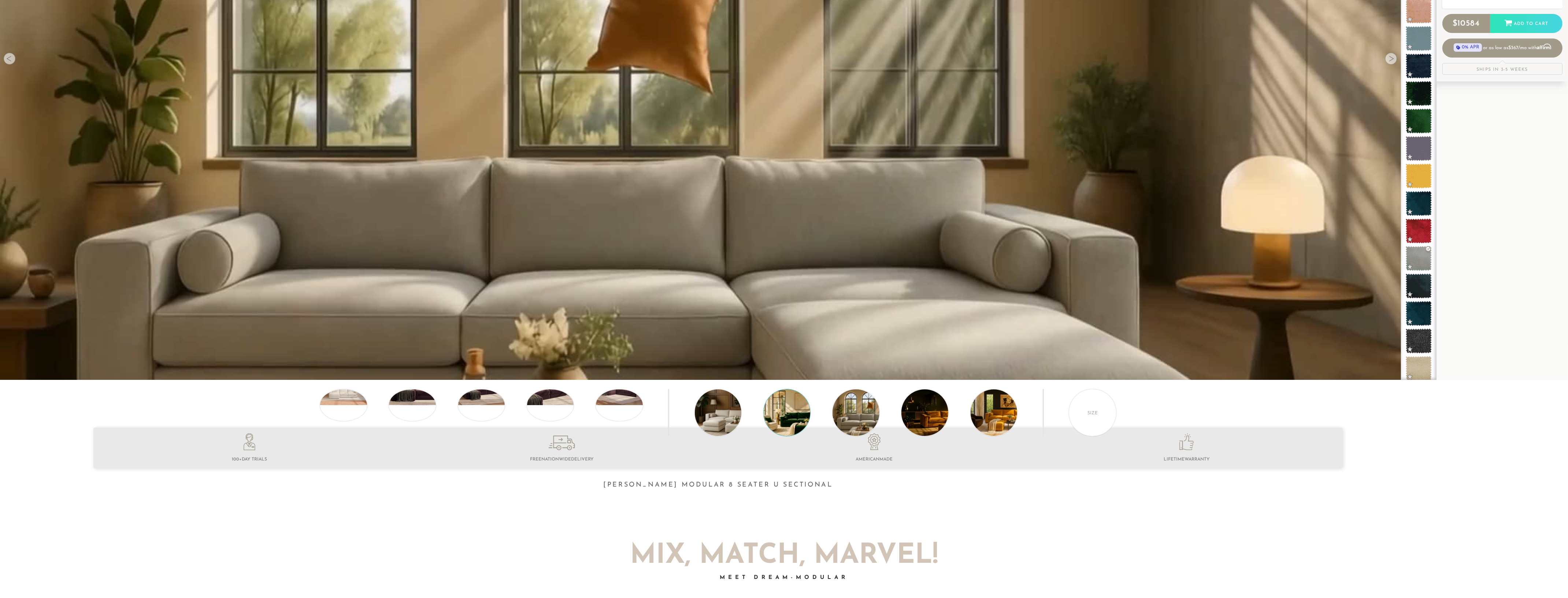
click at [788, 425] on img at bounding box center [805, 412] width 83 height 46
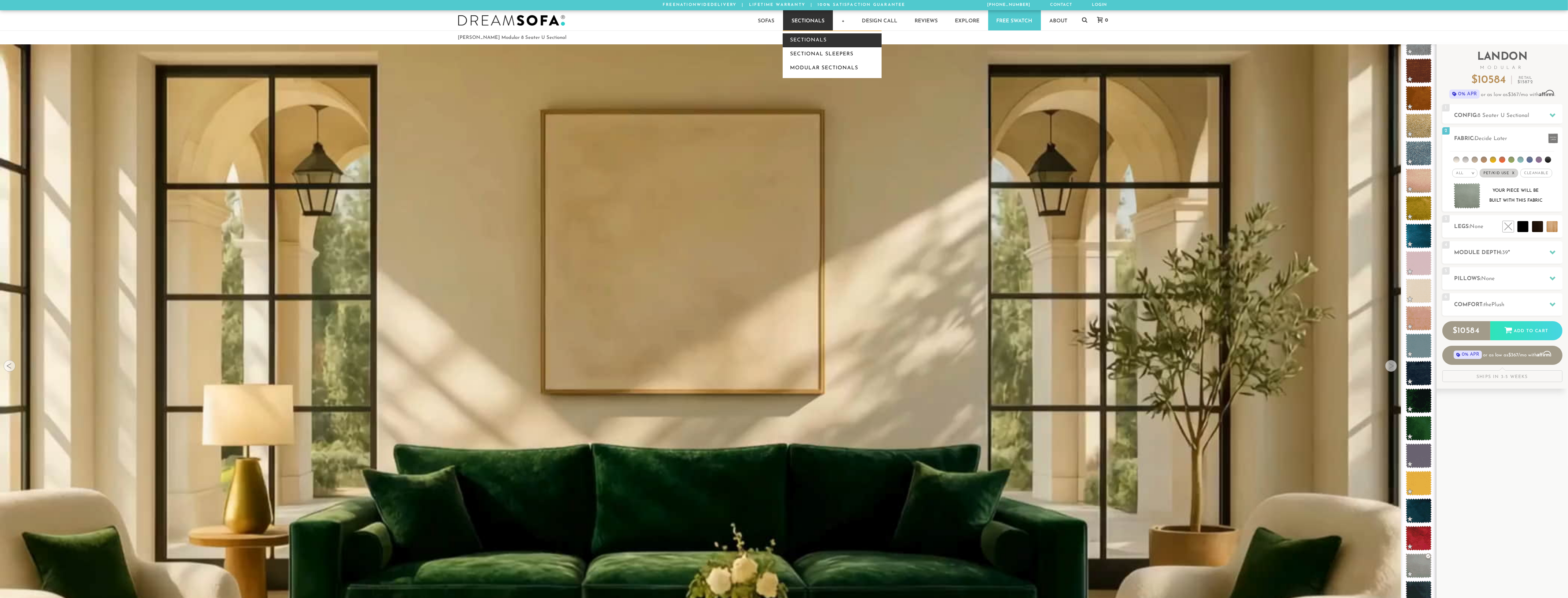
click at [824, 36] on link "Sectionals" at bounding box center [832, 40] width 99 height 14
